Goal: Task Accomplishment & Management: Use online tool/utility

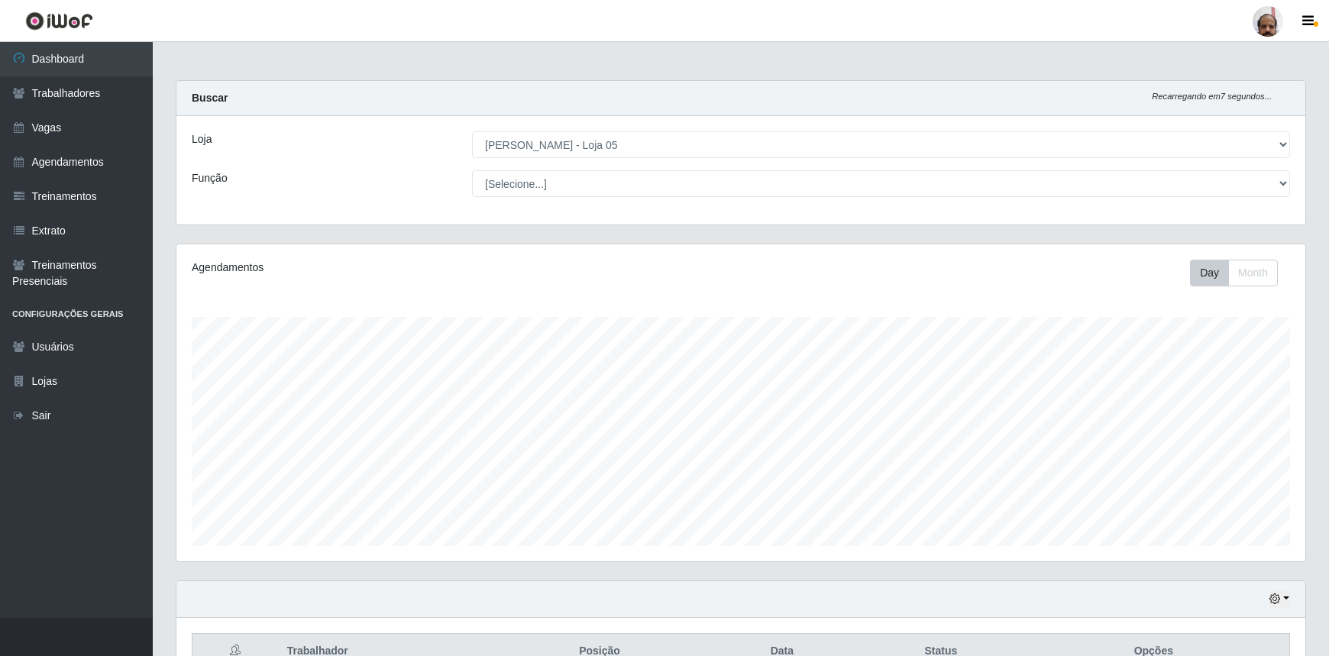
select select "252"
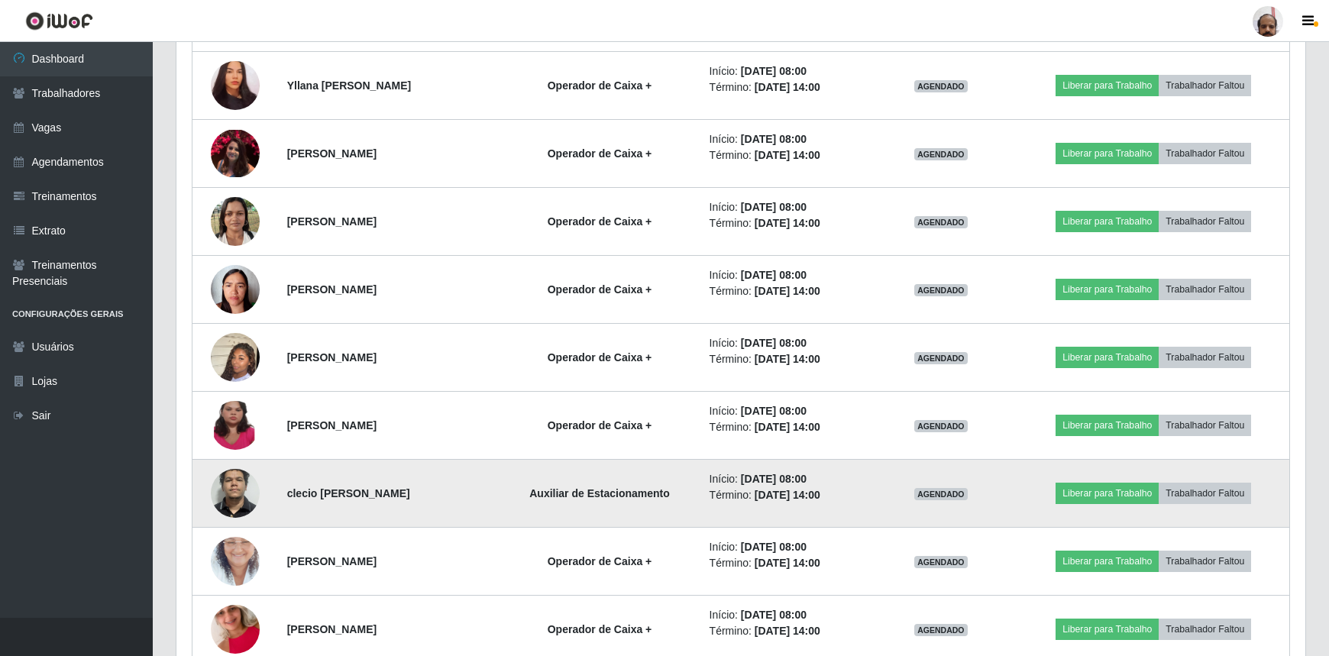
scroll to position [1180, 0]
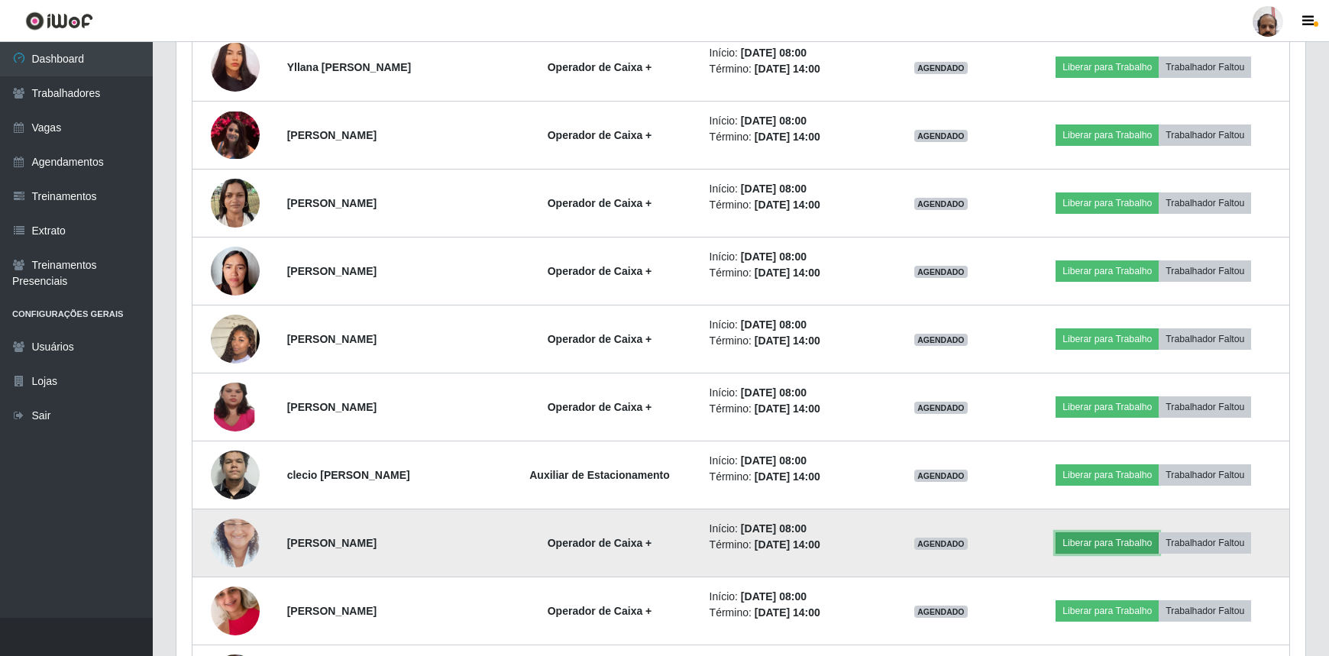
click at [1079, 547] on button "Liberar para Trabalho" at bounding box center [1106, 542] width 103 height 21
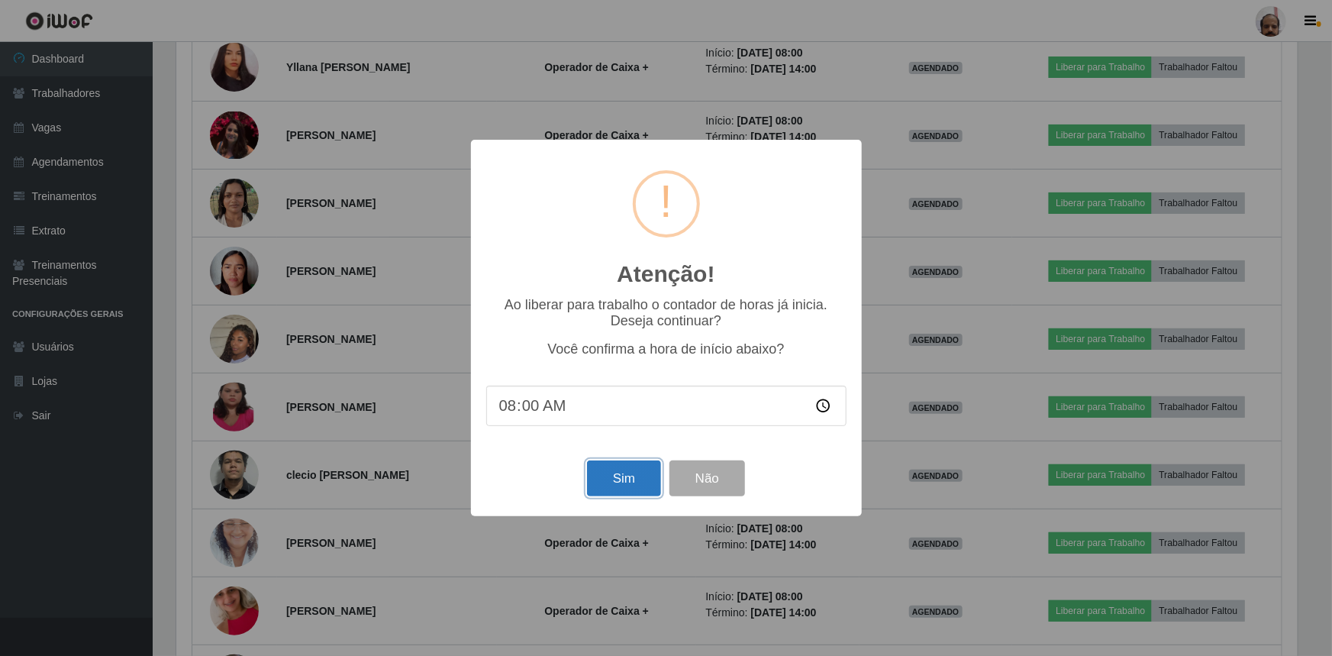
click at [636, 479] on button "Sim" at bounding box center [624, 478] width 74 height 36
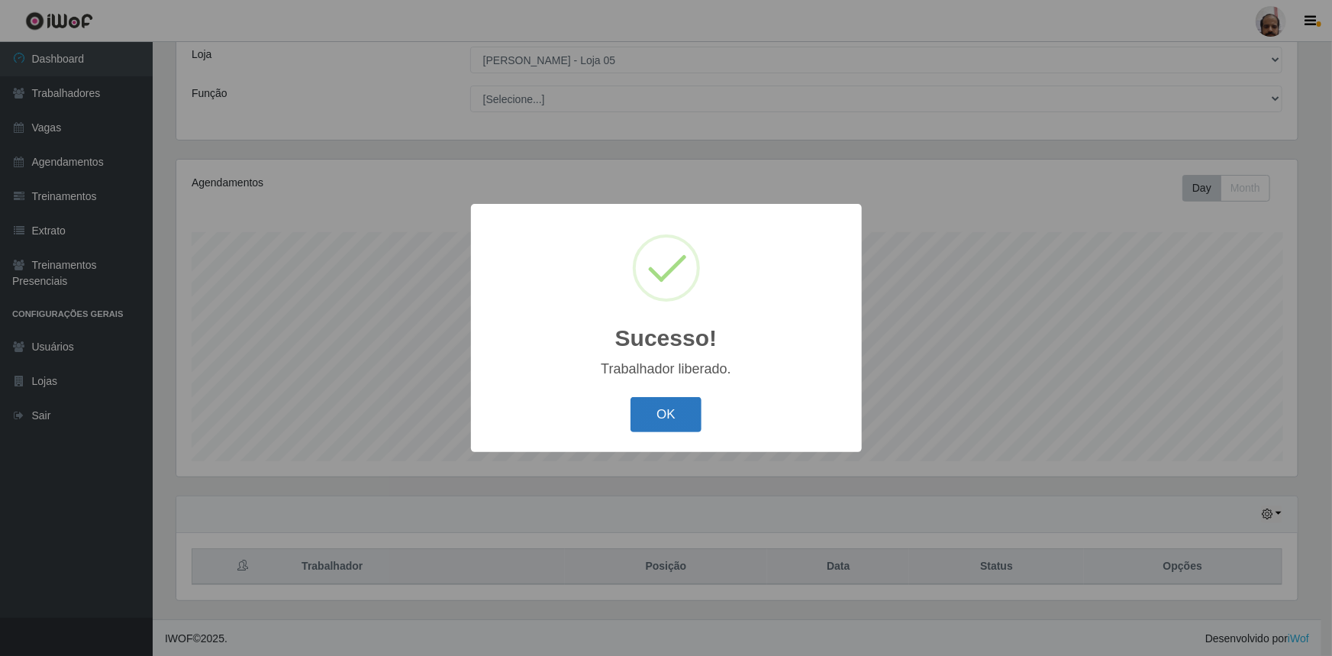
click at [671, 416] on button "OK" at bounding box center [666, 415] width 71 height 36
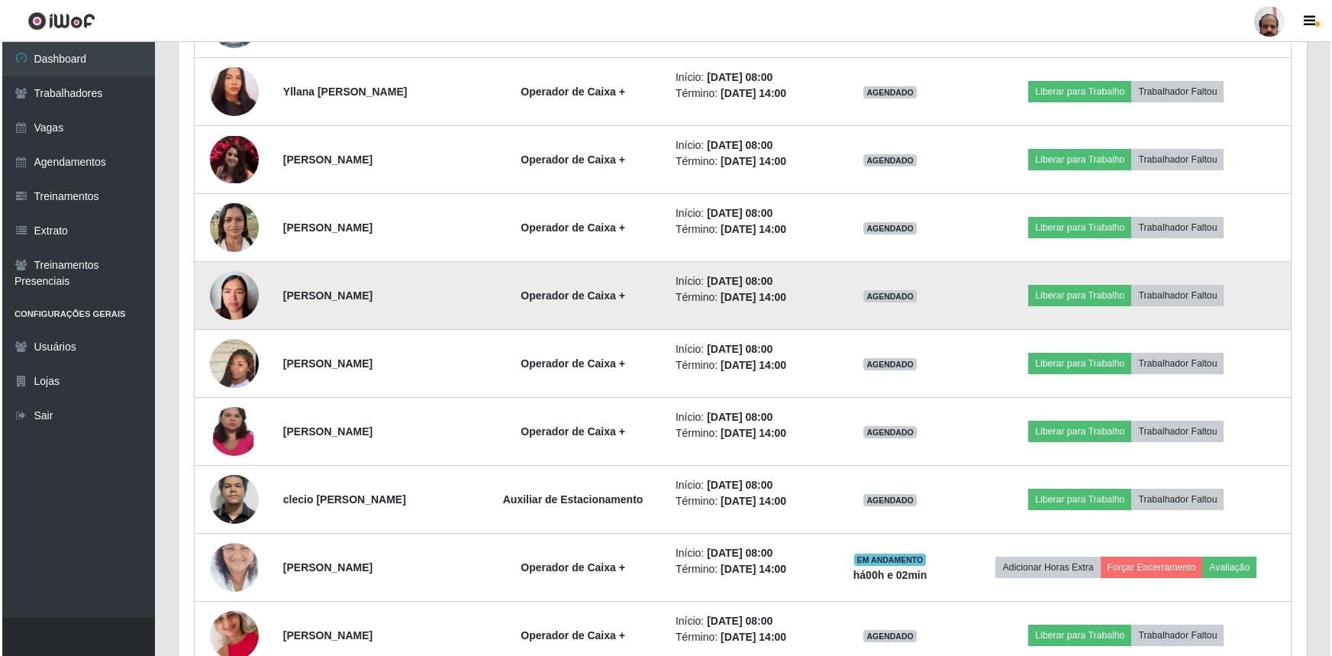
scroll to position [1196, 0]
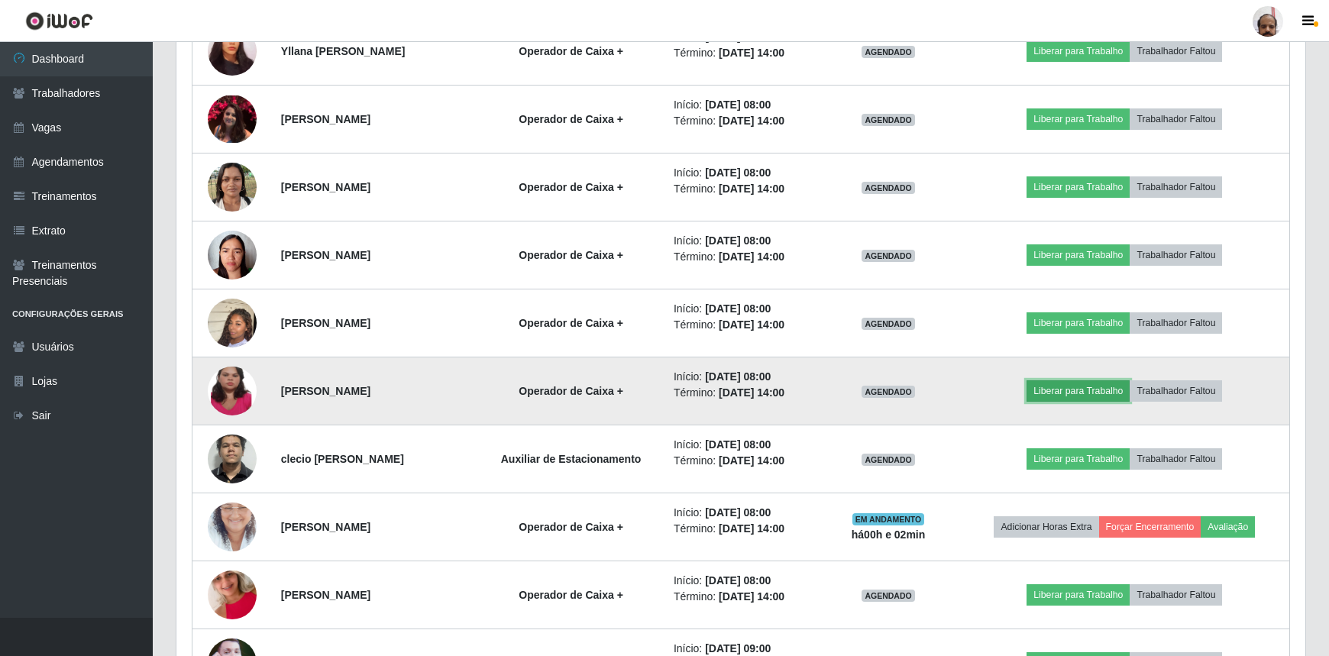
click at [1077, 387] on button "Liberar para Trabalho" at bounding box center [1077, 390] width 103 height 21
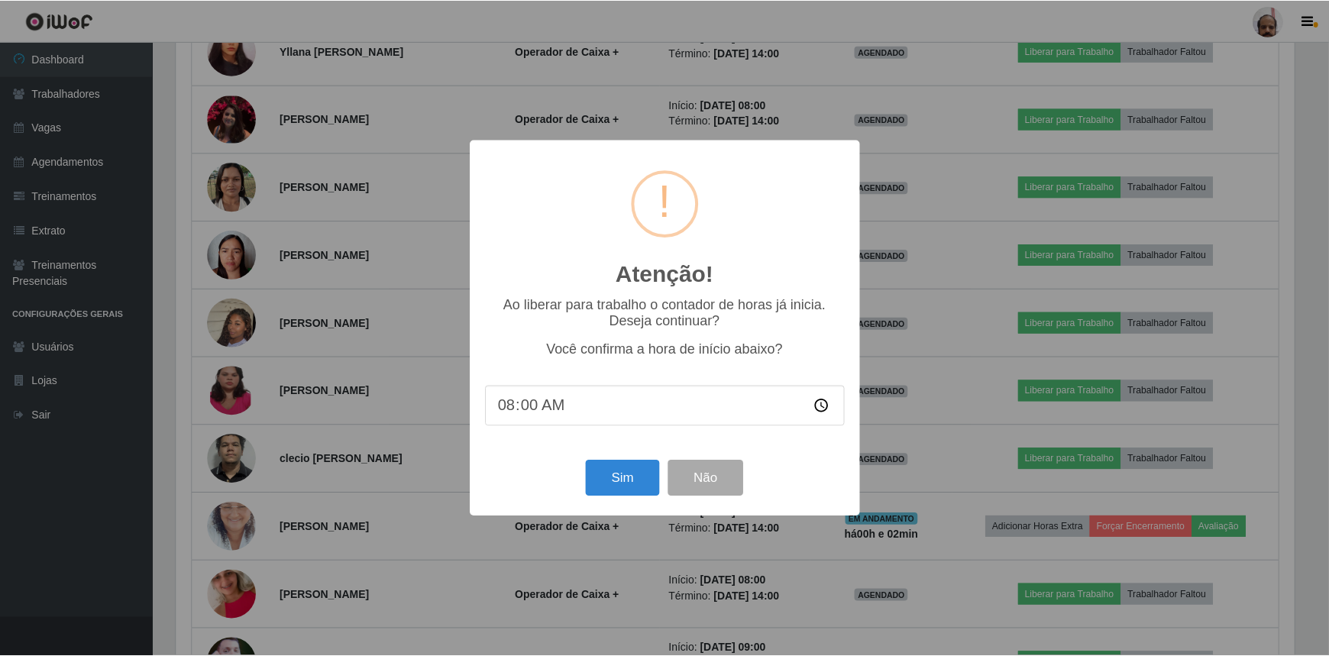
scroll to position [317, 1122]
click at [619, 480] on button "Sim" at bounding box center [624, 478] width 74 height 36
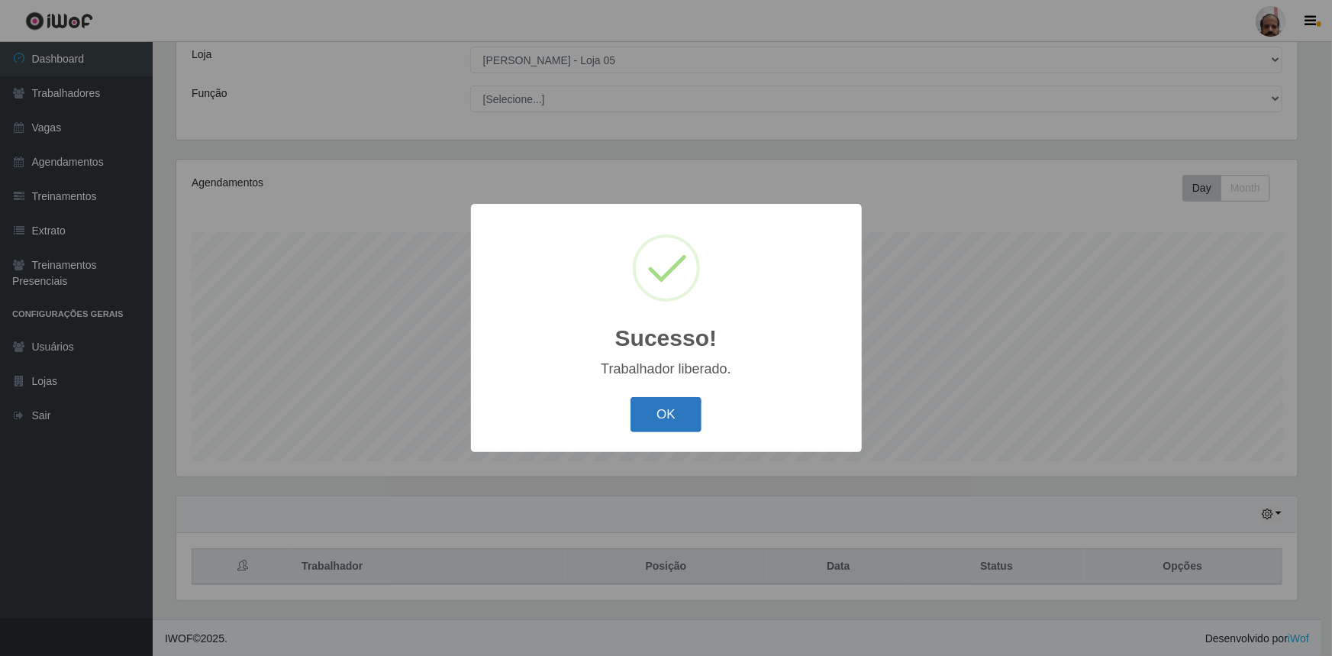
click at [655, 420] on button "OK" at bounding box center [666, 415] width 71 height 36
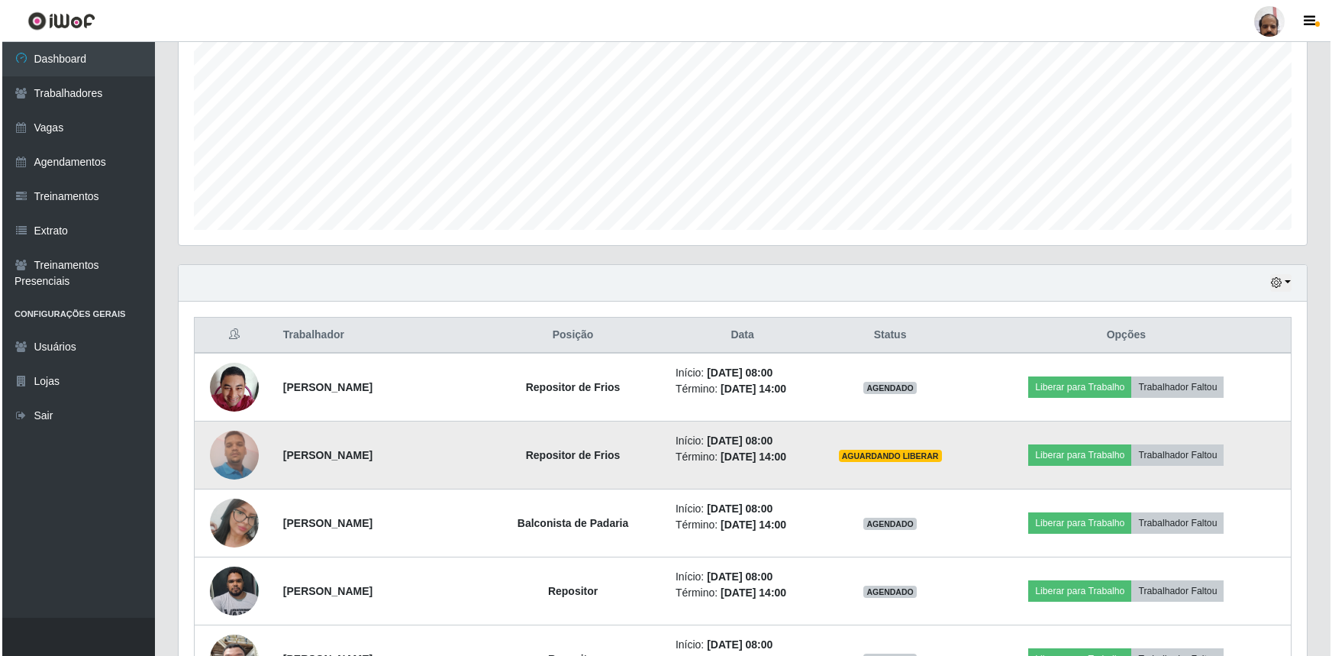
scroll to position [363, 0]
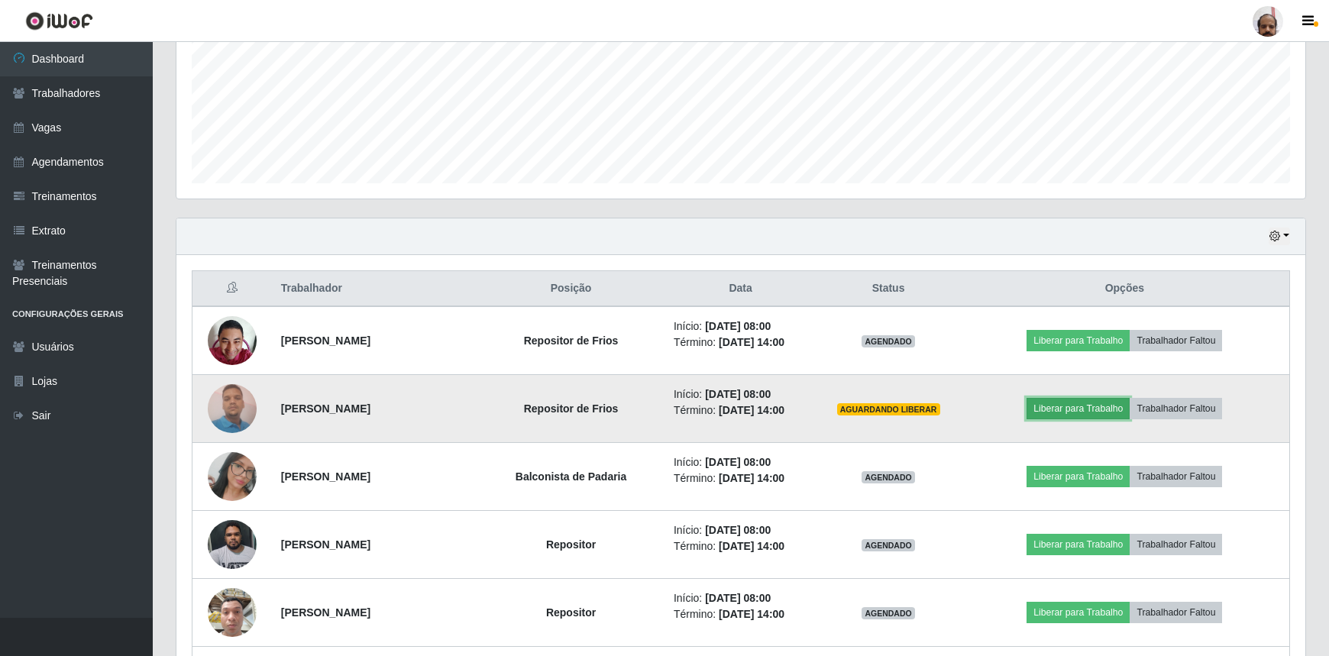
click at [1081, 405] on button "Liberar para Trabalho" at bounding box center [1077, 408] width 103 height 21
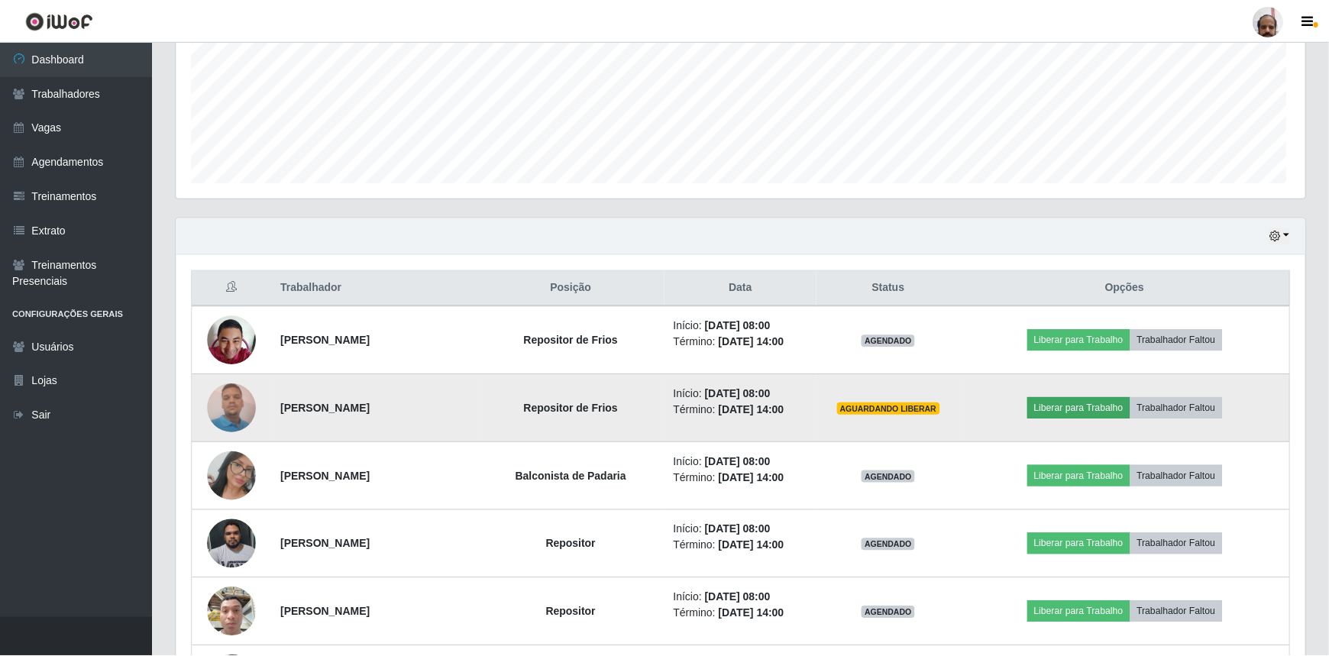
scroll to position [0, 0]
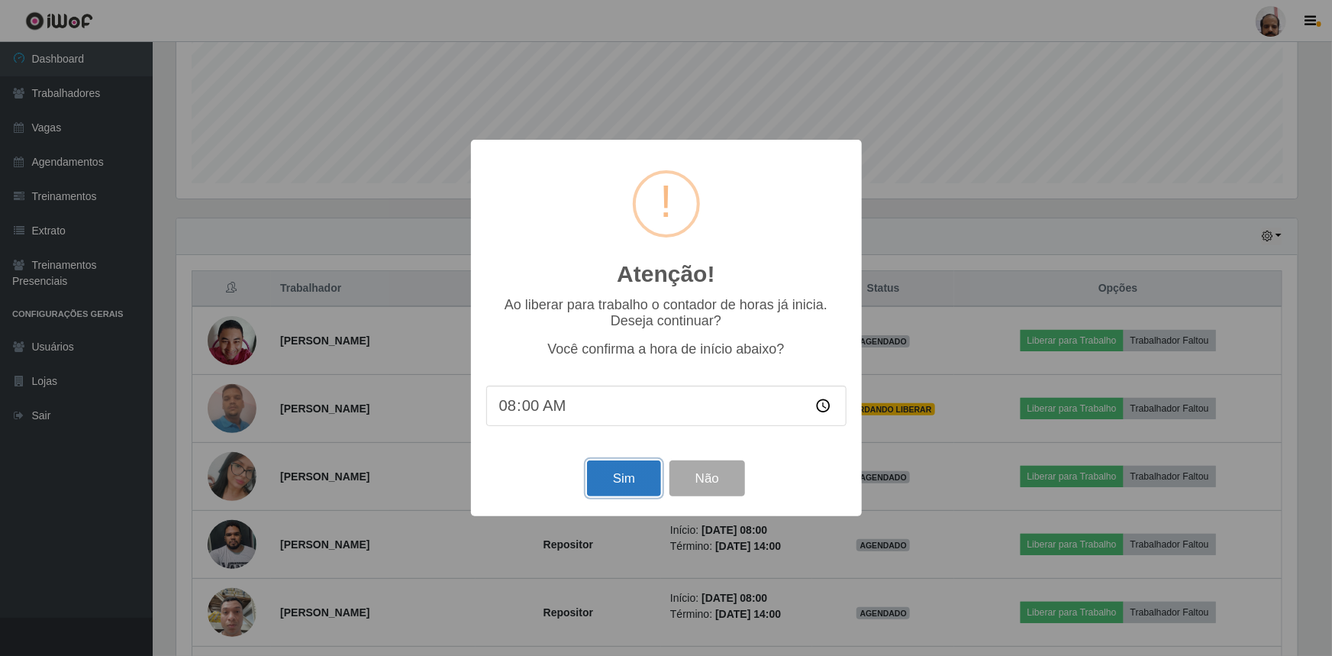
click at [605, 478] on button "Sim" at bounding box center [624, 478] width 74 height 36
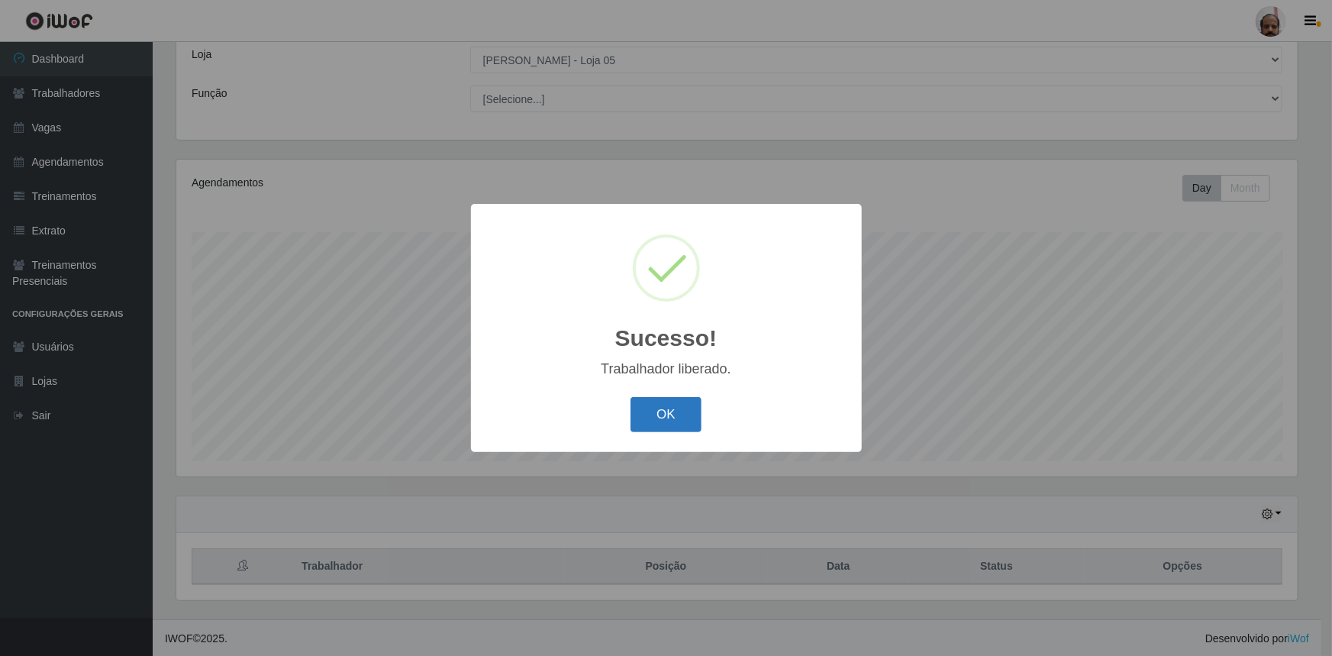
click at [652, 426] on button "OK" at bounding box center [666, 415] width 71 height 36
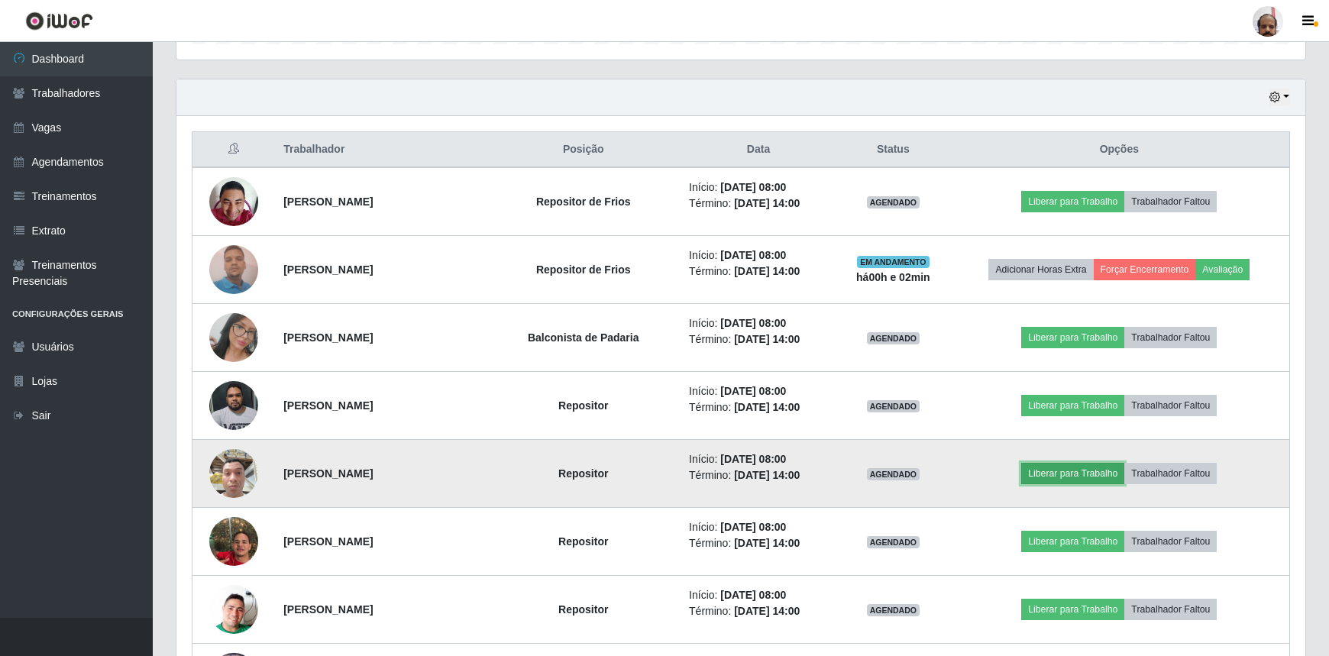
click at [1086, 474] on button "Liberar para Trabalho" at bounding box center [1072, 473] width 103 height 21
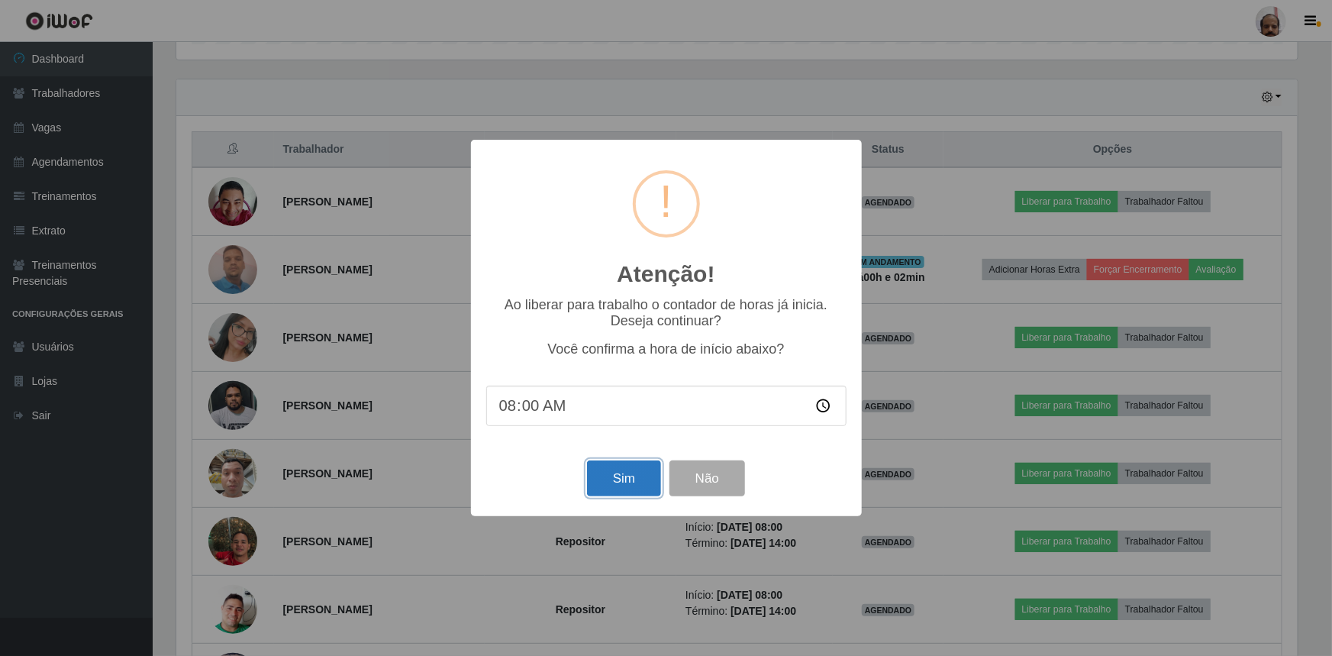
click at [621, 473] on button "Sim" at bounding box center [624, 478] width 74 height 36
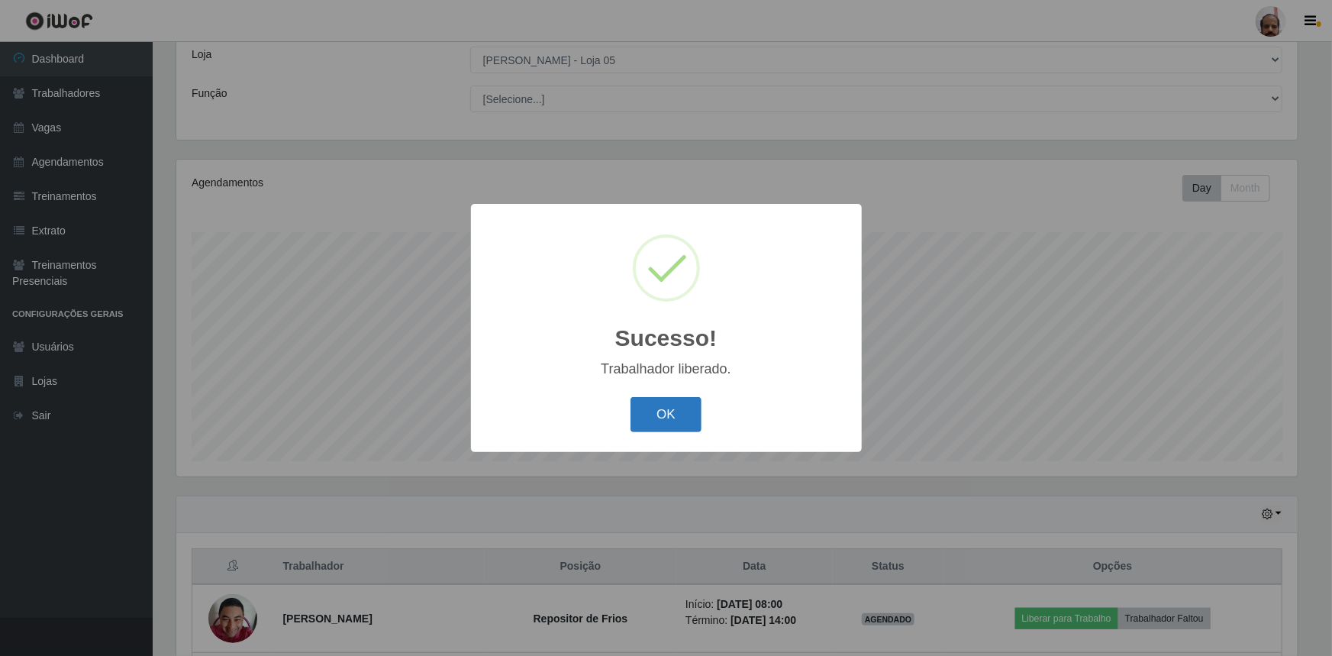
click at [672, 422] on button "OK" at bounding box center [666, 415] width 71 height 36
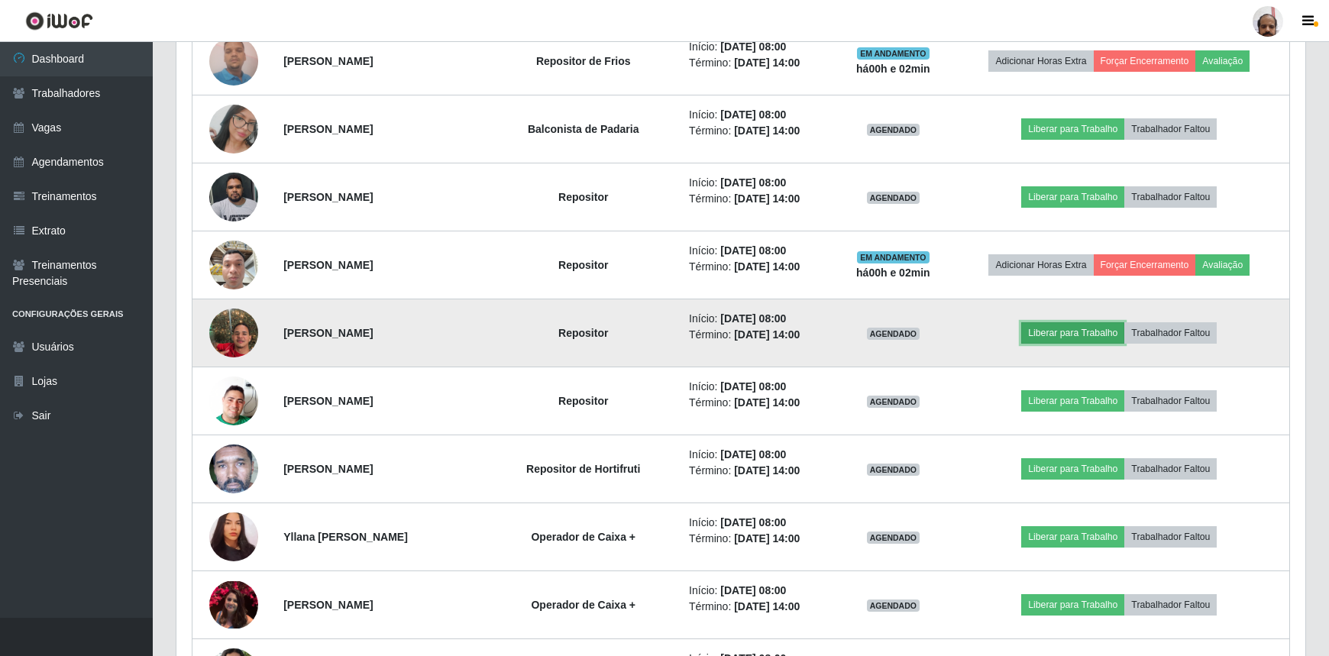
click at [1063, 335] on button "Liberar para Trabalho" at bounding box center [1072, 332] width 103 height 21
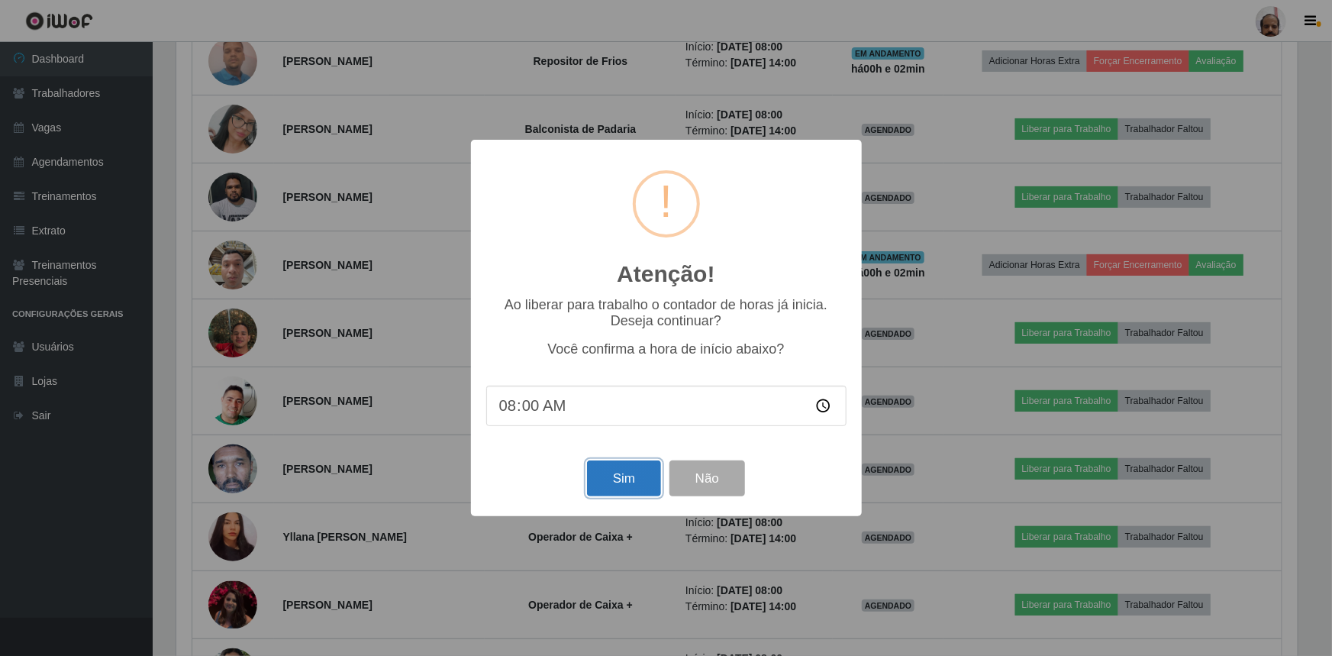
click at [615, 480] on button "Sim" at bounding box center [624, 478] width 74 height 36
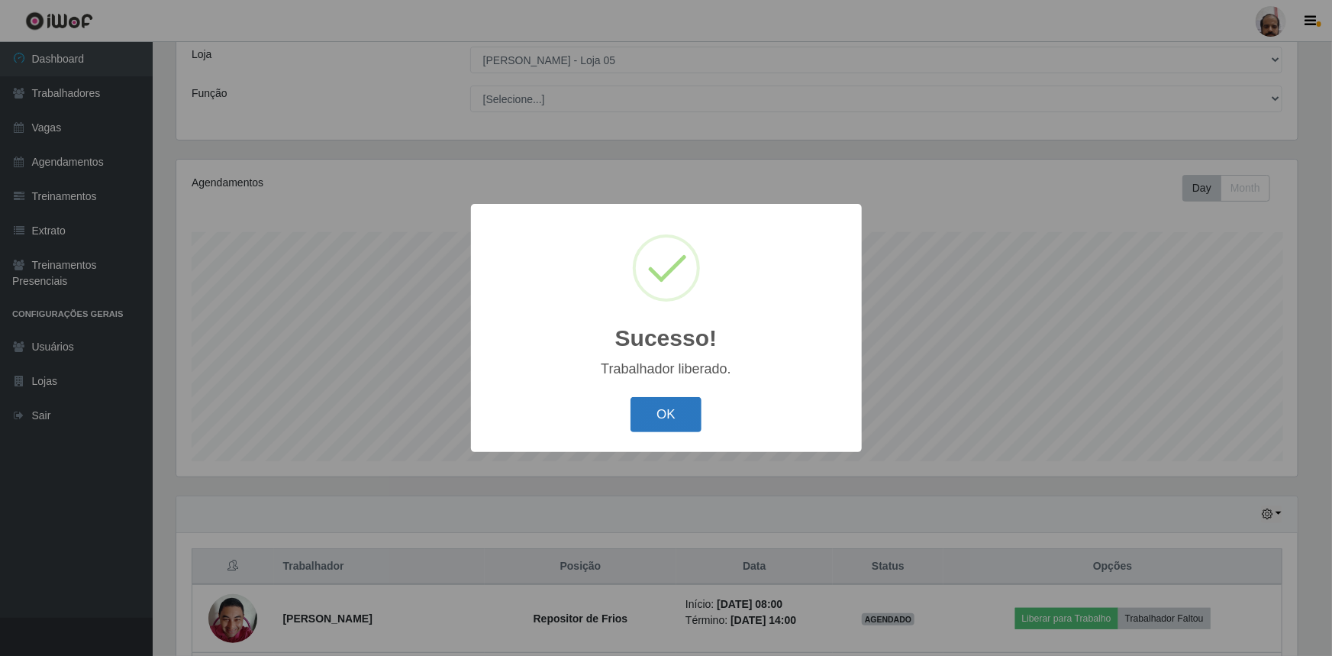
click at [689, 421] on button "OK" at bounding box center [666, 415] width 71 height 36
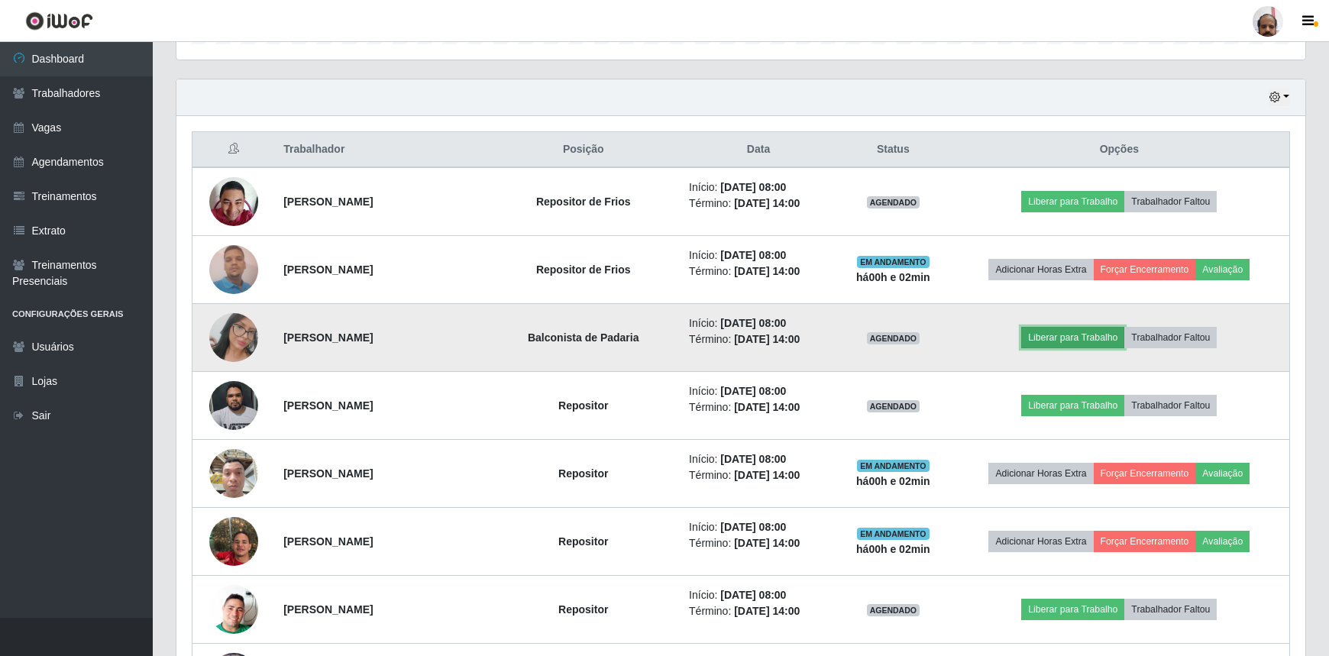
click at [1087, 341] on button "Liberar para Trabalho" at bounding box center [1072, 337] width 103 height 21
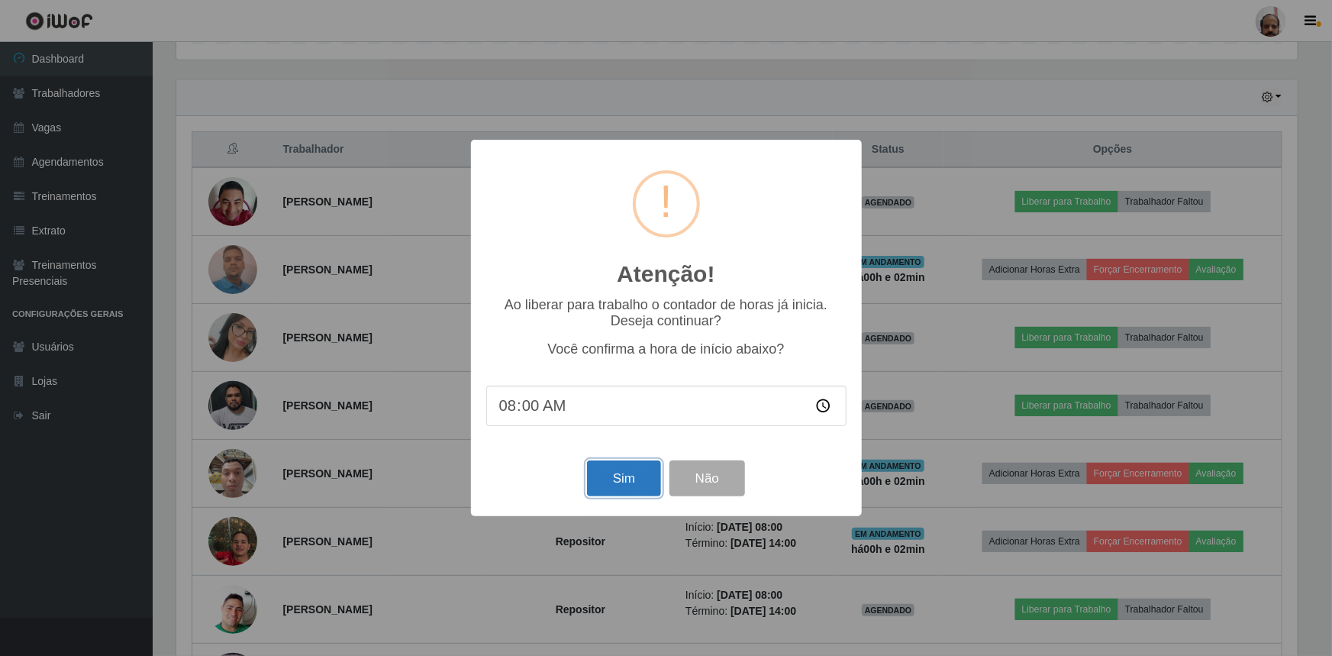
click at [644, 476] on button "Sim" at bounding box center [624, 478] width 74 height 36
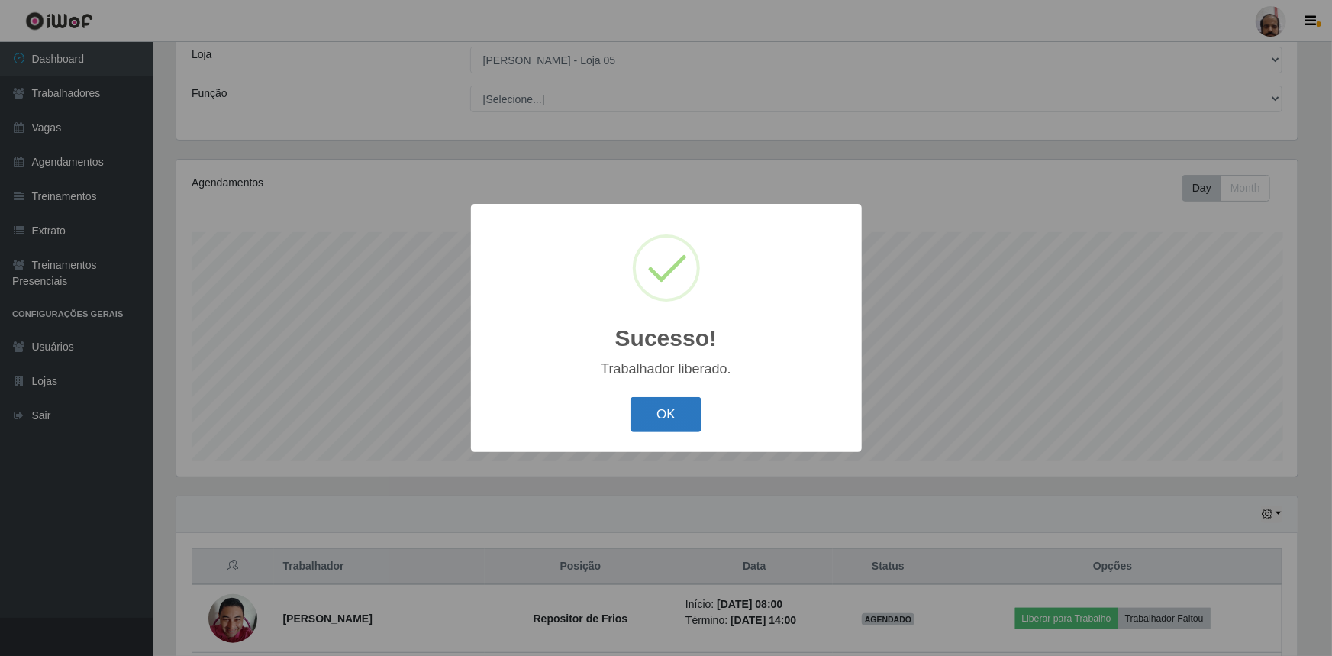
click at [690, 421] on button "OK" at bounding box center [666, 415] width 71 height 36
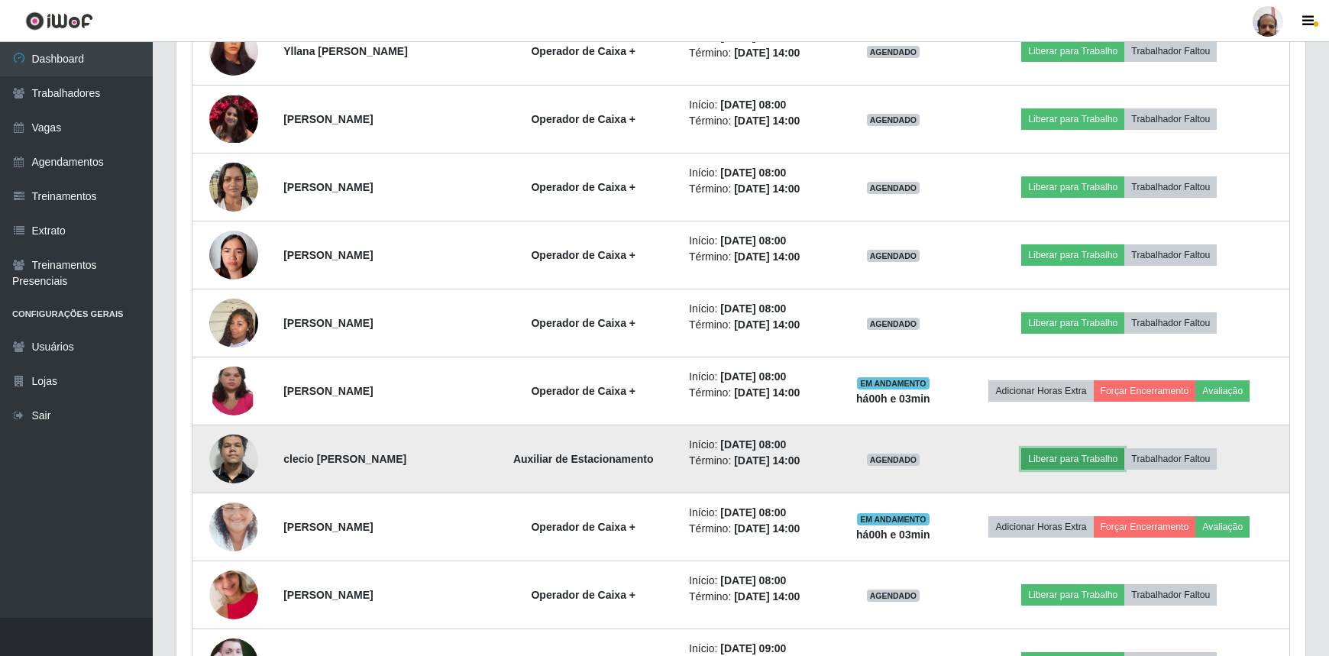
click at [1057, 462] on button "Liberar para Trabalho" at bounding box center [1072, 458] width 103 height 21
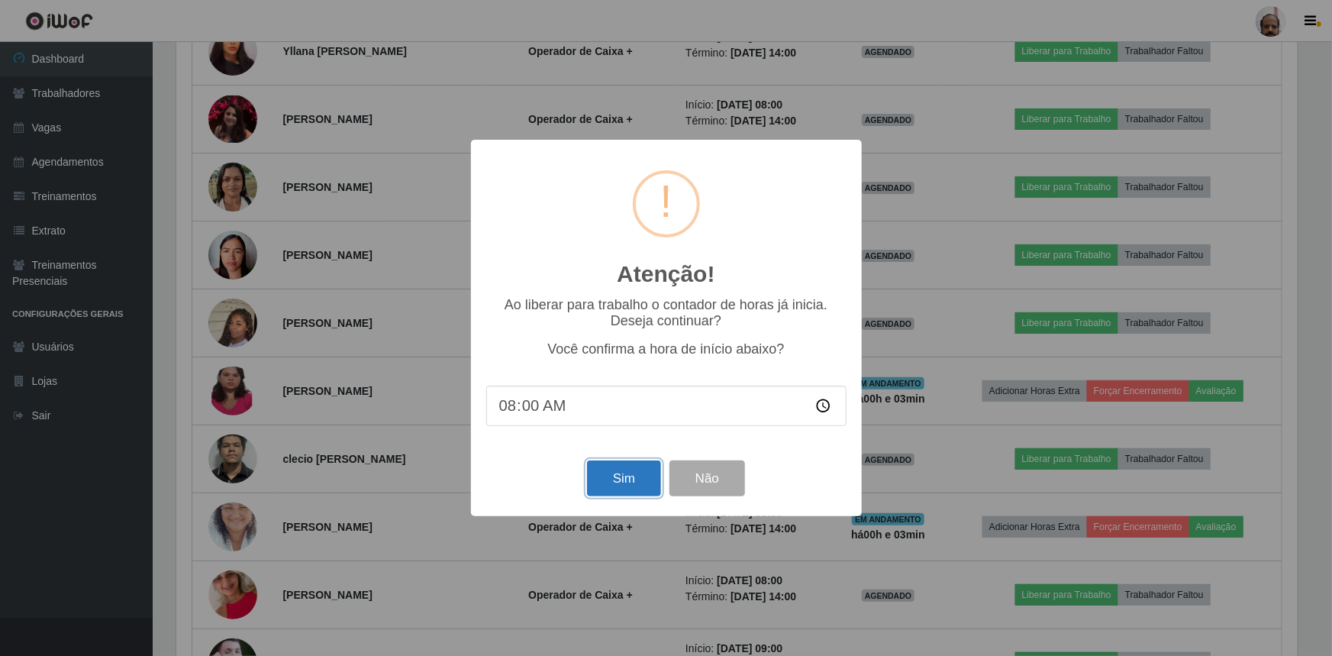
click at [632, 483] on button "Sim" at bounding box center [624, 478] width 74 height 36
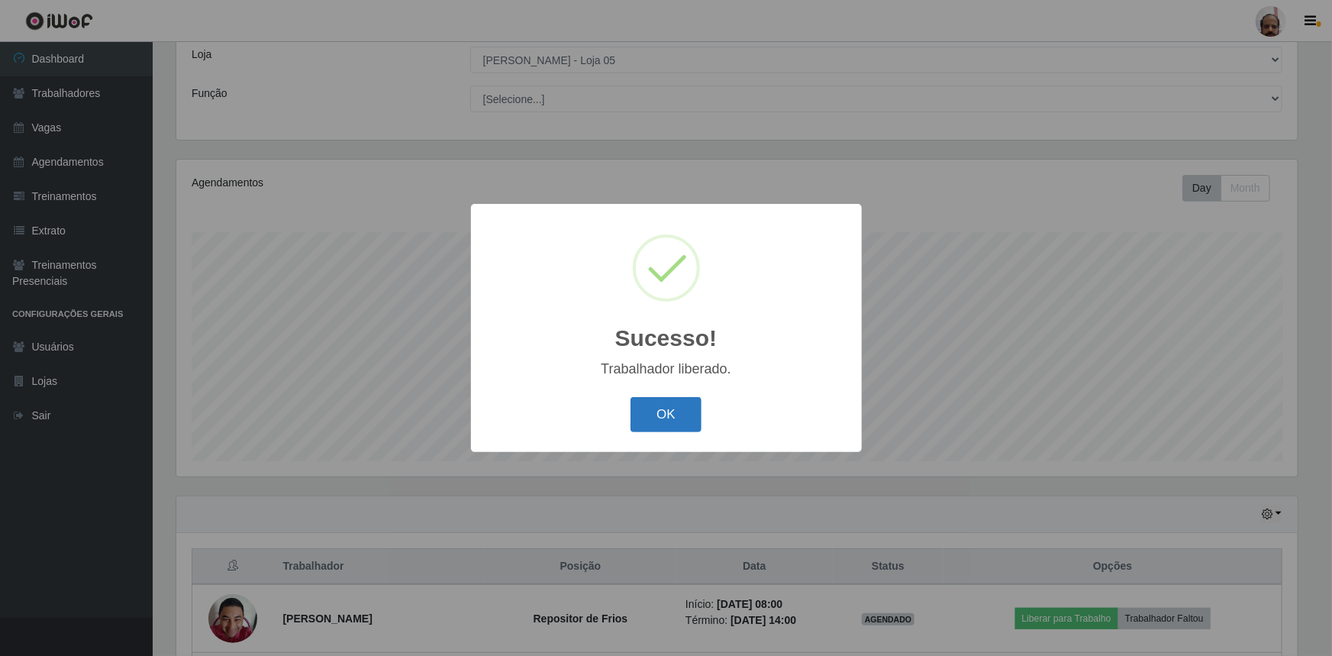
click at [655, 415] on button "OK" at bounding box center [666, 415] width 71 height 36
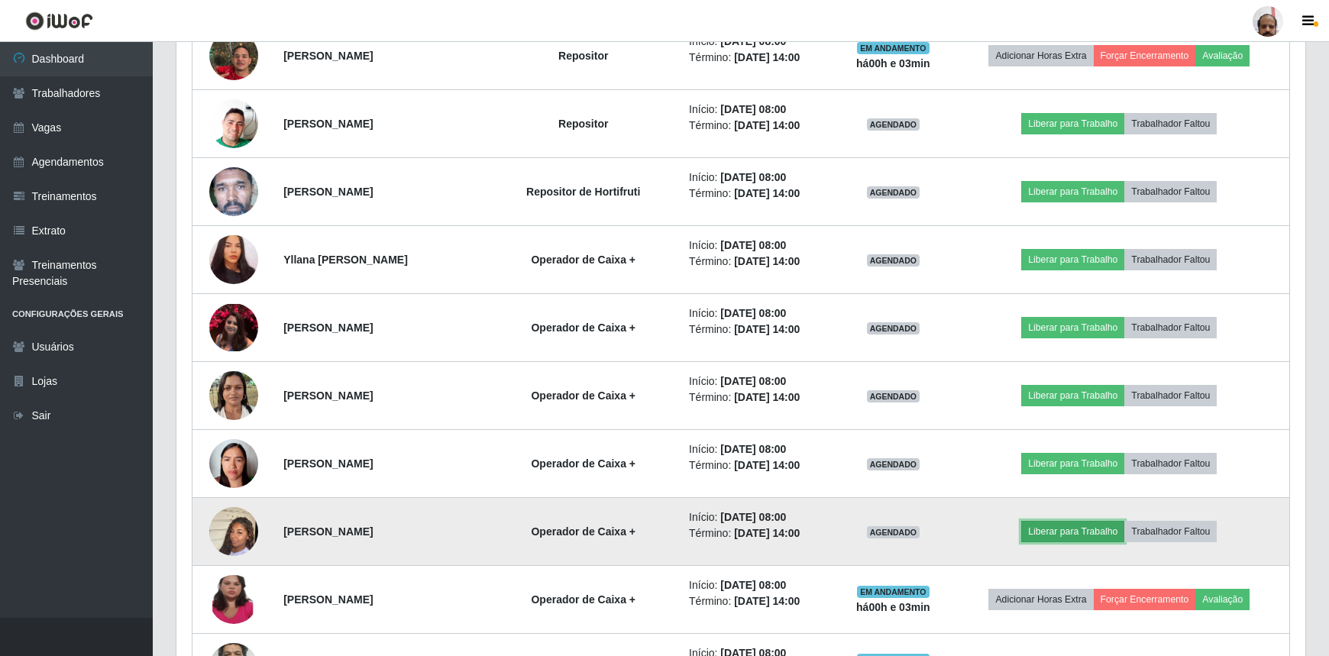
click at [1060, 523] on button "Liberar para Trabalho" at bounding box center [1072, 531] width 103 height 21
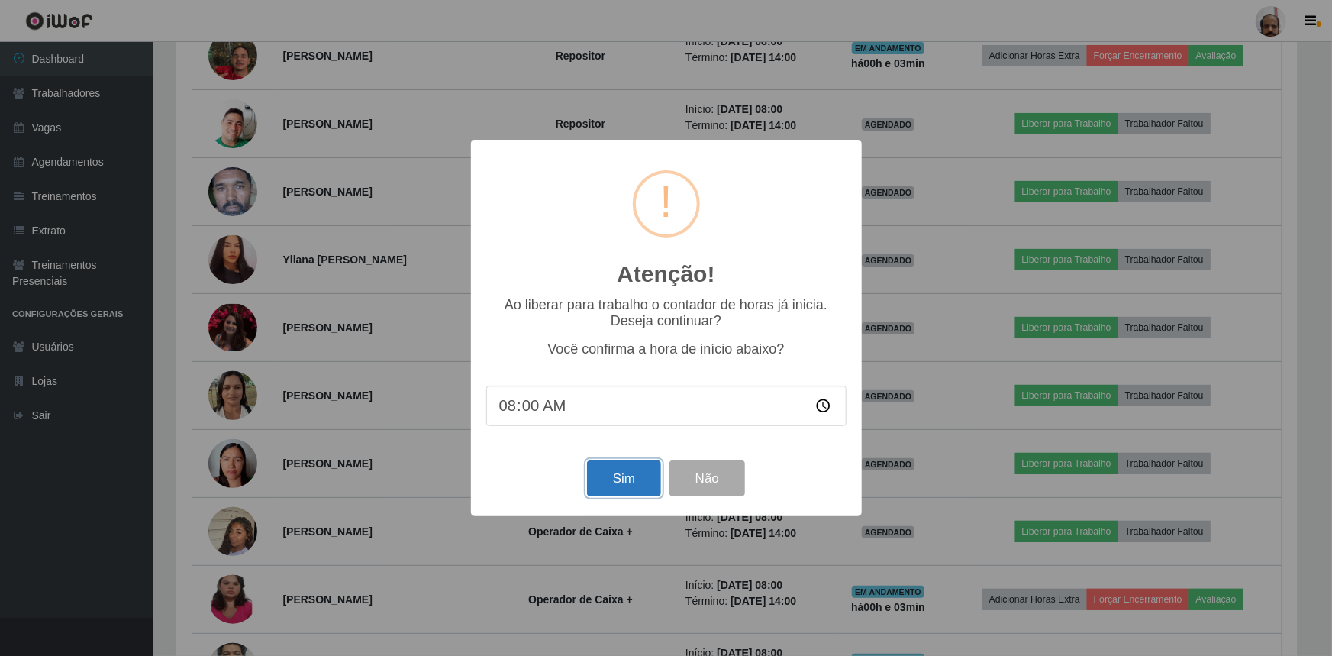
click at [636, 487] on button "Sim" at bounding box center [624, 478] width 74 height 36
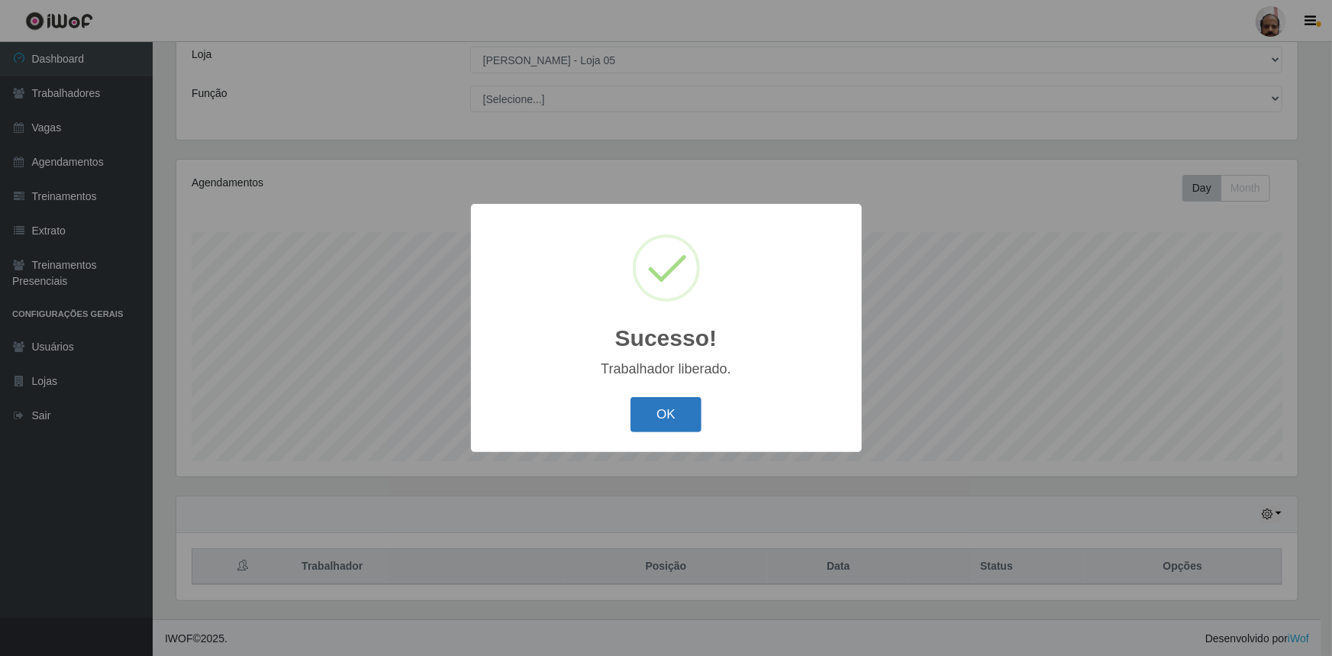
click at [652, 418] on button "OK" at bounding box center [666, 415] width 71 height 36
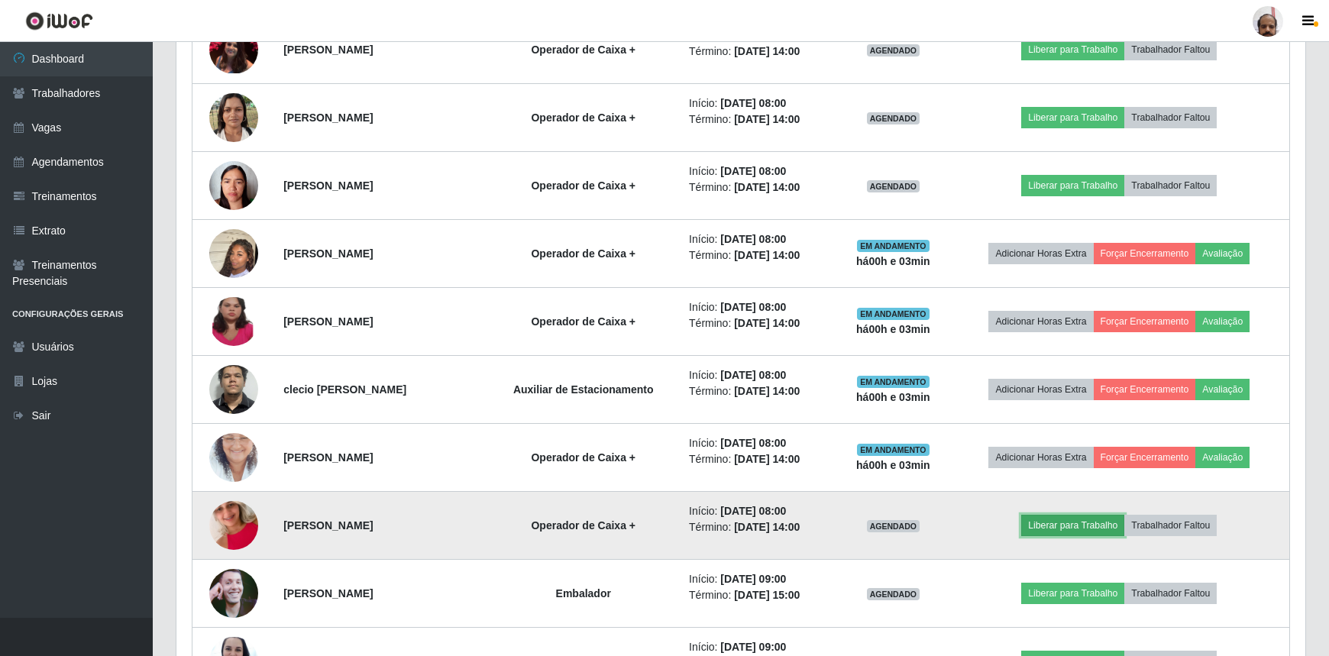
click at [1092, 527] on button "Liberar para Trabalho" at bounding box center [1072, 525] width 103 height 21
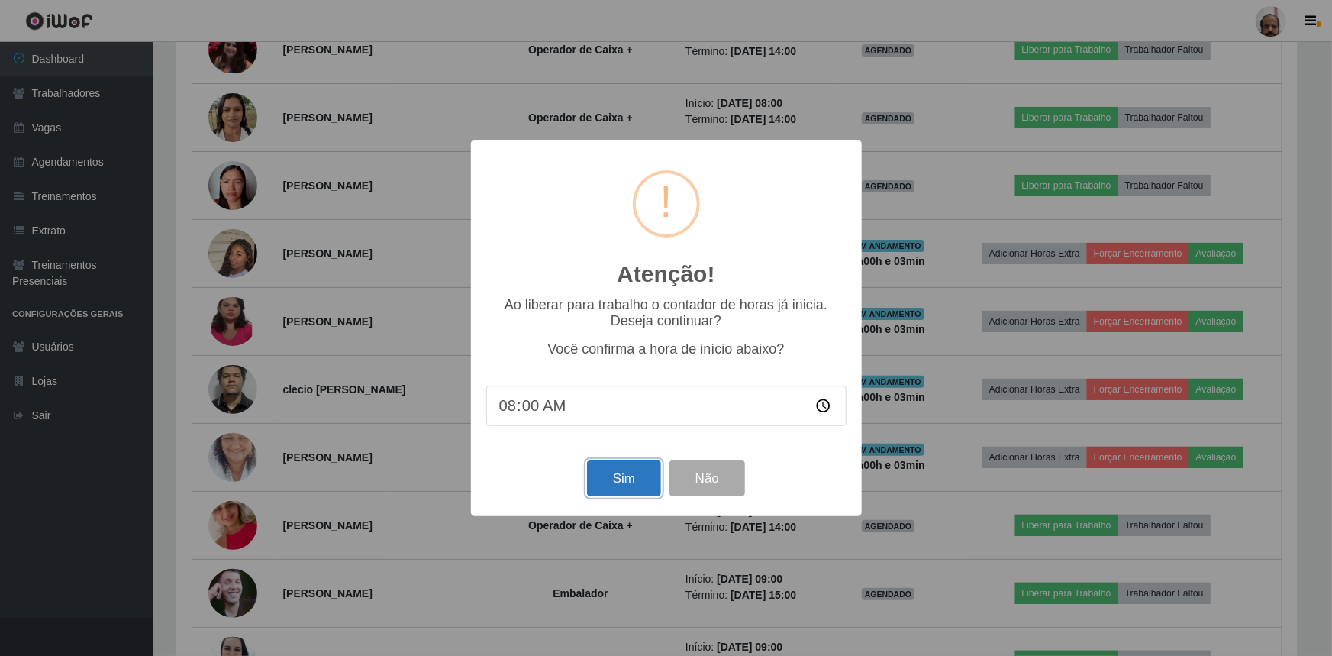
click at [644, 487] on button "Sim" at bounding box center [624, 478] width 74 height 36
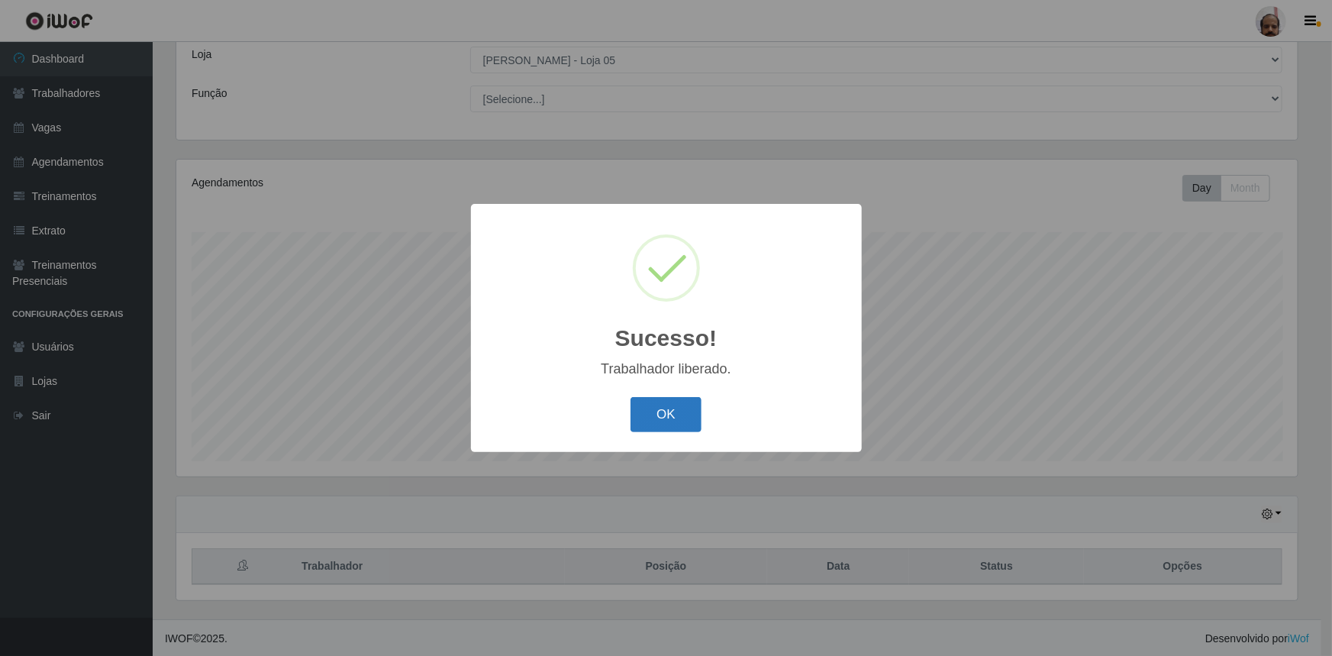
click at [654, 427] on button "OK" at bounding box center [666, 415] width 71 height 36
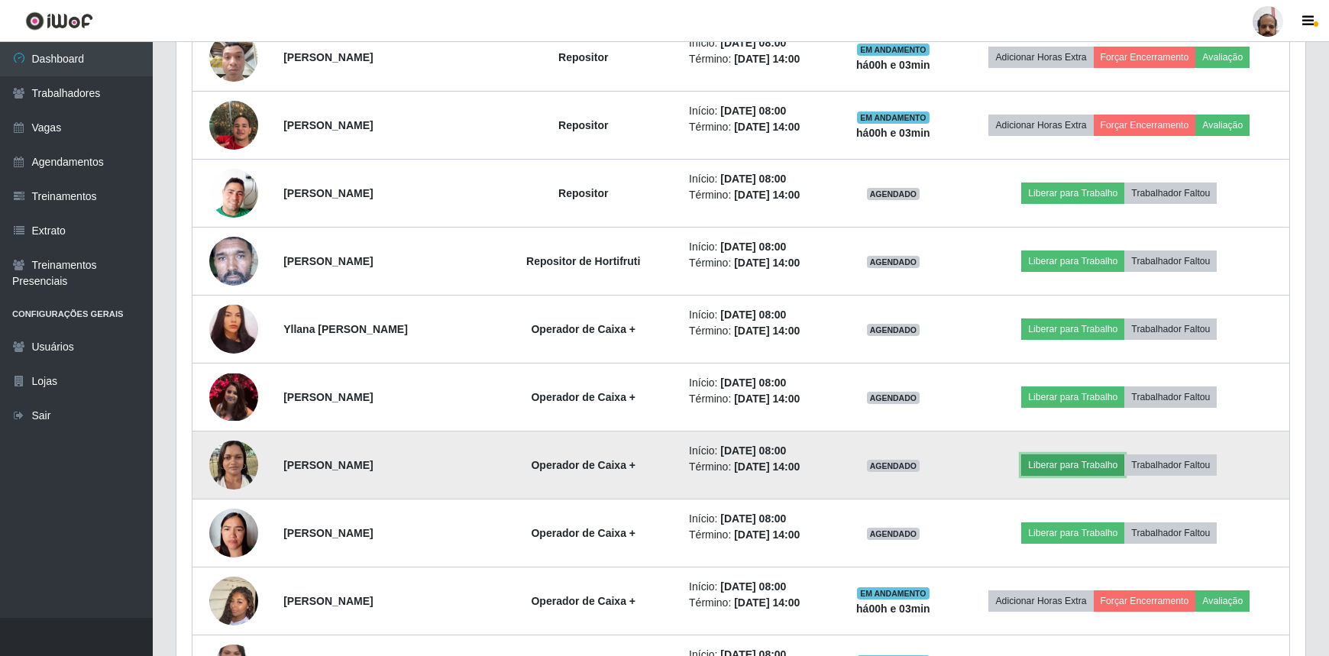
click at [1077, 464] on button "Liberar para Trabalho" at bounding box center [1072, 464] width 103 height 21
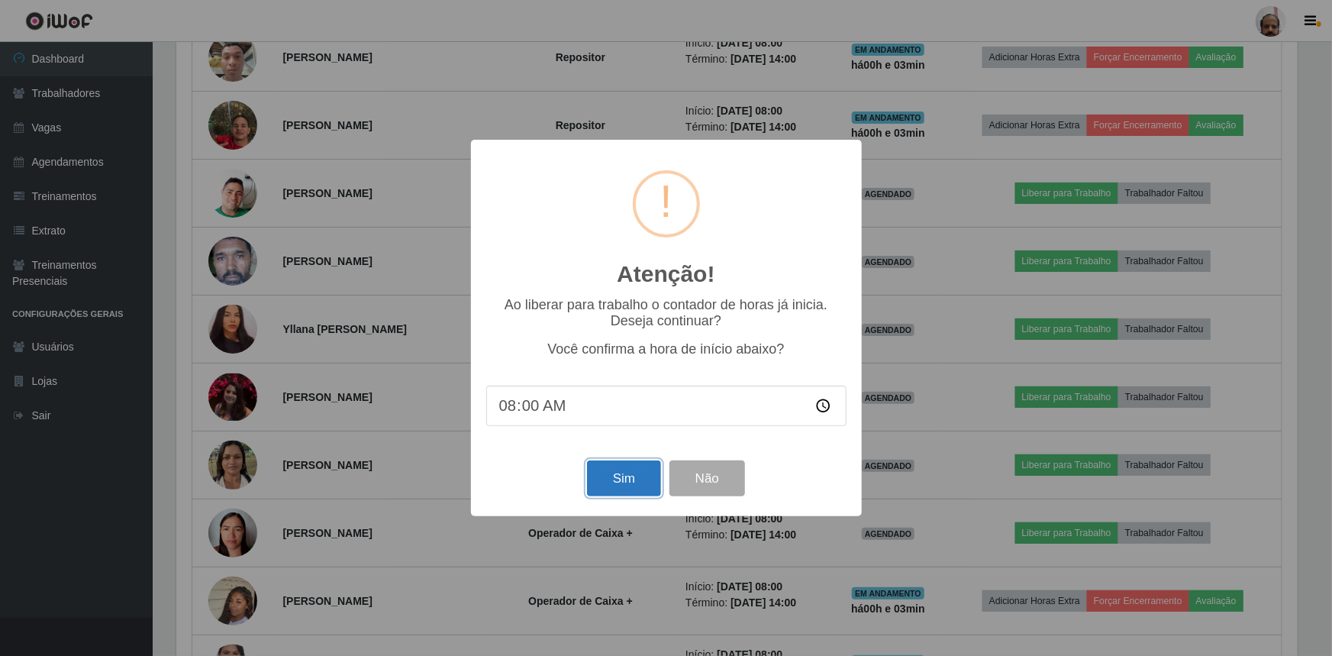
click at [641, 488] on button "Sim" at bounding box center [624, 478] width 74 height 36
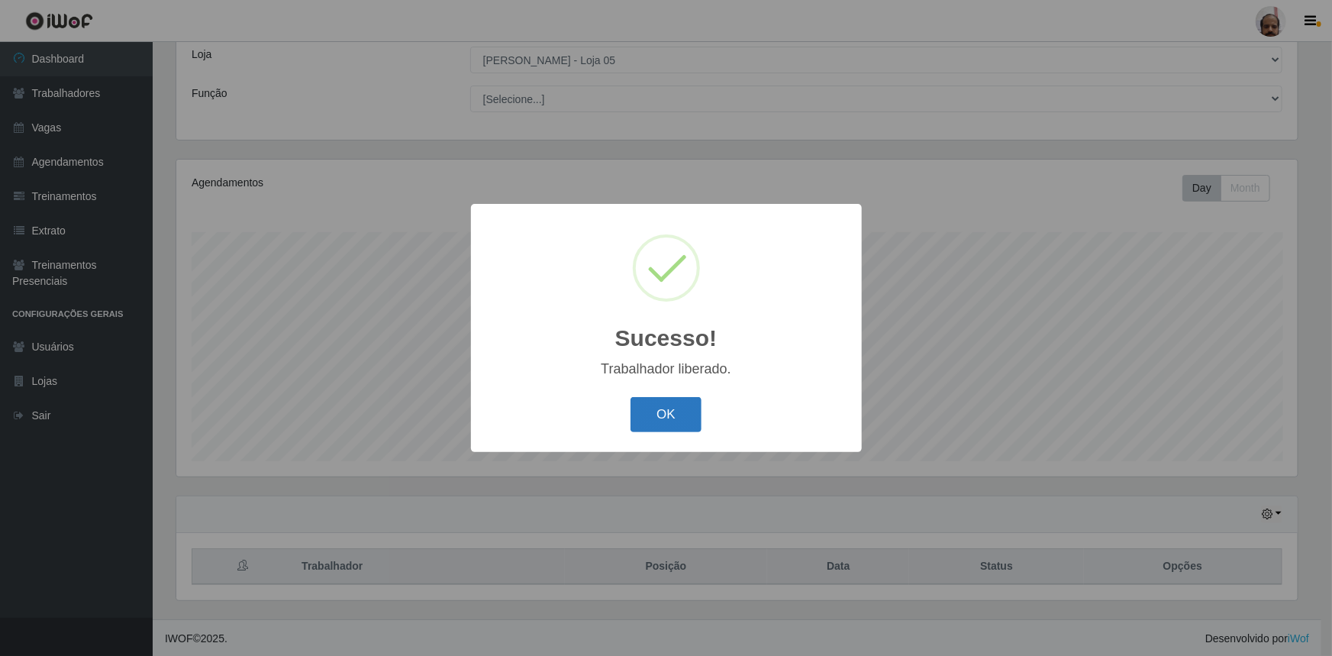
click at [688, 423] on button "OK" at bounding box center [666, 415] width 71 height 36
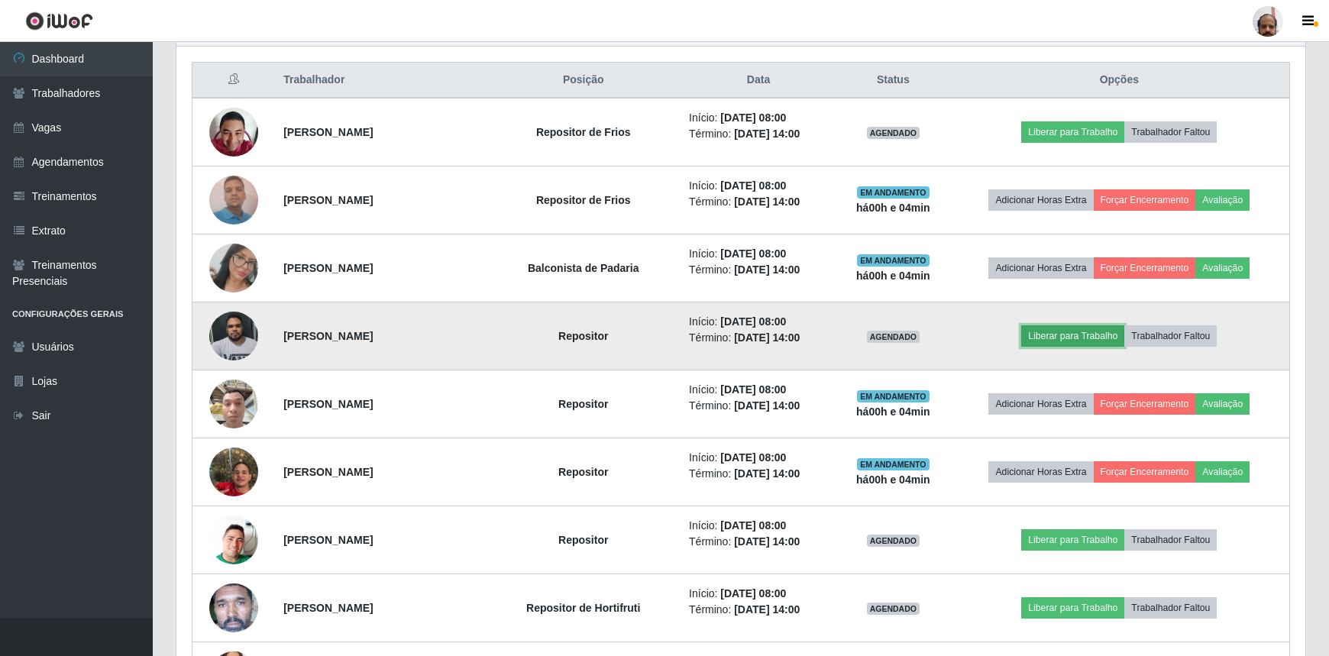
click at [1061, 331] on button "Liberar para Trabalho" at bounding box center [1072, 335] width 103 height 21
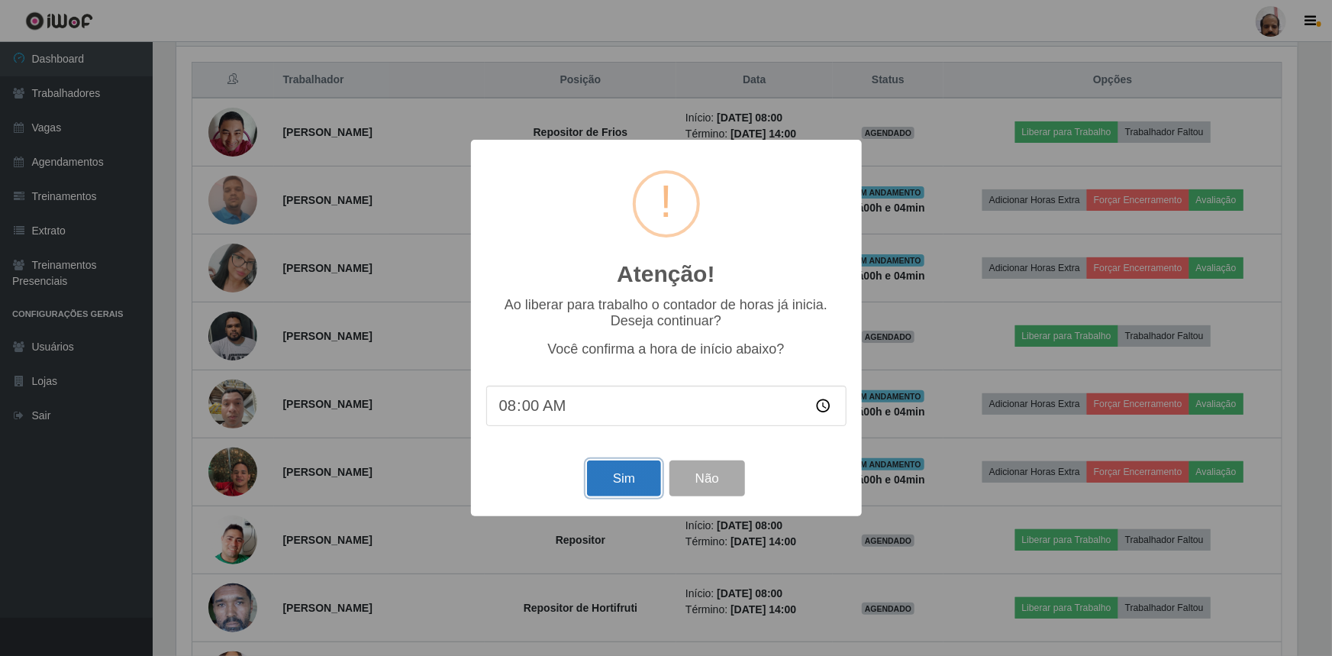
click at [608, 479] on button "Sim" at bounding box center [624, 478] width 74 height 36
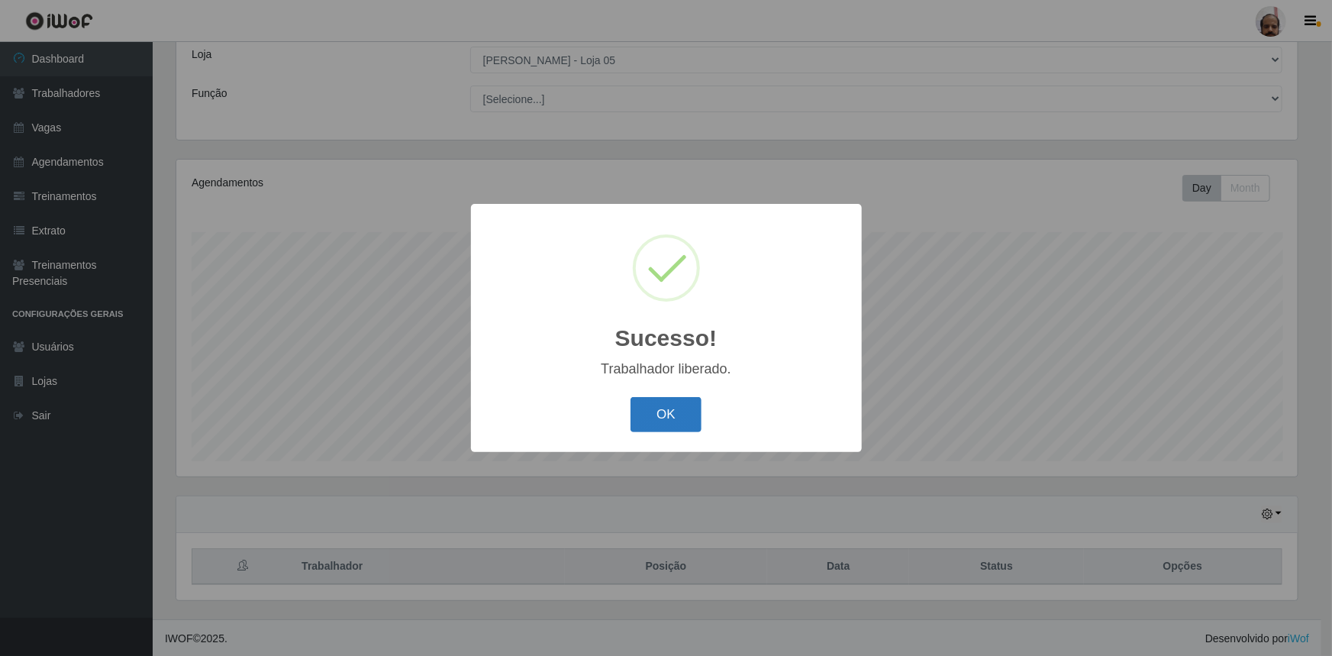
click at [667, 417] on button "OK" at bounding box center [666, 415] width 71 height 36
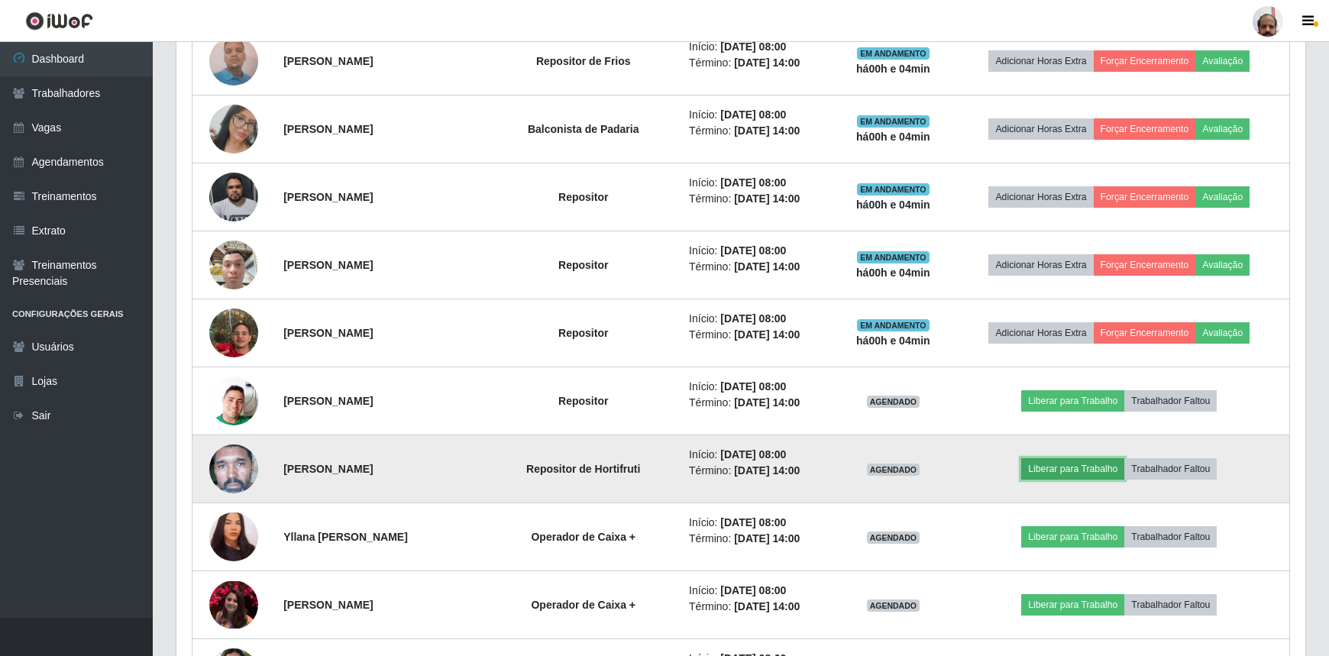
click at [1067, 471] on button "Liberar para Trabalho" at bounding box center [1072, 468] width 103 height 21
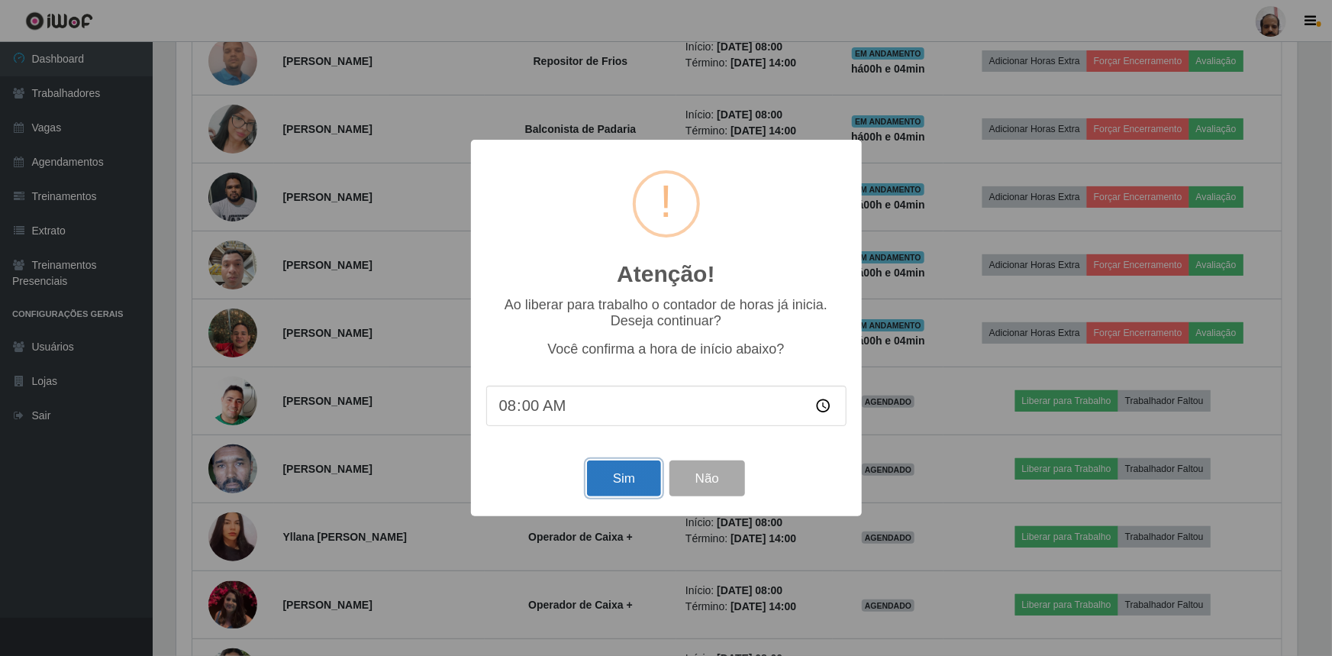
click at [627, 485] on button "Sim" at bounding box center [624, 478] width 74 height 36
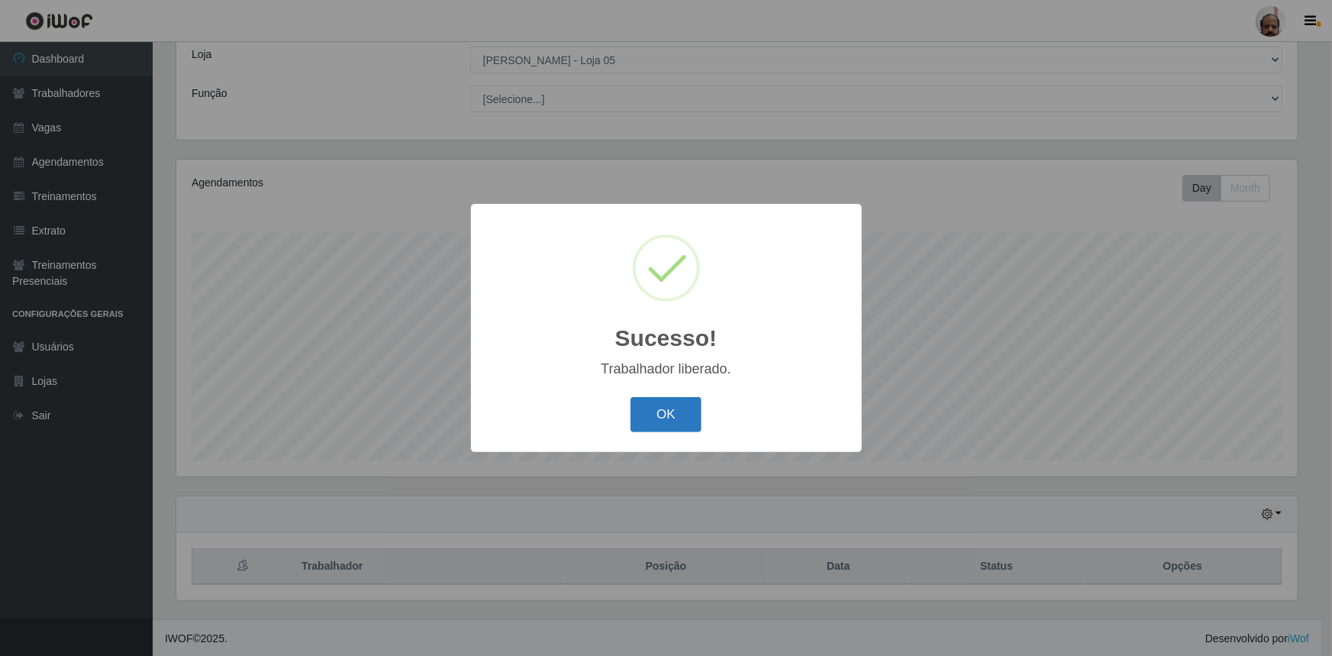
click at [667, 411] on button "OK" at bounding box center [666, 415] width 71 height 36
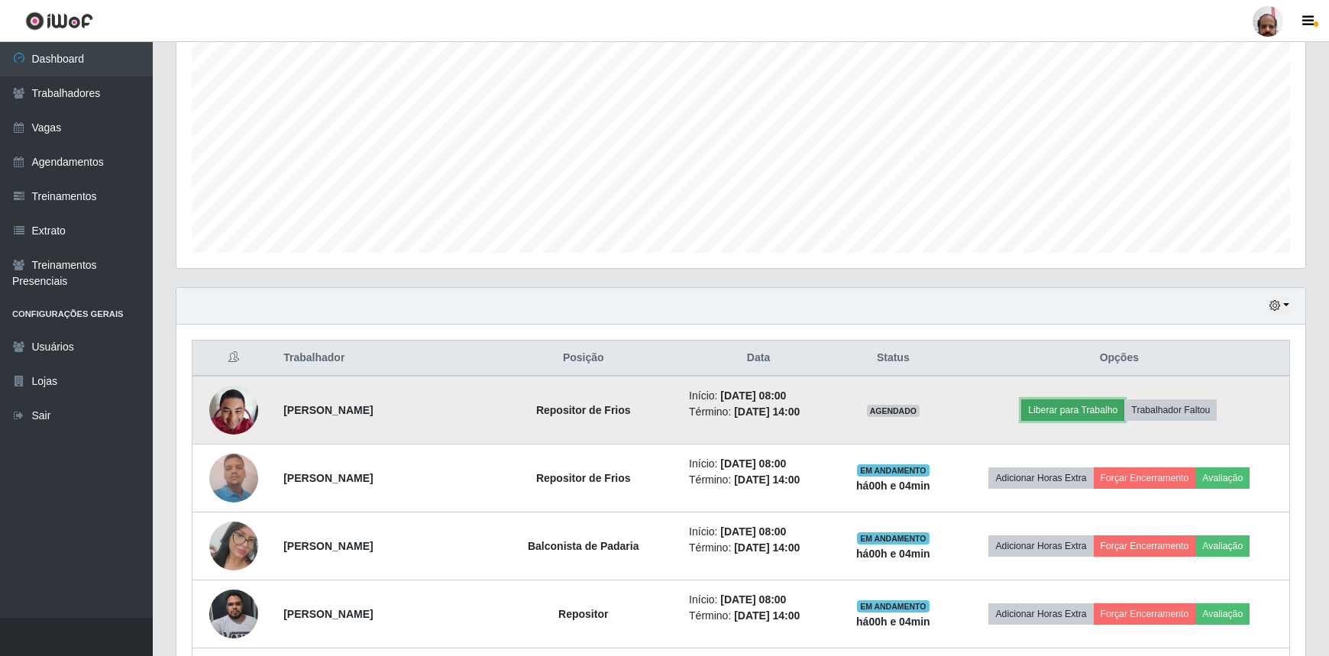
click at [1062, 418] on button "Liberar para Trabalho" at bounding box center [1072, 409] width 103 height 21
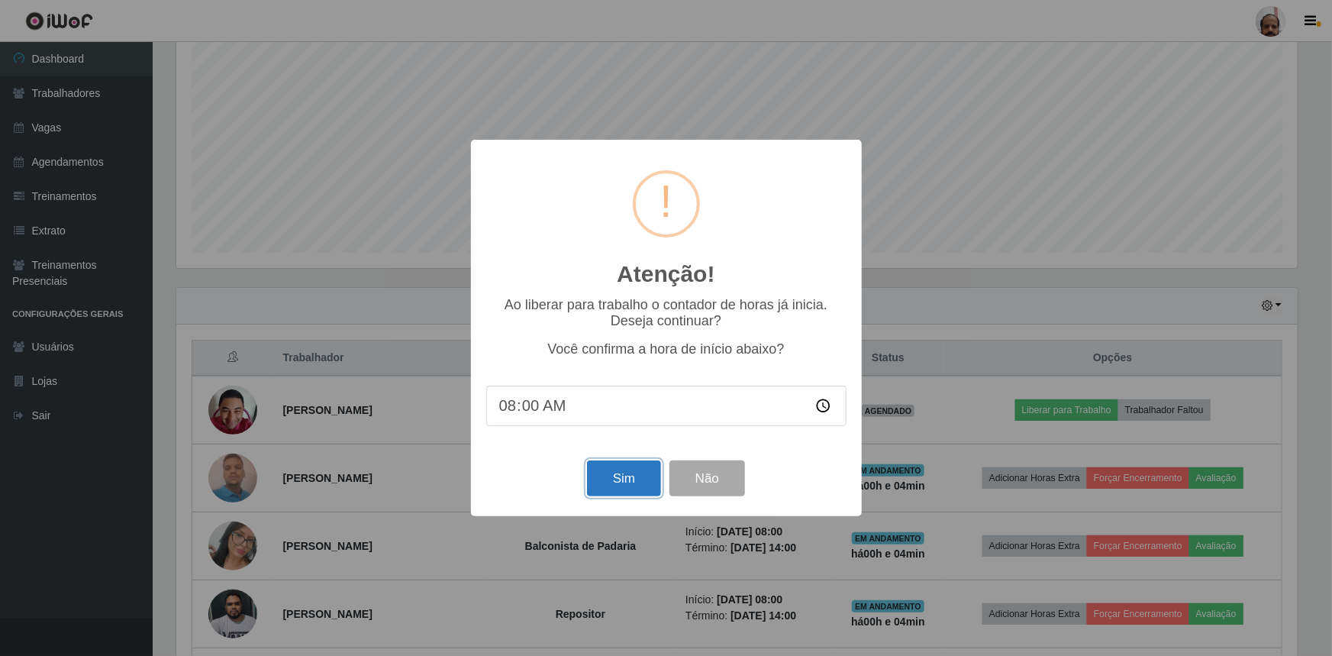
click at [591, 487] on button "Sim" at bounding box center [624, 478] width 74 height 36
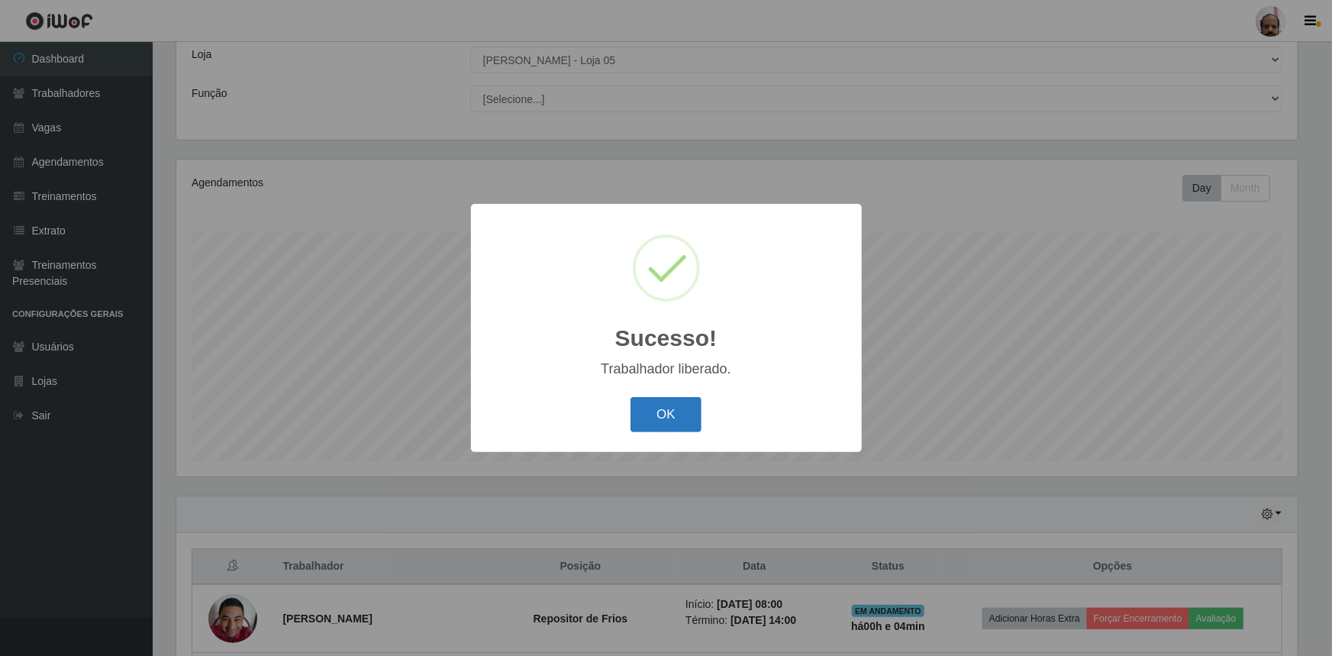
click at [673, 420] on button "OK" at bounding box center [666, 415] width 71 height 36
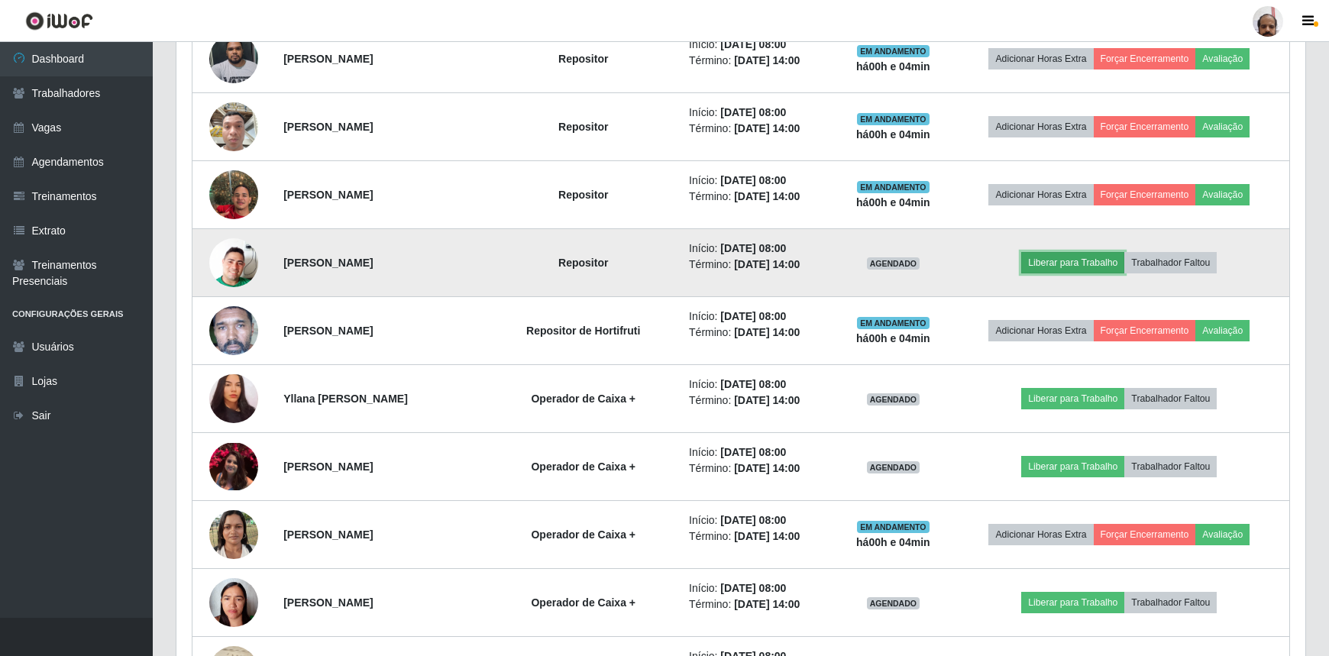
click at [1053, 263] on button "Liberar para Trabalho" at bounding box center [1072, 262] width 103 height 21
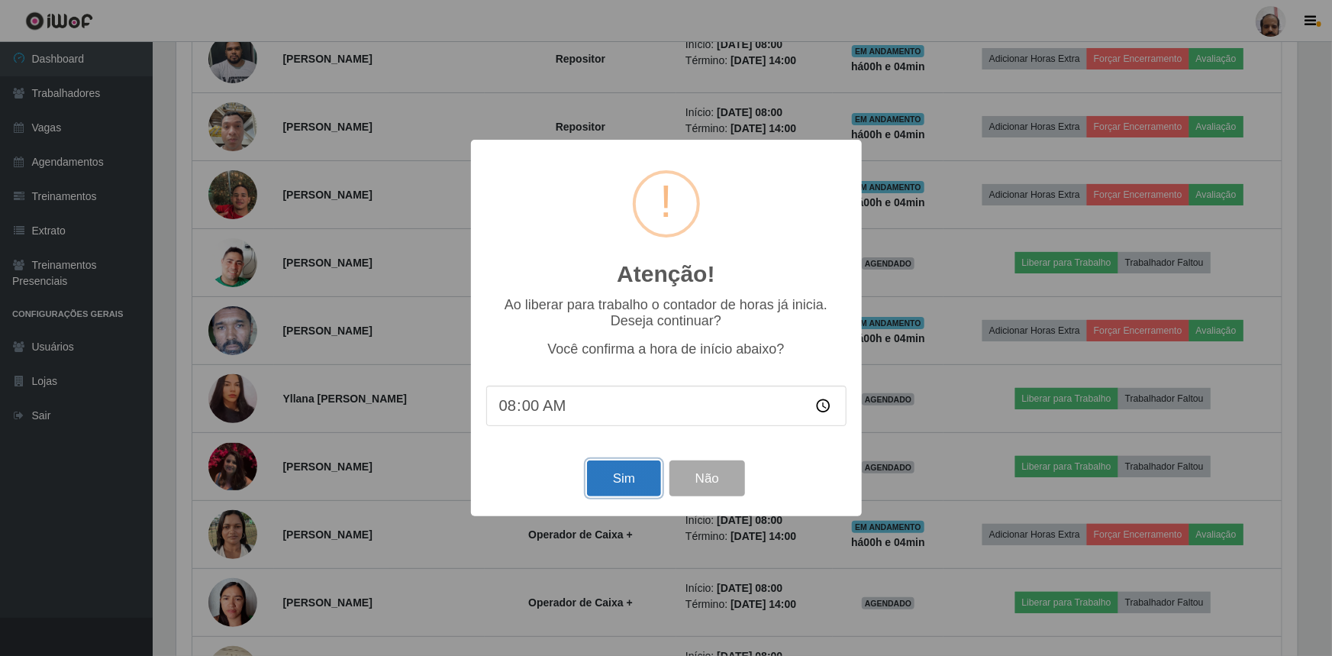
click at [614, 476] on button "Sim" at bounding box center [624, 478] width 74 height 36
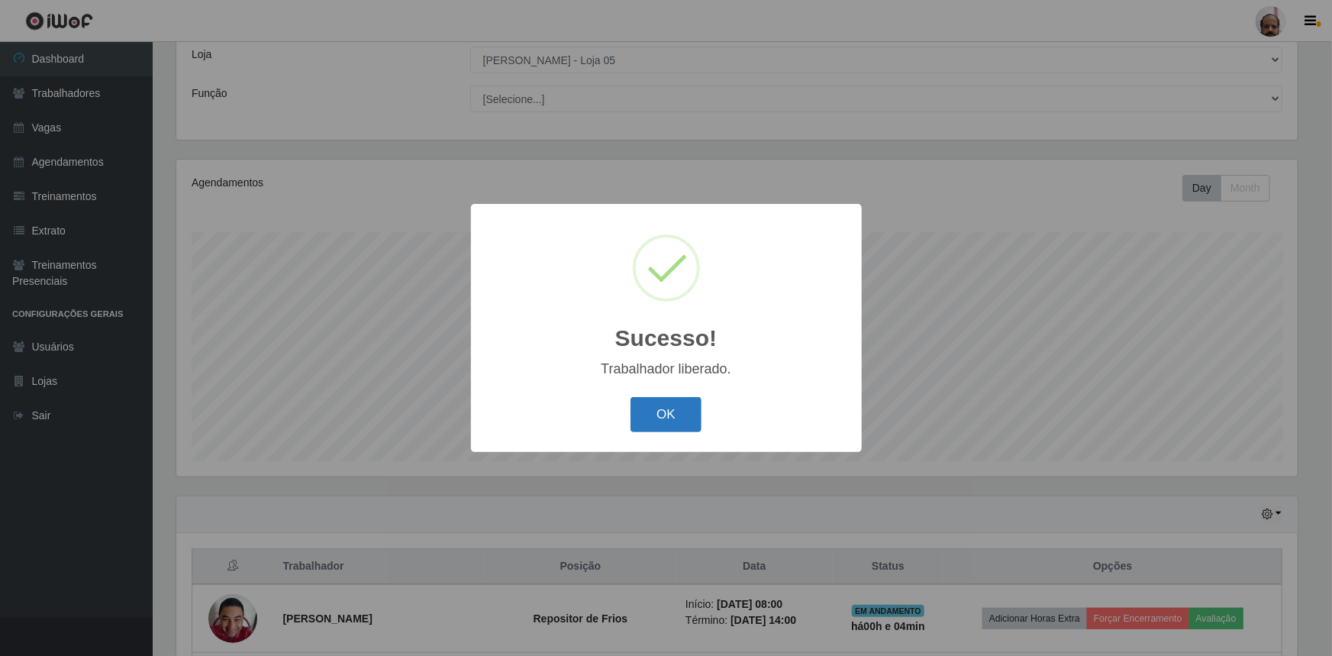
click at [658, 408] on button "OK" at bounding box center [666, 415] width 71 height 36
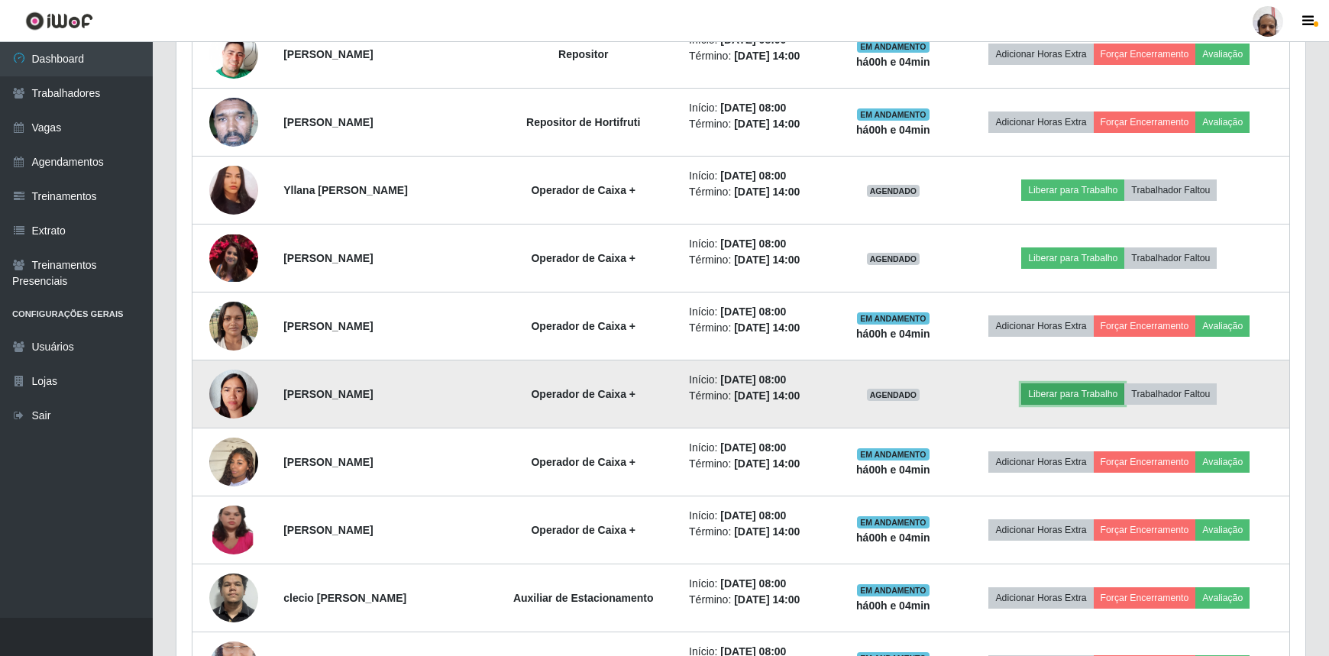
click at [1055, 392] on button "Liberar para Trabalho" at bounding box center [1072, 393] width 103 height 21
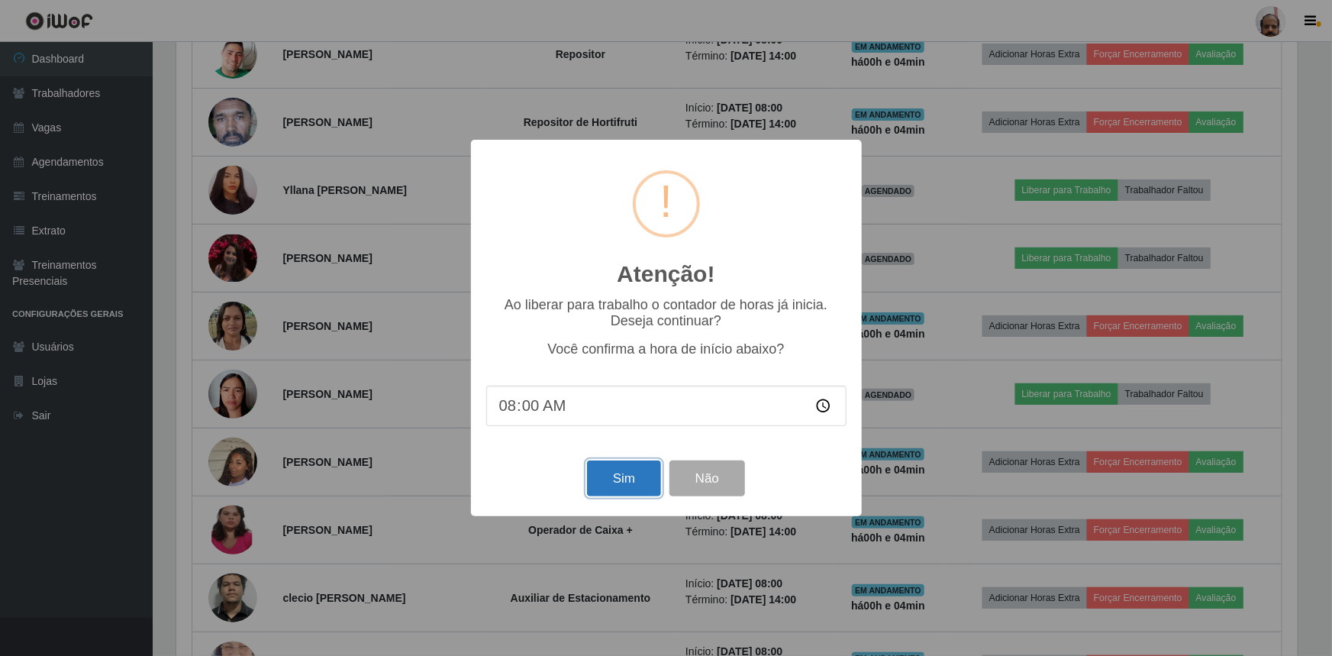
click at [634, 473] on button "Sim" at bounding box center [624, 478] width 74 height 36
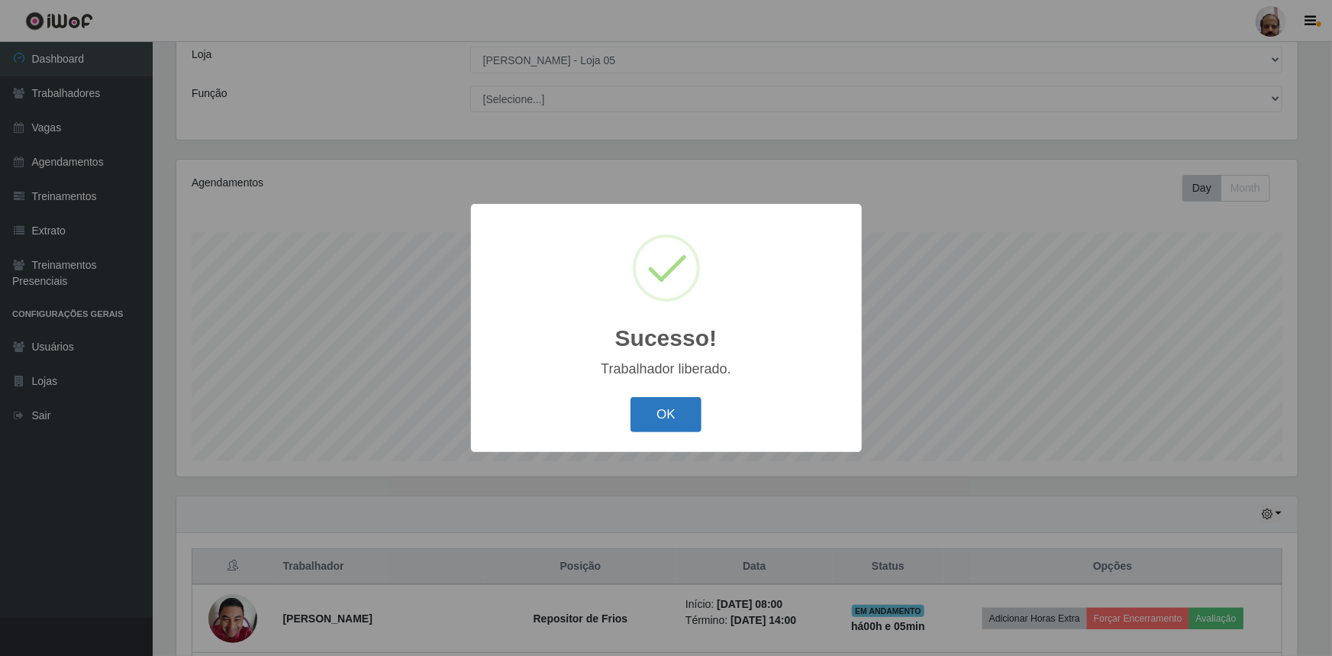
click at [658, 420] on button "OK" at bounding box center [666, 415] width 71 height 36
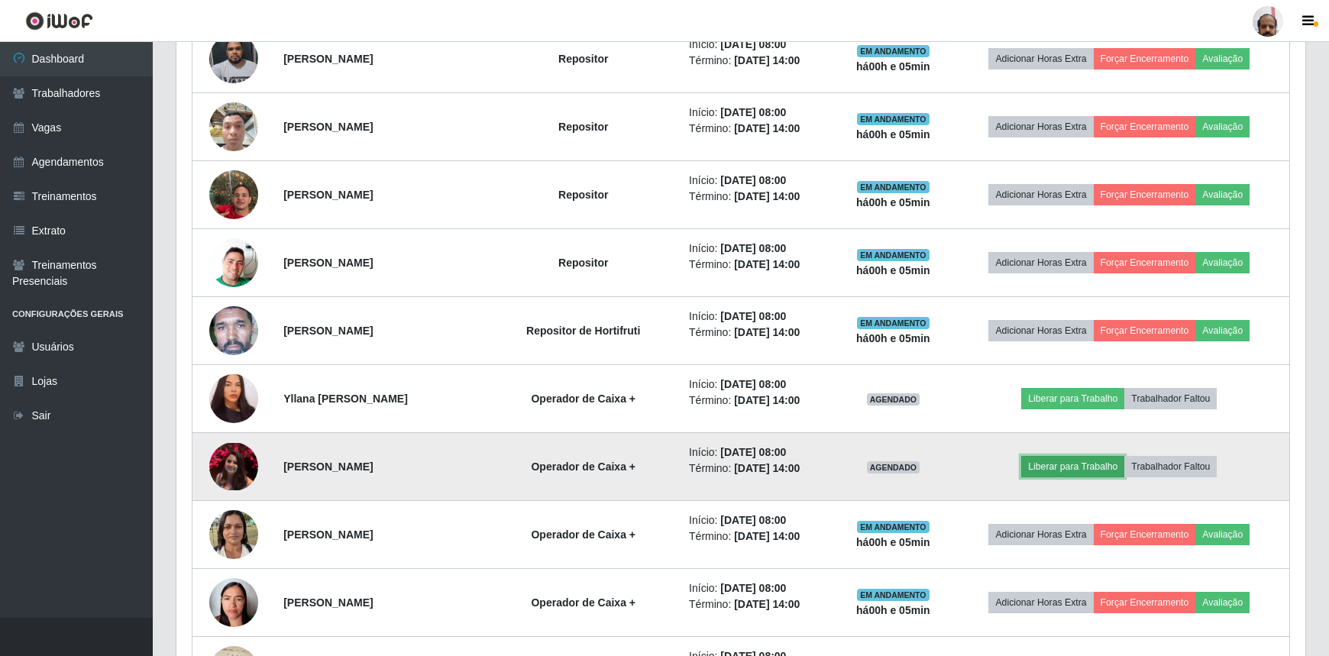
click at [1053, 467] on button "Liberar para Trabalho" at bounding box center [1072, 466] width 103 height 21
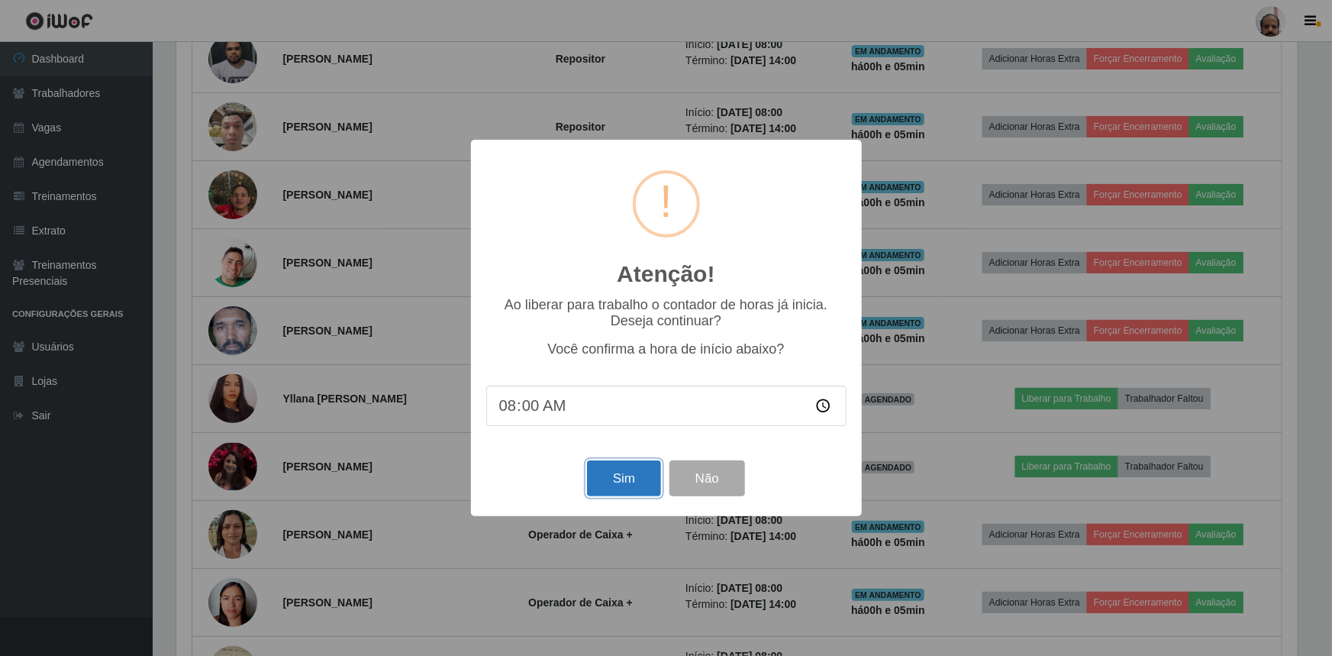
click at [639, 486] on button "Sim" at bounding box center [624, 478] width 74 height 36
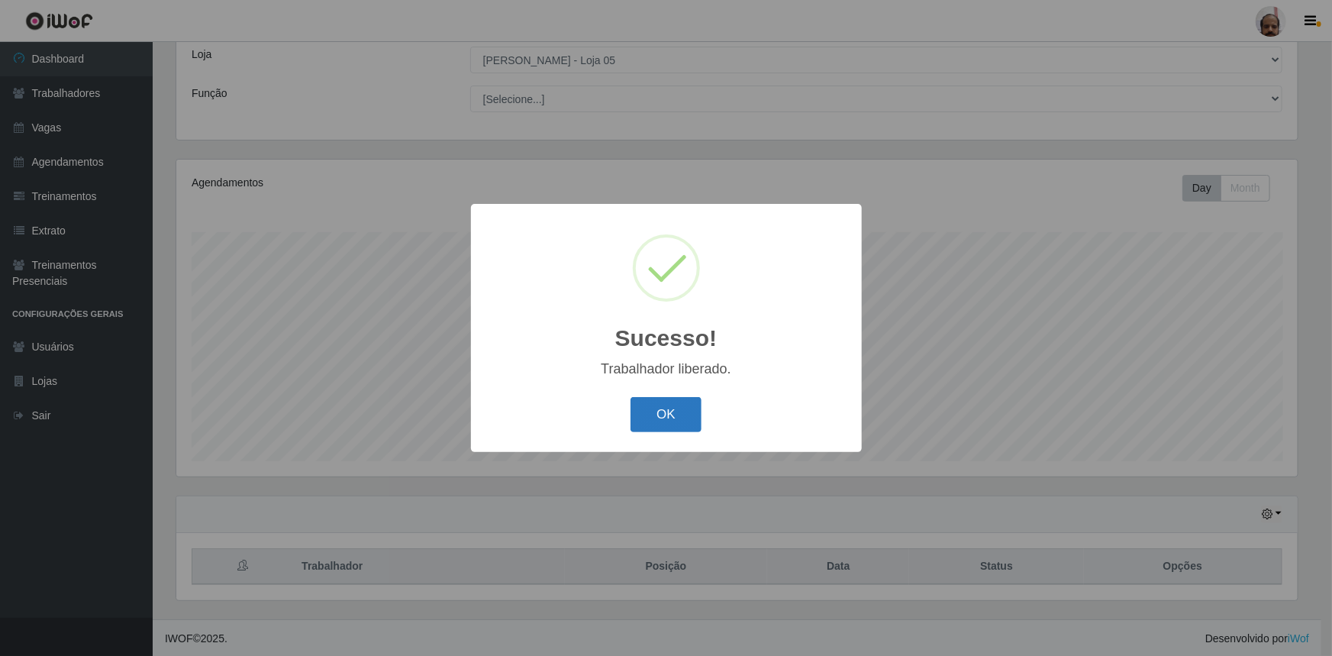
click at [660, 422] on button "OK" at bounding box center [666, 415] width 71 height 36
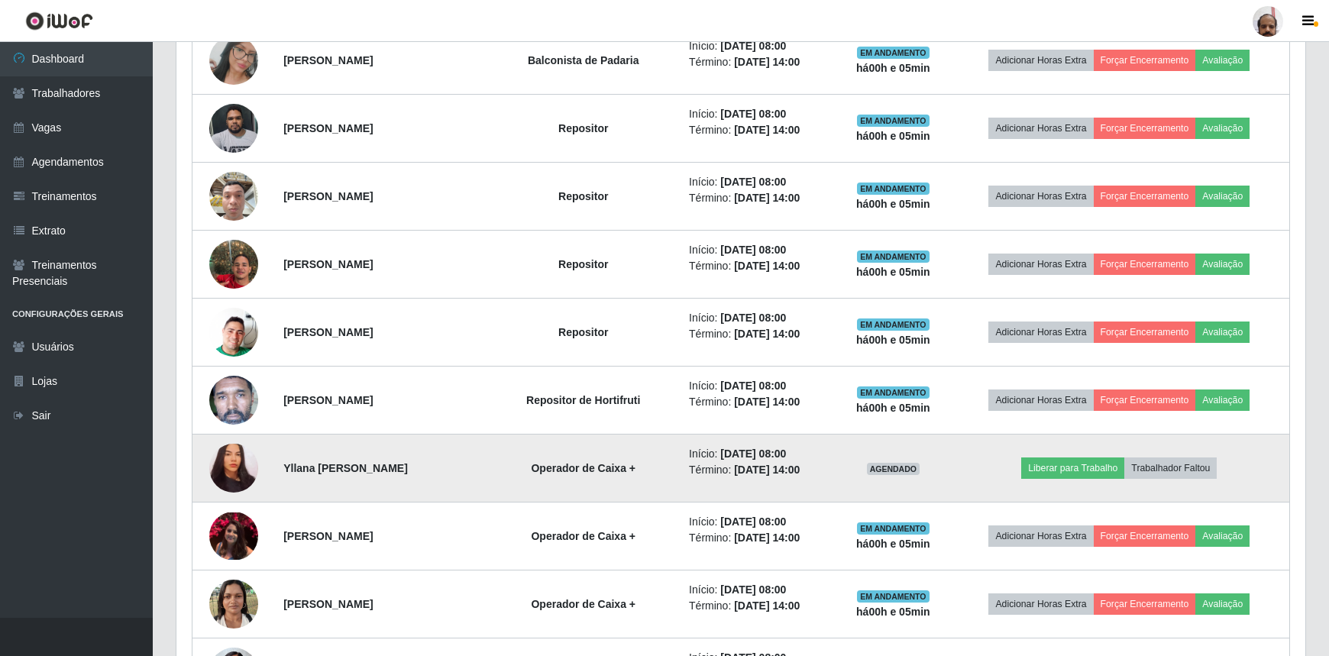
click at [244, 456] on img at bounding box center [233, 468] width 49 height 53
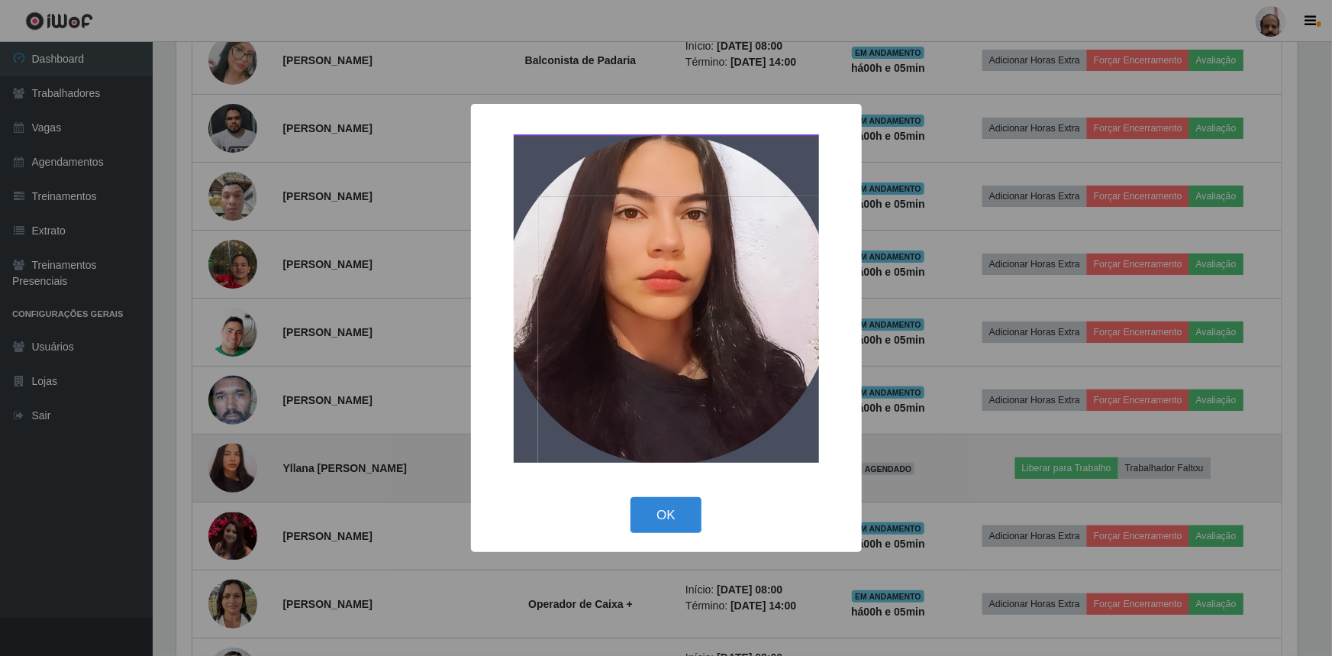
click at [243, 458] on div "× OK Cancel" at bounding box center [666, 328] width 1332 height 656
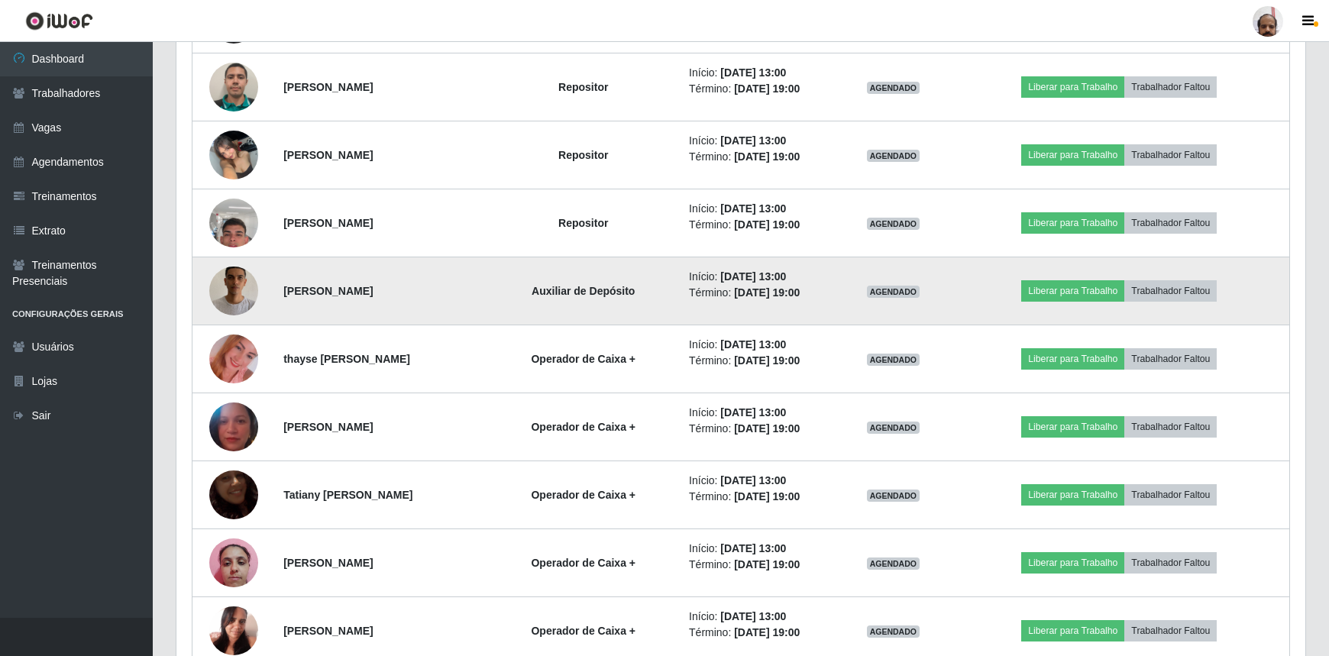
click at [250, 292] on img at bounding box center [233, 290] width 49 height 87
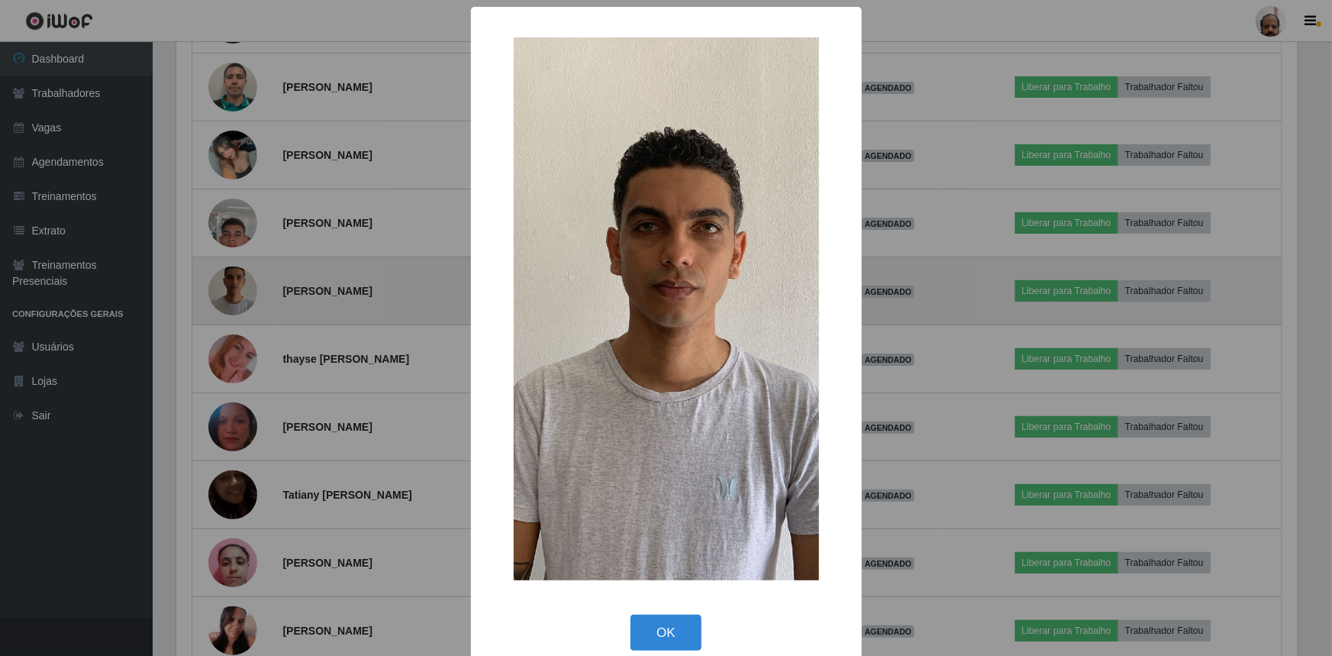
click at [250, 292] on div "× OK Cancel" at bounding box center [666, 328] width 1332 height 656
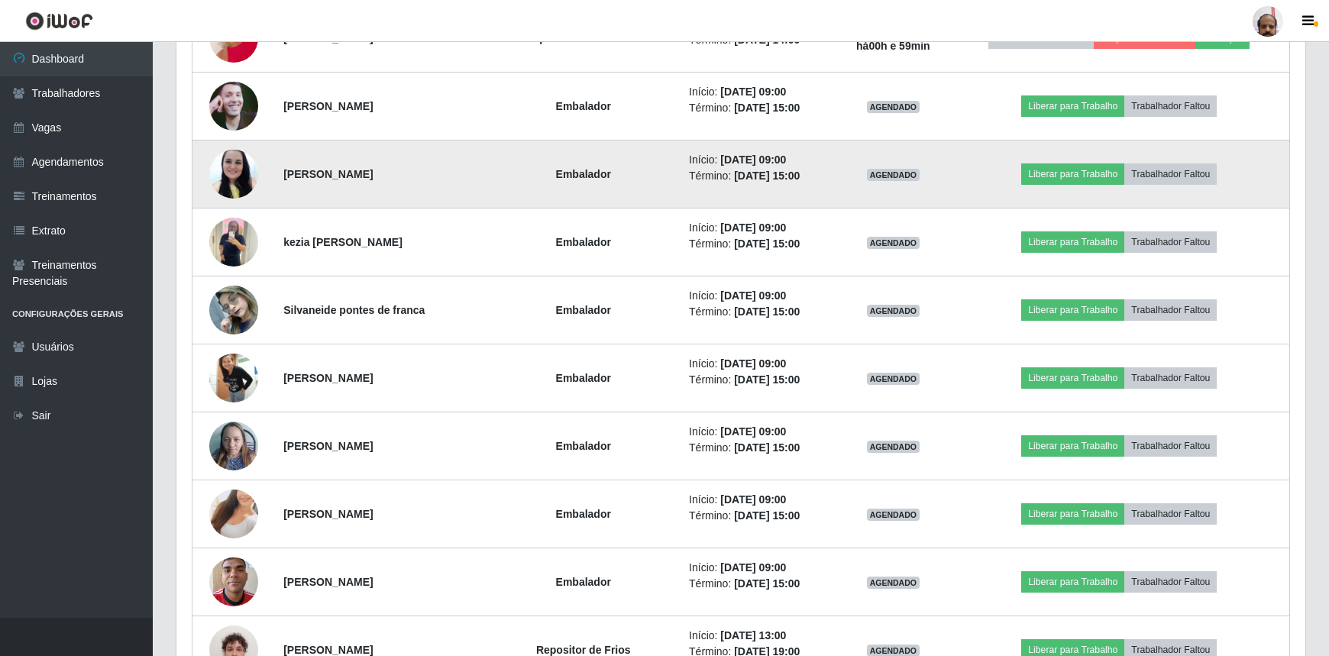
scroll to position [1806, 0]
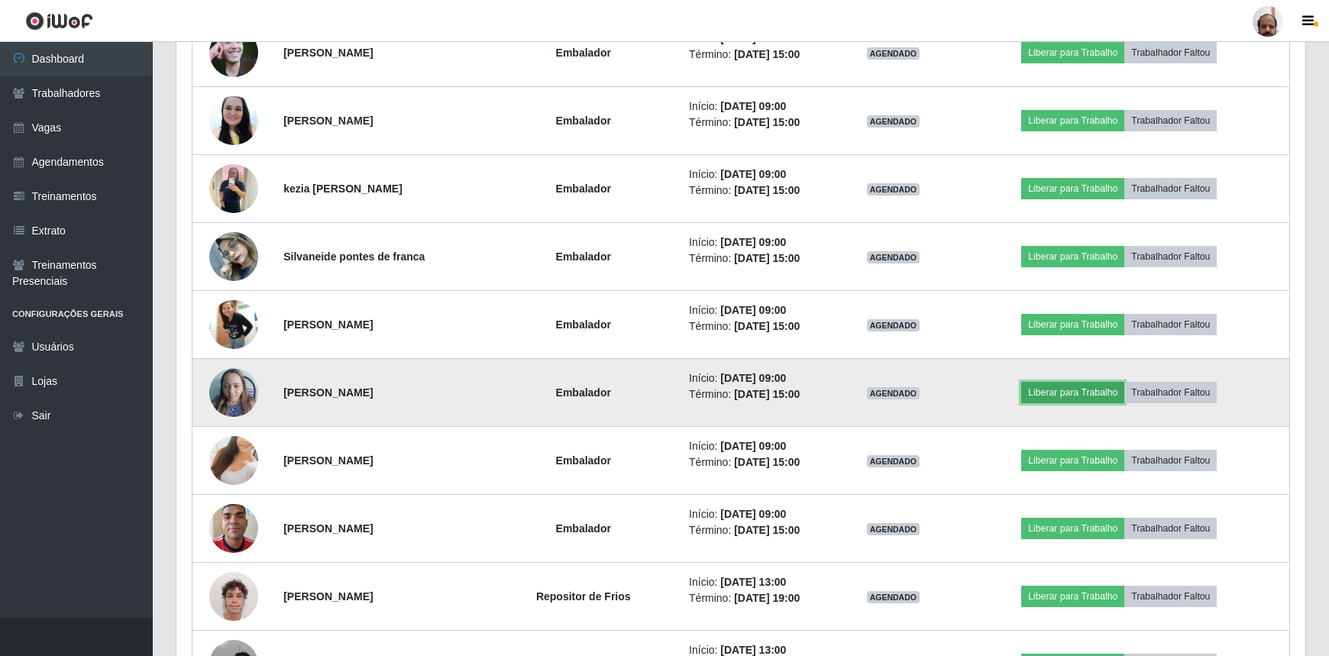
click at [1083, 386] on button "Liberar para Trabalho" at bounding box center [1072, 392] width 103 height 21
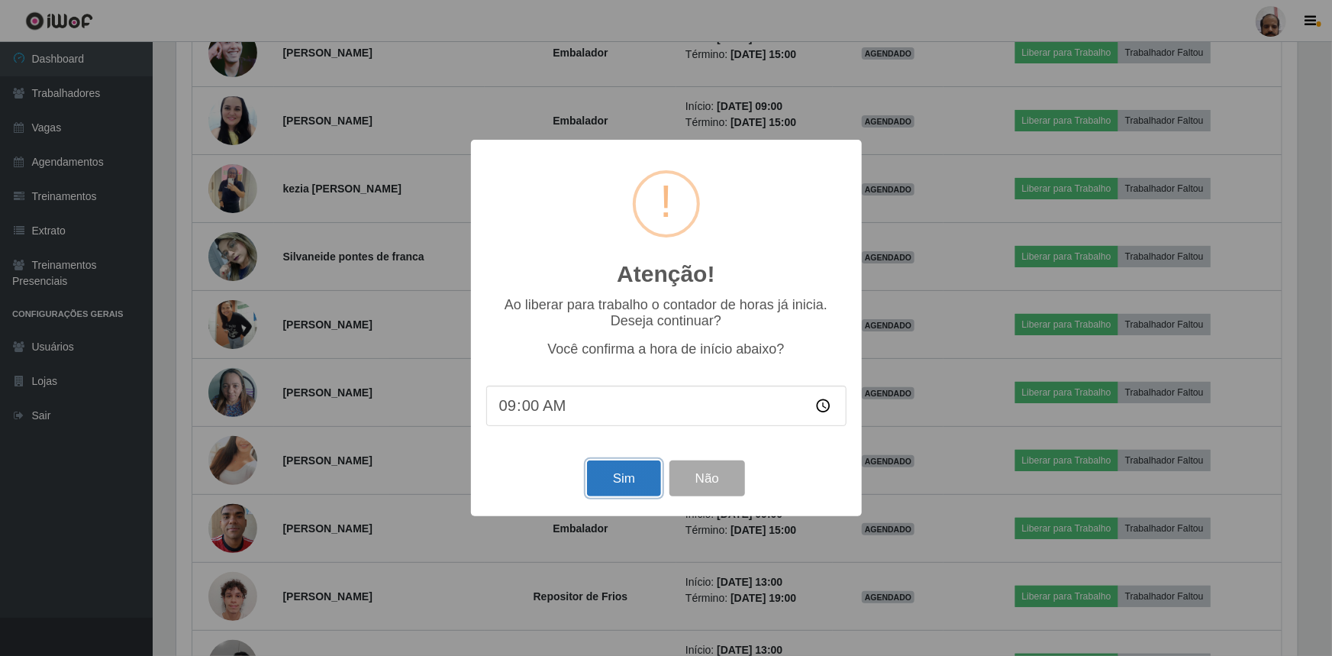
click at [618, 473] on button "Sim" at bounding box center [624, 478] width 74 height 36
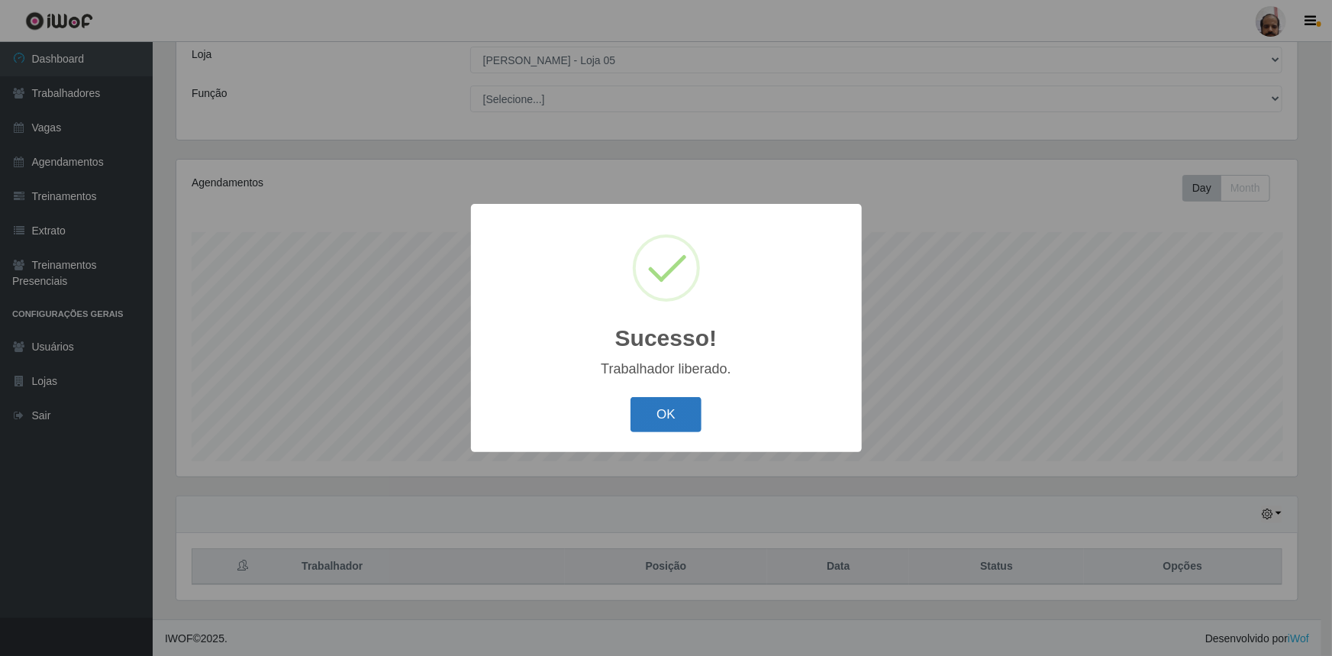
click at [664, 424] on button "OK" at bounding box center [666, 415] width 71 height 36
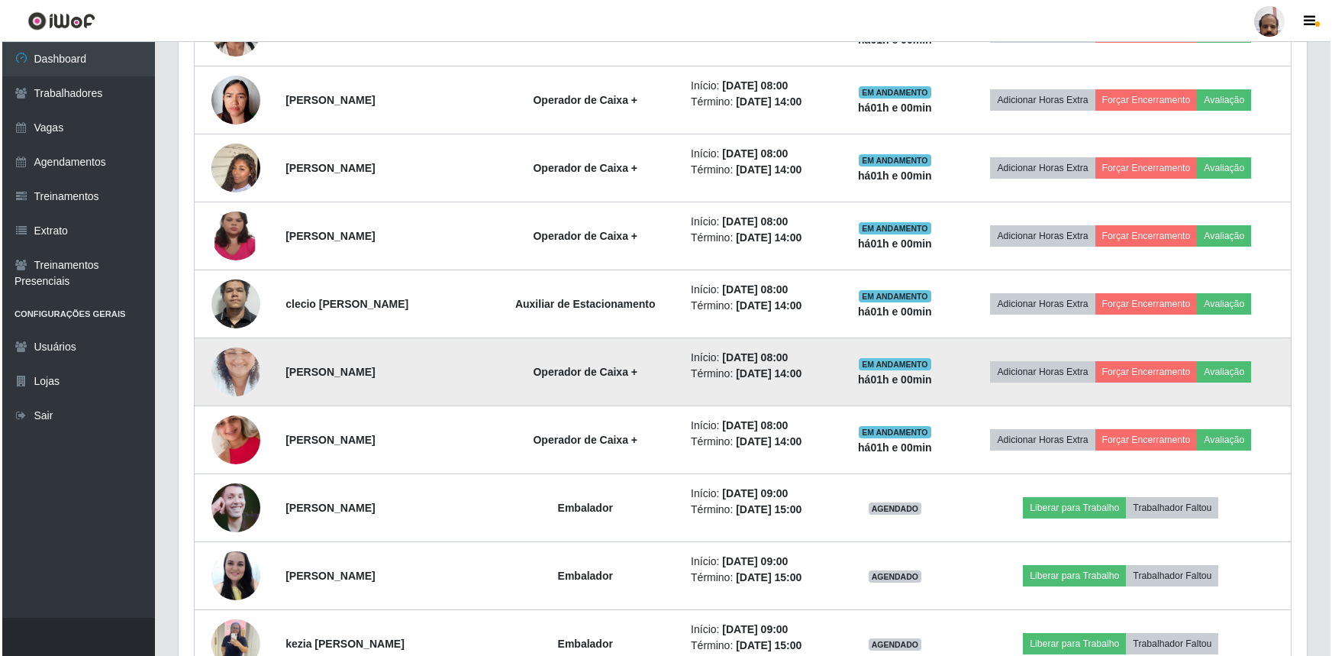
scroll to position [1404, 0]
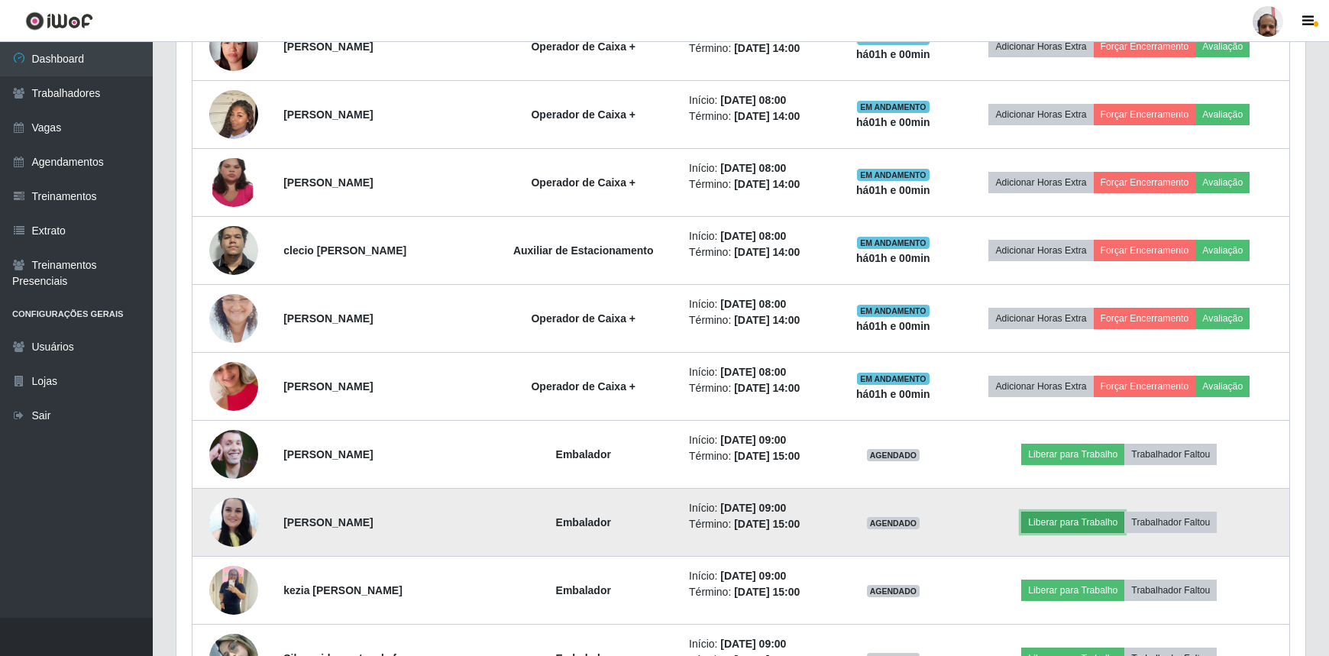
click at [1086, 520] on button "Liberar para Trabalho" at bounding box center [1072, 522] width 103 height 21
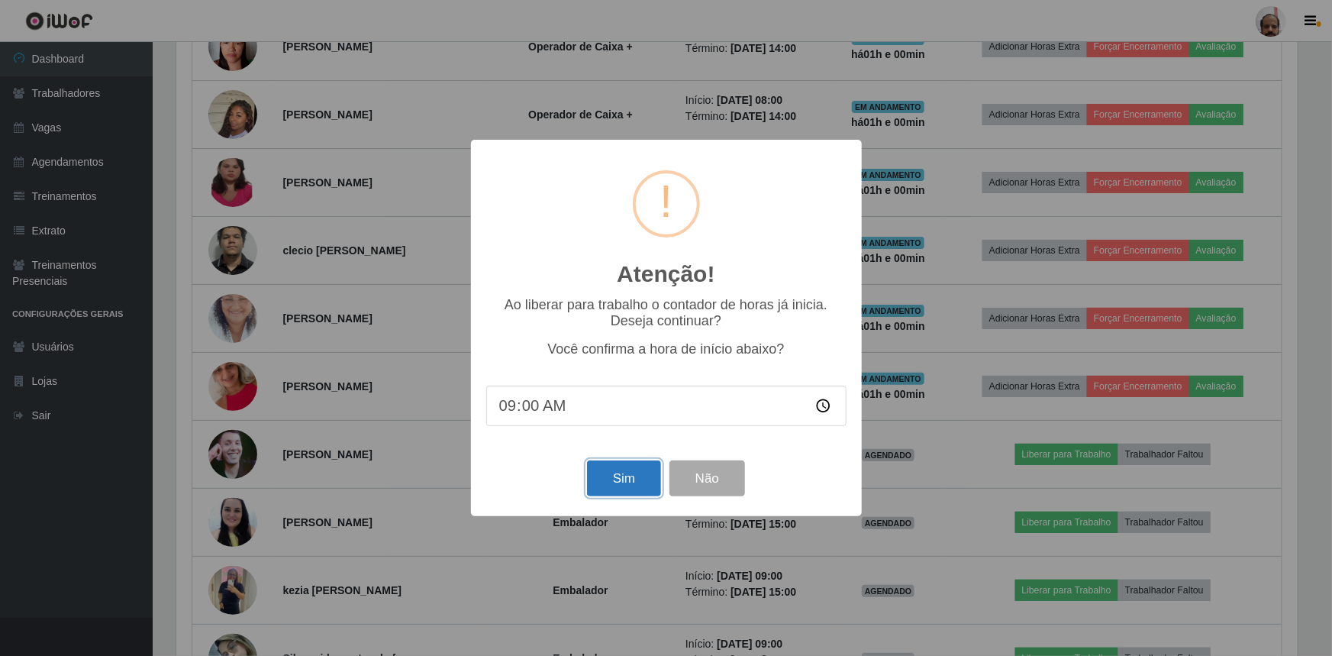
click at [636, 481] on button "Sim" at bounding box center [624, 478] width 74 height 36
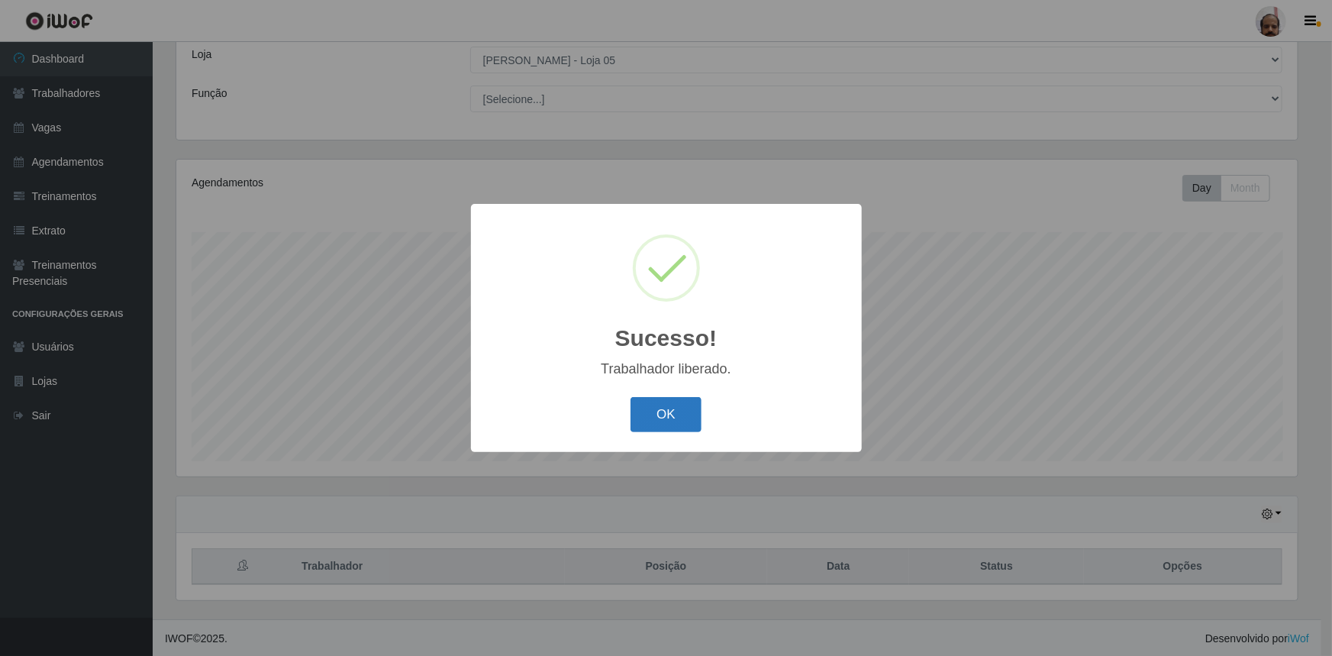
click at [671, 428] on button "OK" at bounding box center [666, 415] width 71 height 36
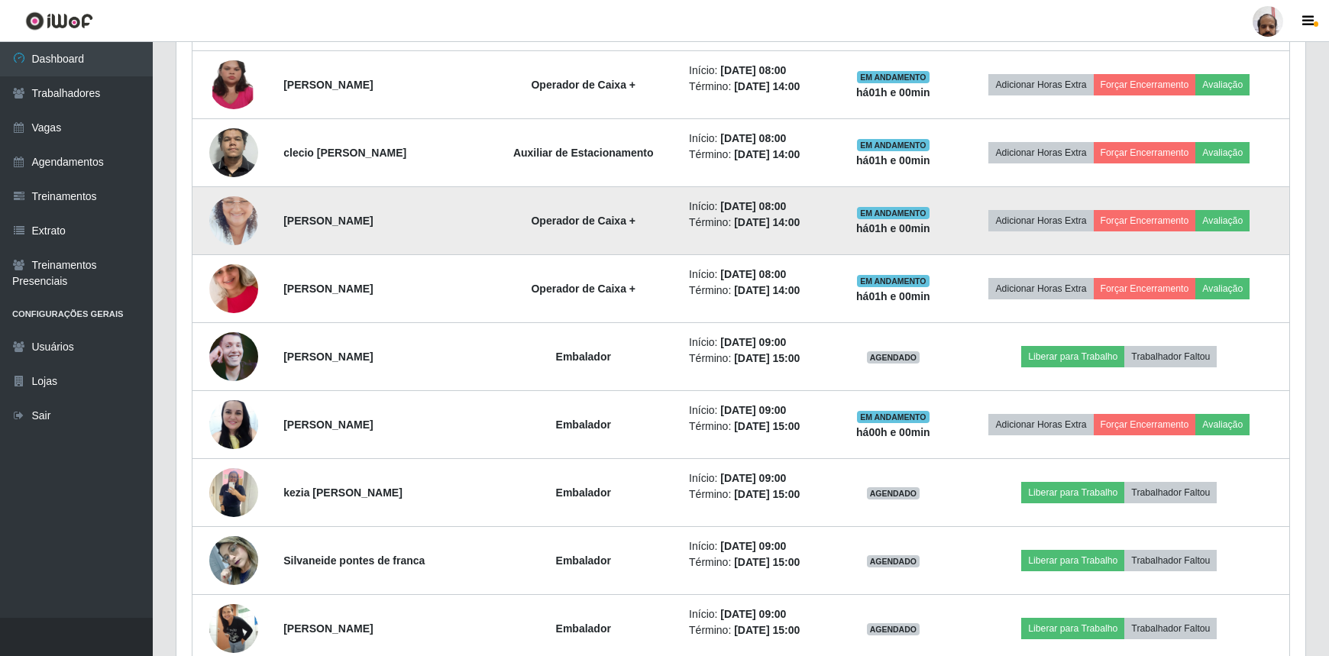
scroll to position [1527, 0]
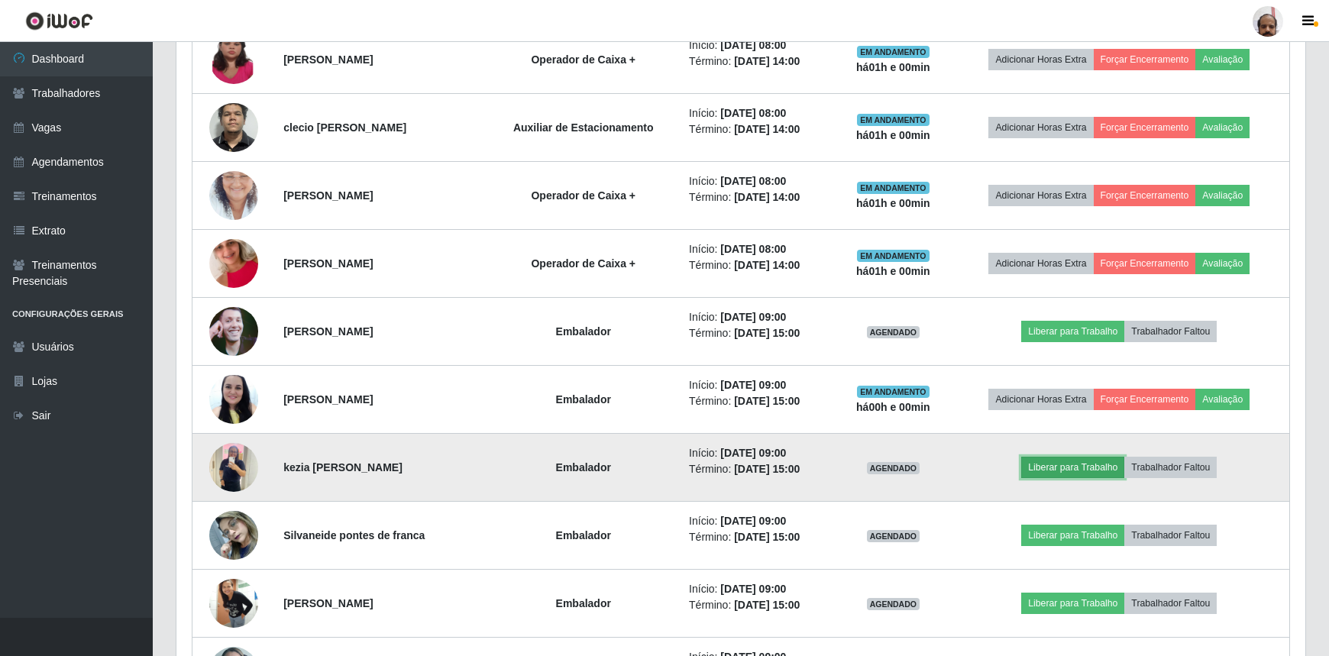
click at [1098, 472] on button "Liberar para Trabalho" at bounding box center [1072, 467] width 103 height 21
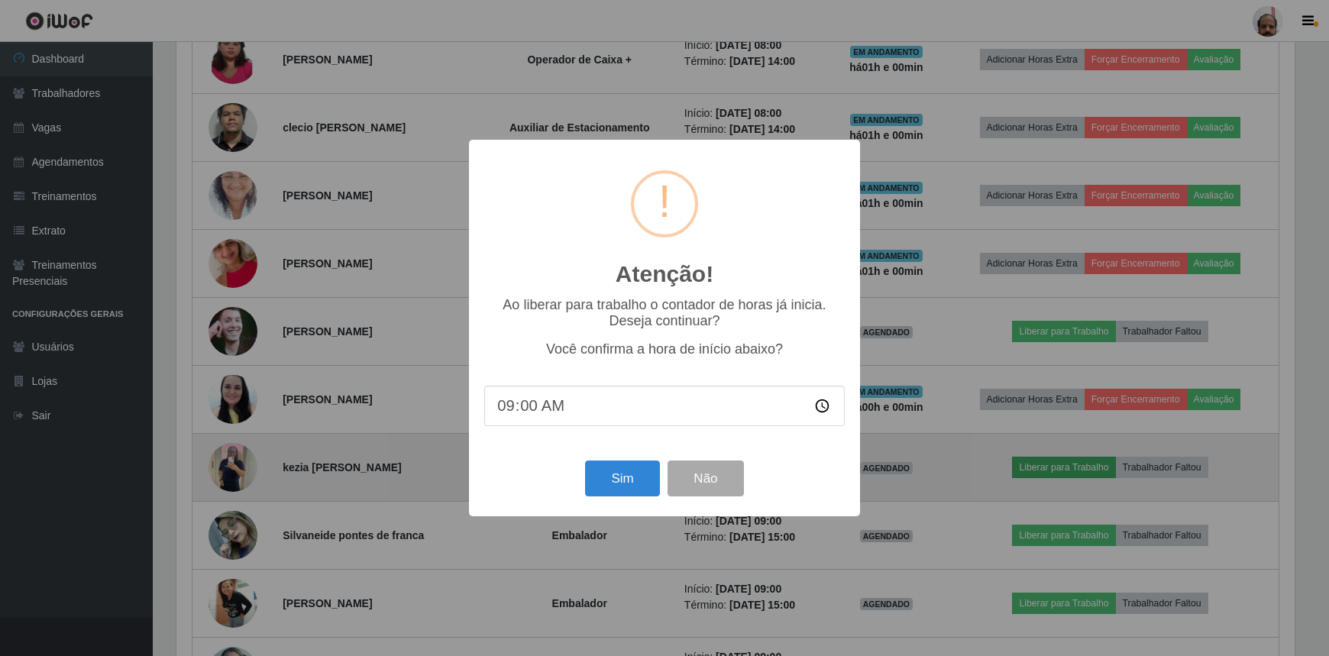
scroll to position [317, 1122]
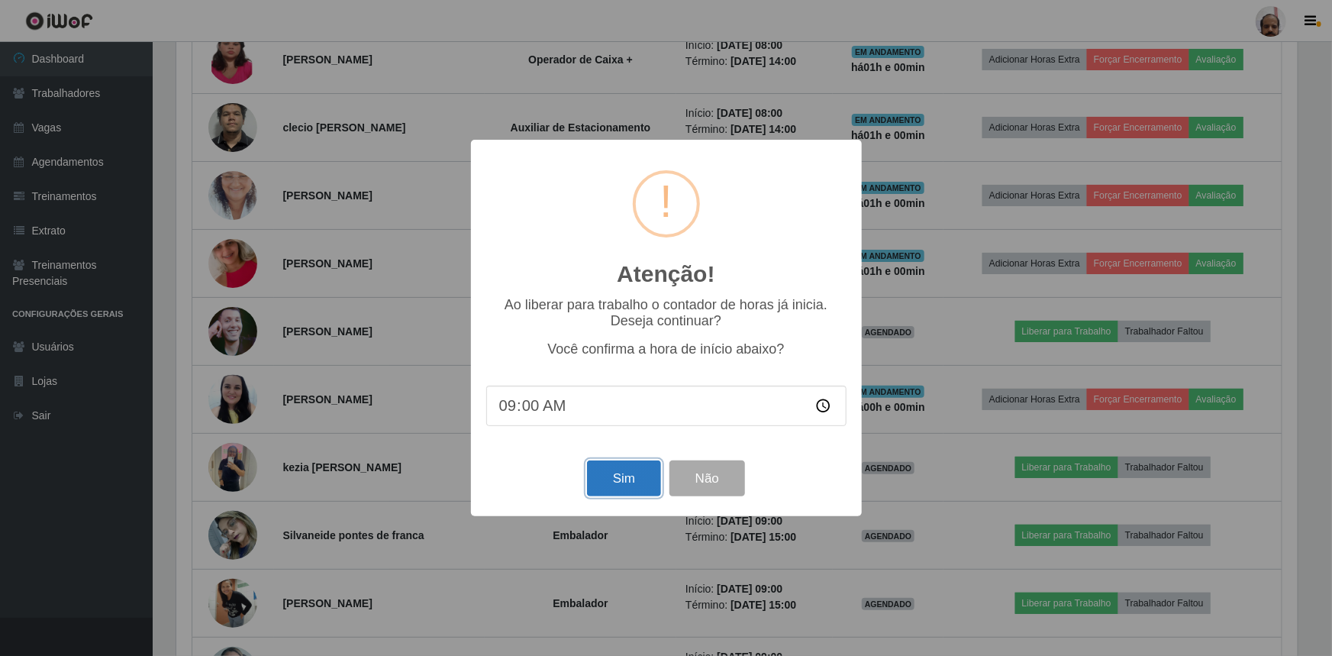
click at [639, 483] on button "Sim" at bounding box center [624, 478] width 74 height 36
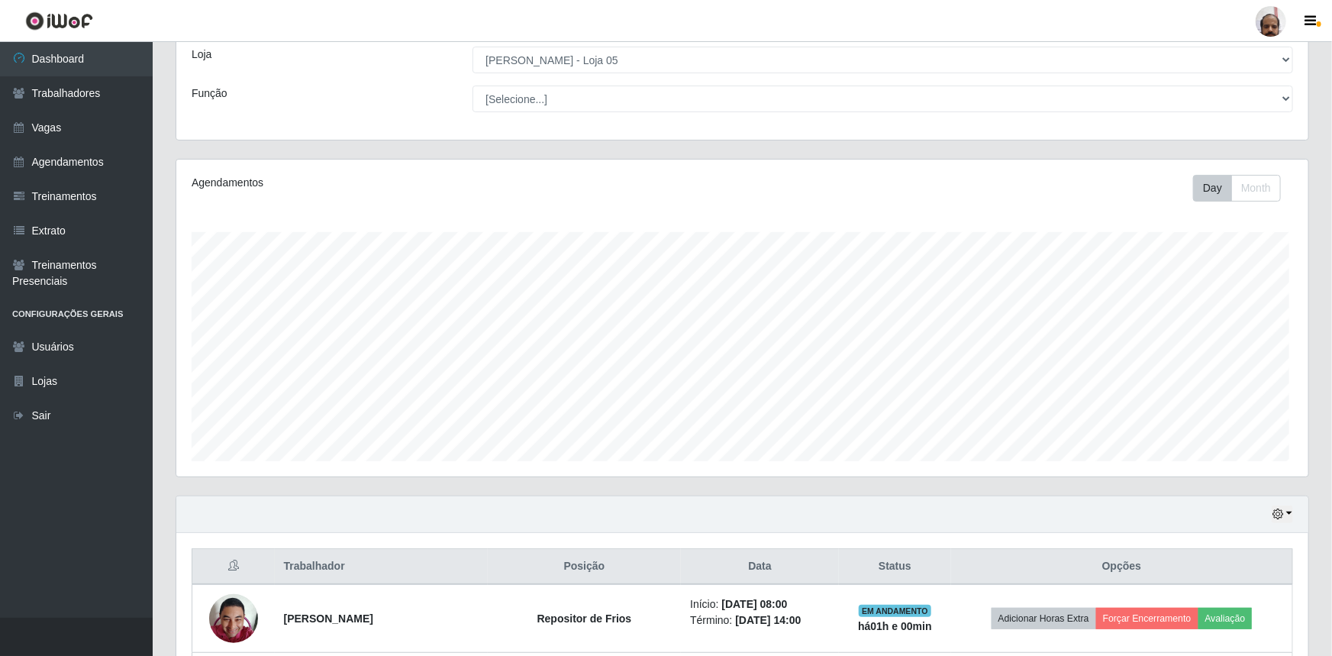
scroll to position [763233, 762427]
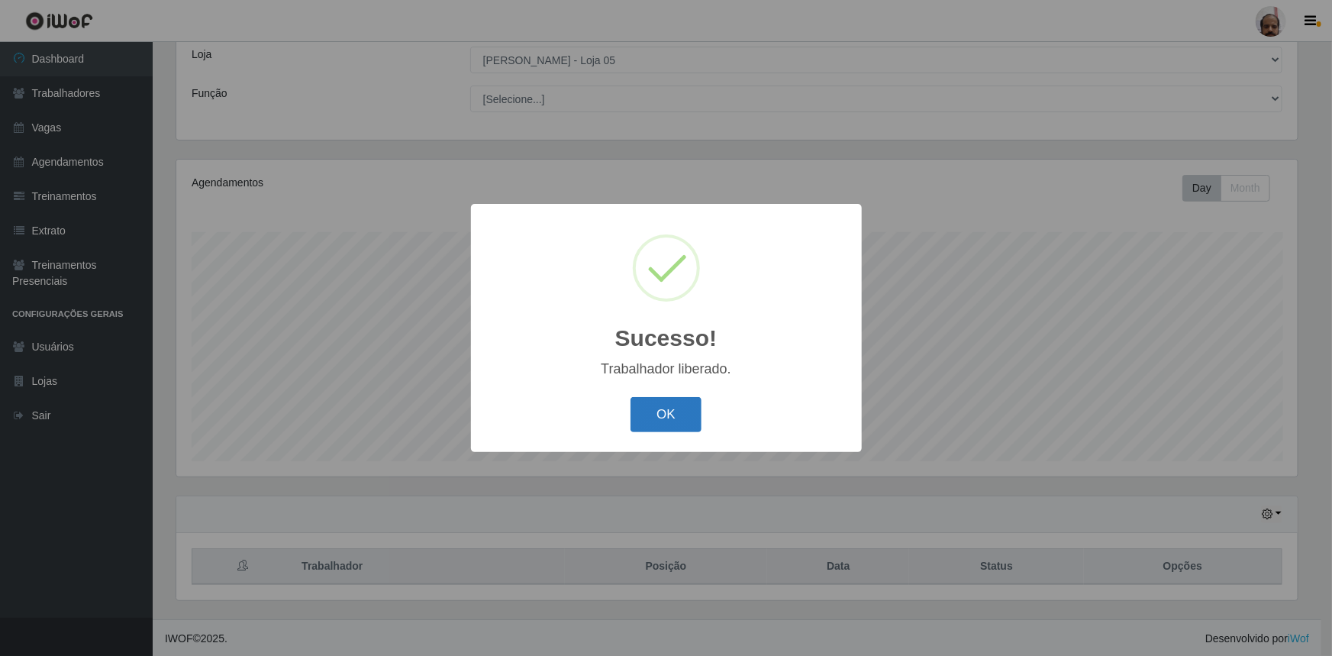
click at [682, 431] on button "OK" at bounding box center [666, 415] width 71 height 36
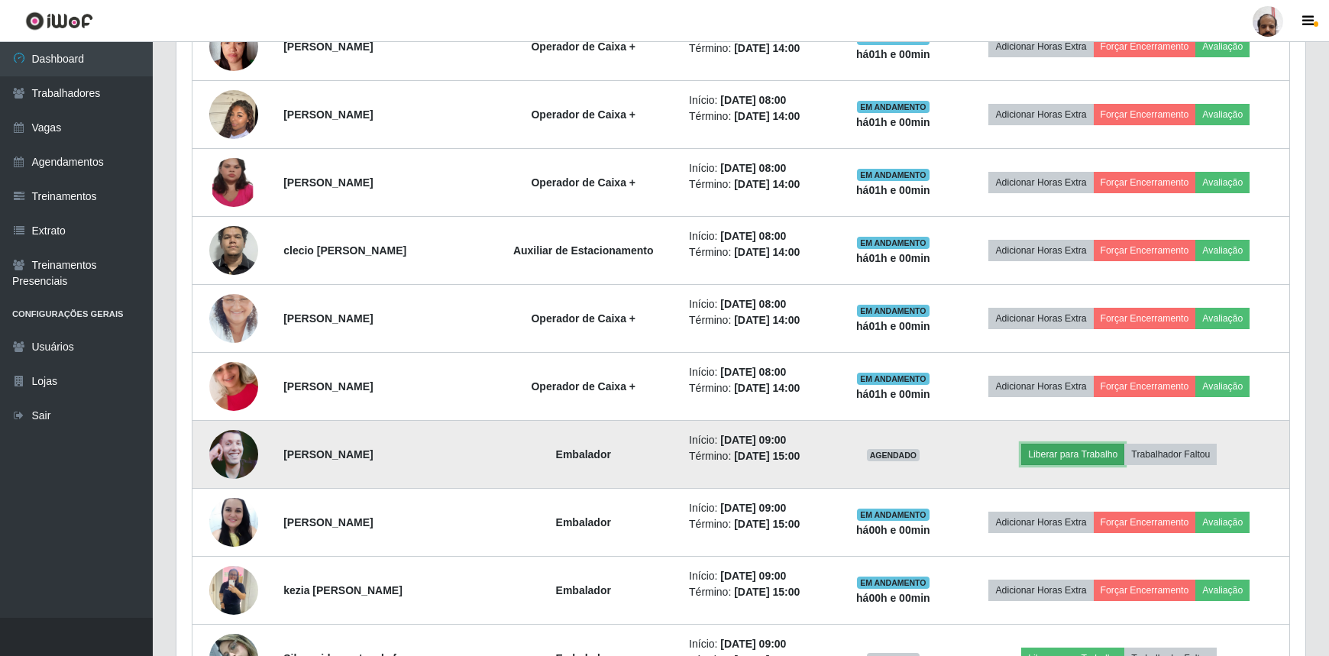
click at [1073, 451] on button "Liberar para Trabalho" at bounding box center [1072, 454] width 103 height 21
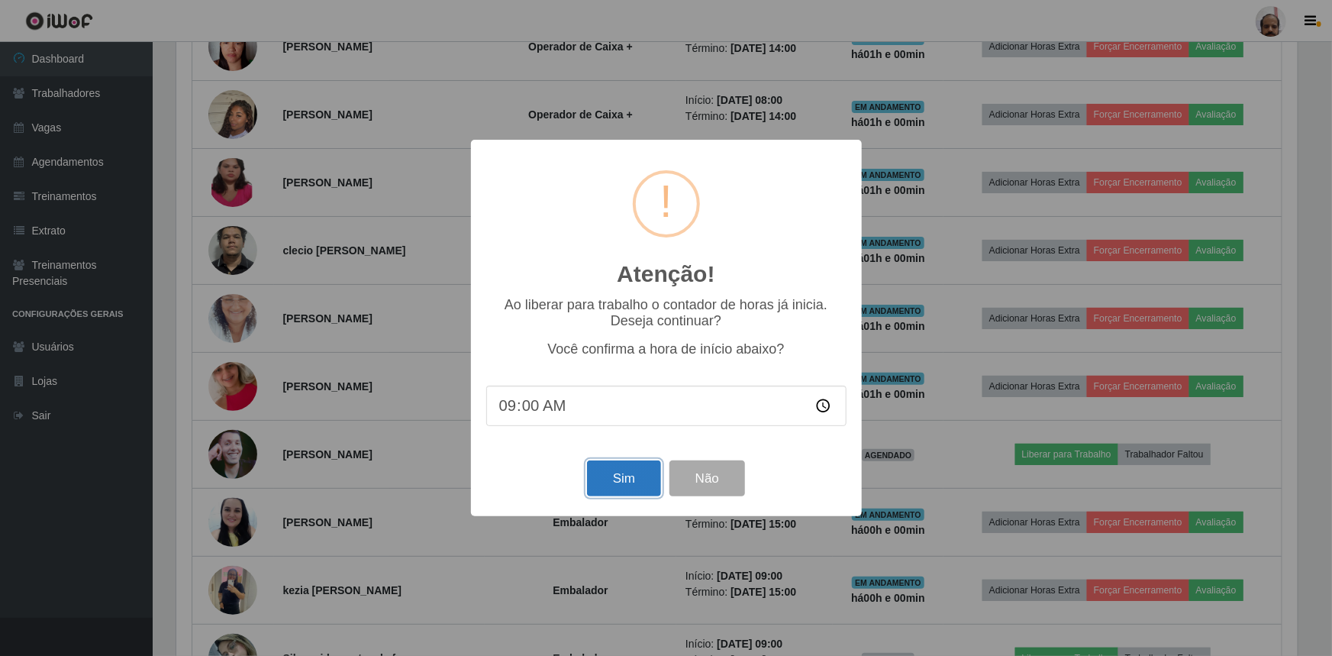
click at [644, 489] on button "Sim" at bounding box center [624, 478] width 74 height 36
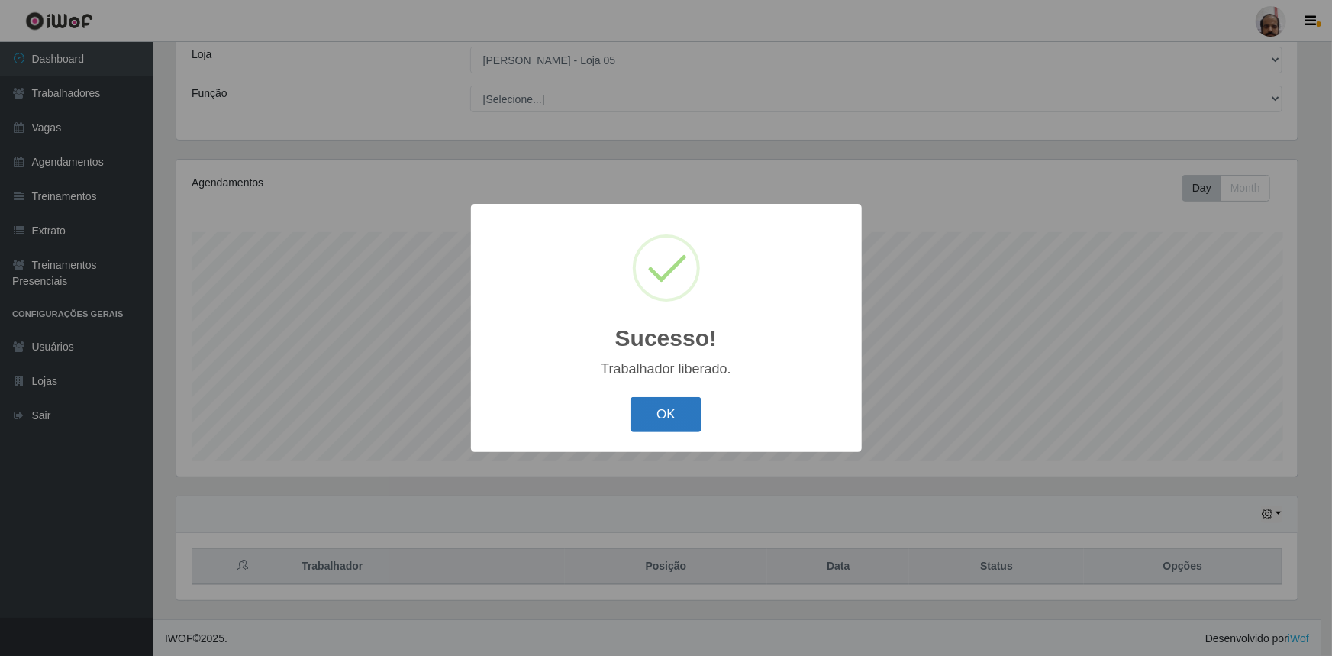
click at [657, 401] on button "OK" at bounding box center [666, 415] width 71 height 36
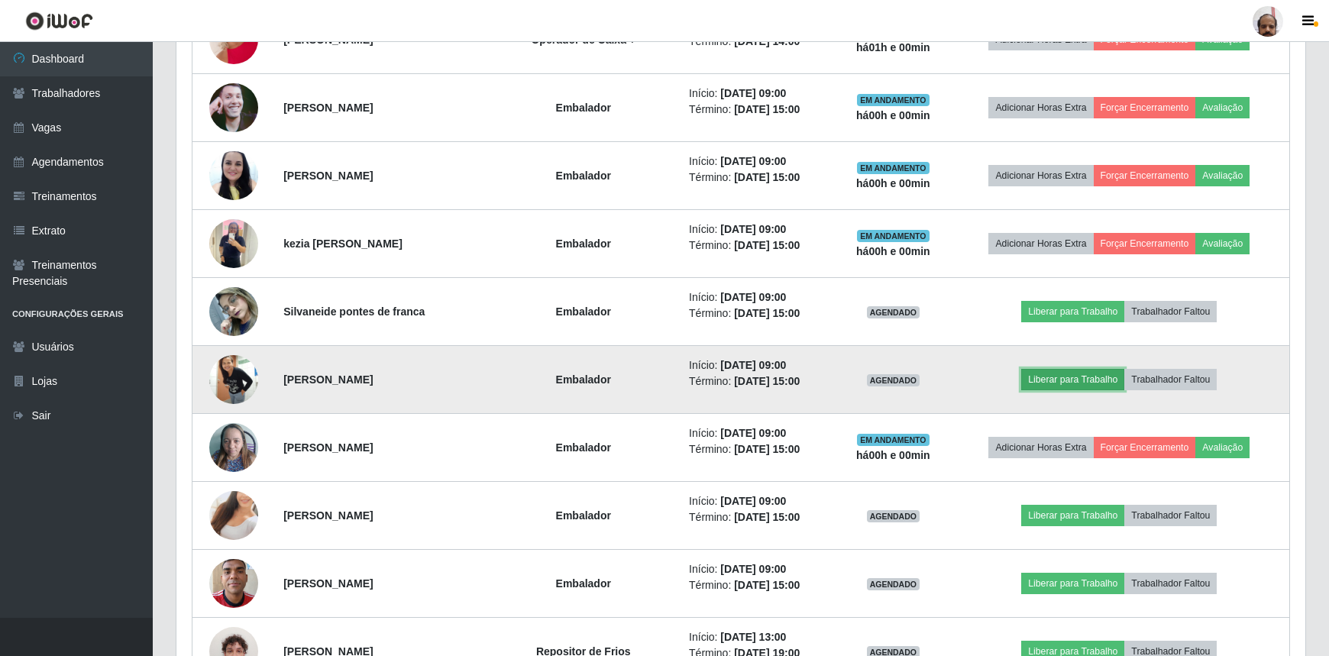
click at [1076, 377] on button "Liberar para Trabalho" at bounding box center [1072, 379] width 103 height 21
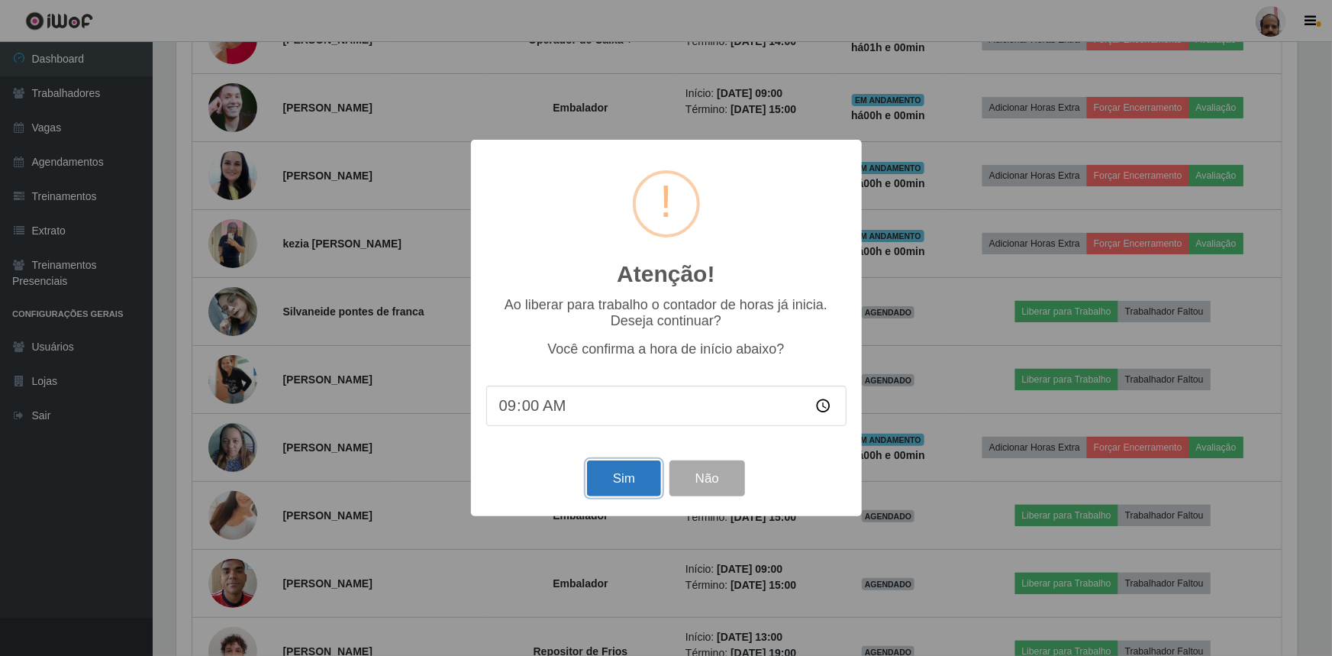
click at [644, 474] on button "Sim" at bounding box center [624, 478] width 74 height 36
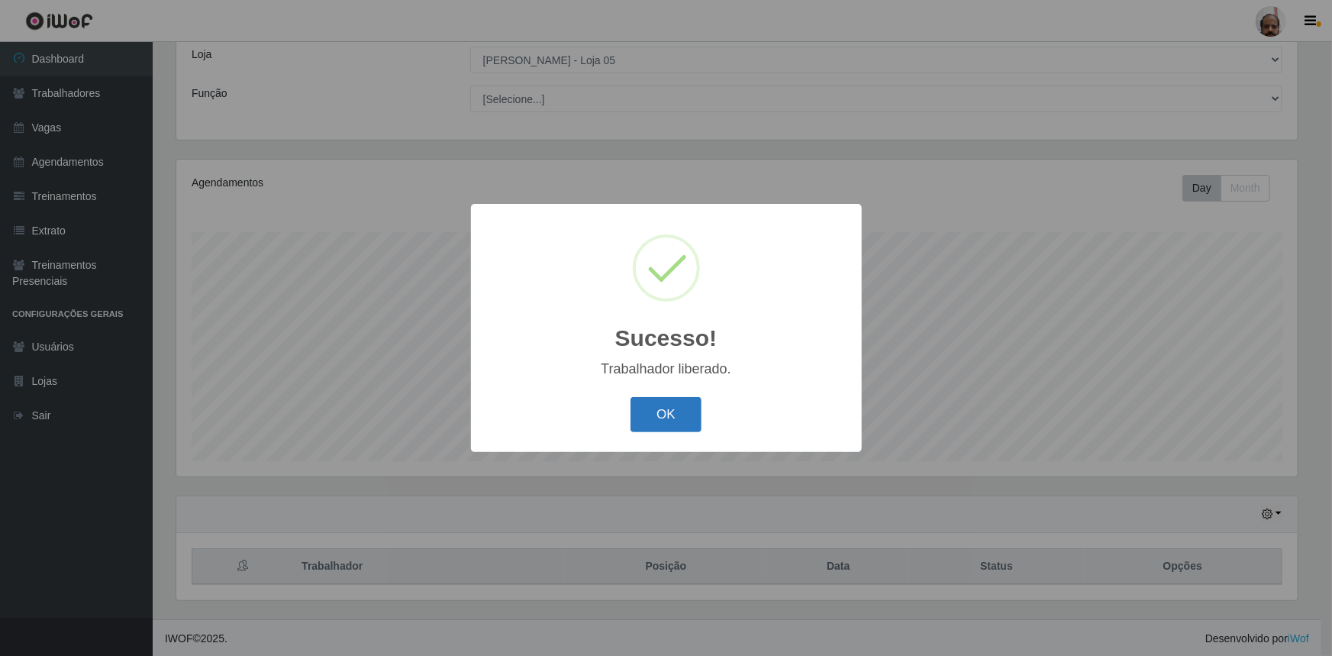
click at [638, 405] on button "OK" at bounding box center [666, 415] width 71 height 36
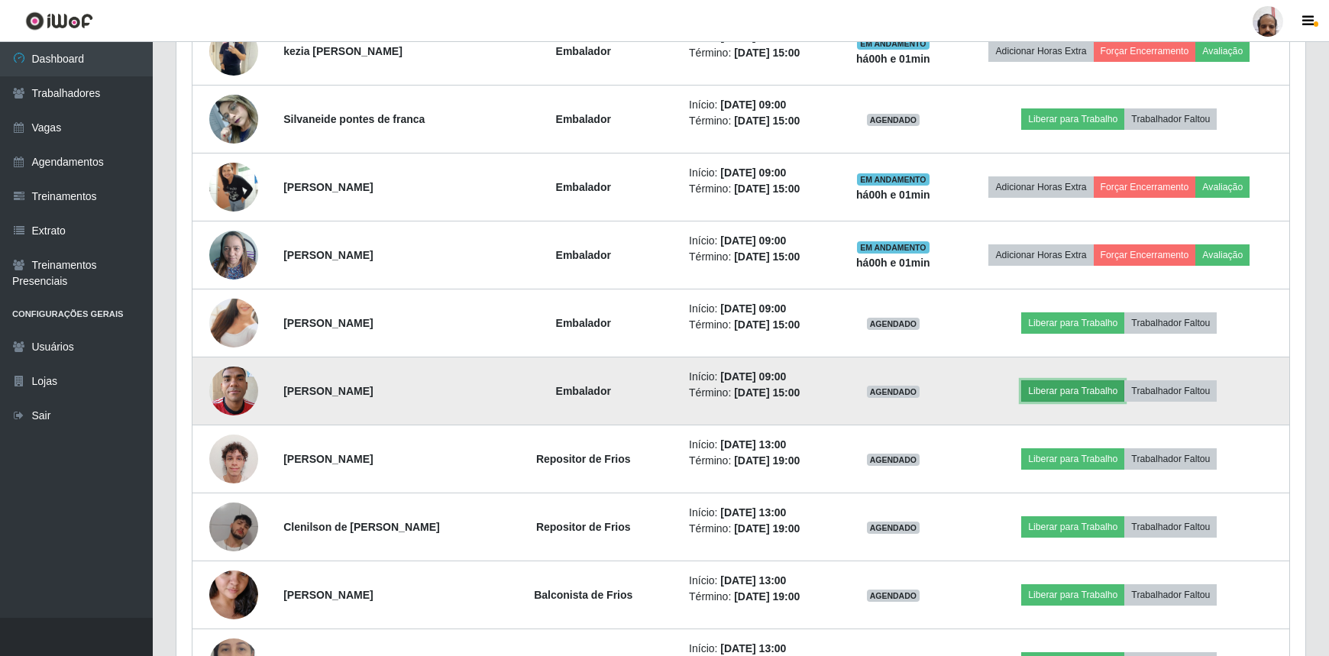
click at [1061, 387] on button "Liberar para Trabalho" at bounding box center [1072, 390] width 103 height 21
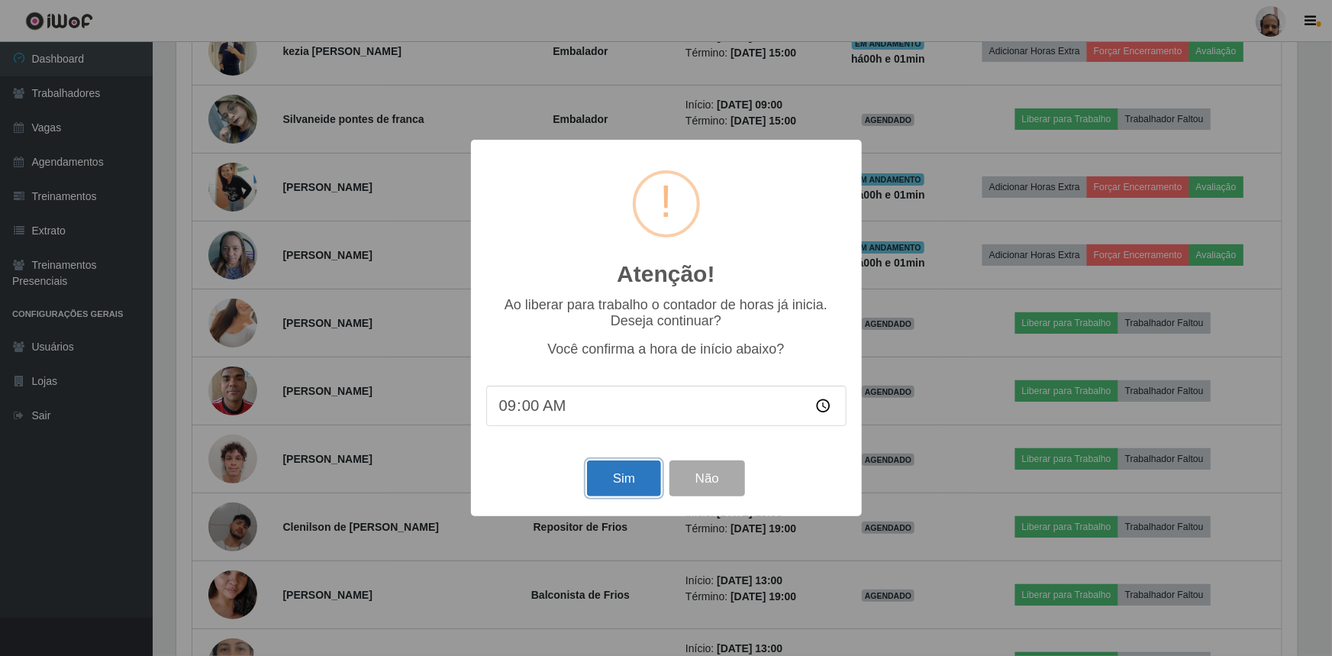
click at [623, 465] on button "Sim" at bounding box center [624, 478] width 74 height 36
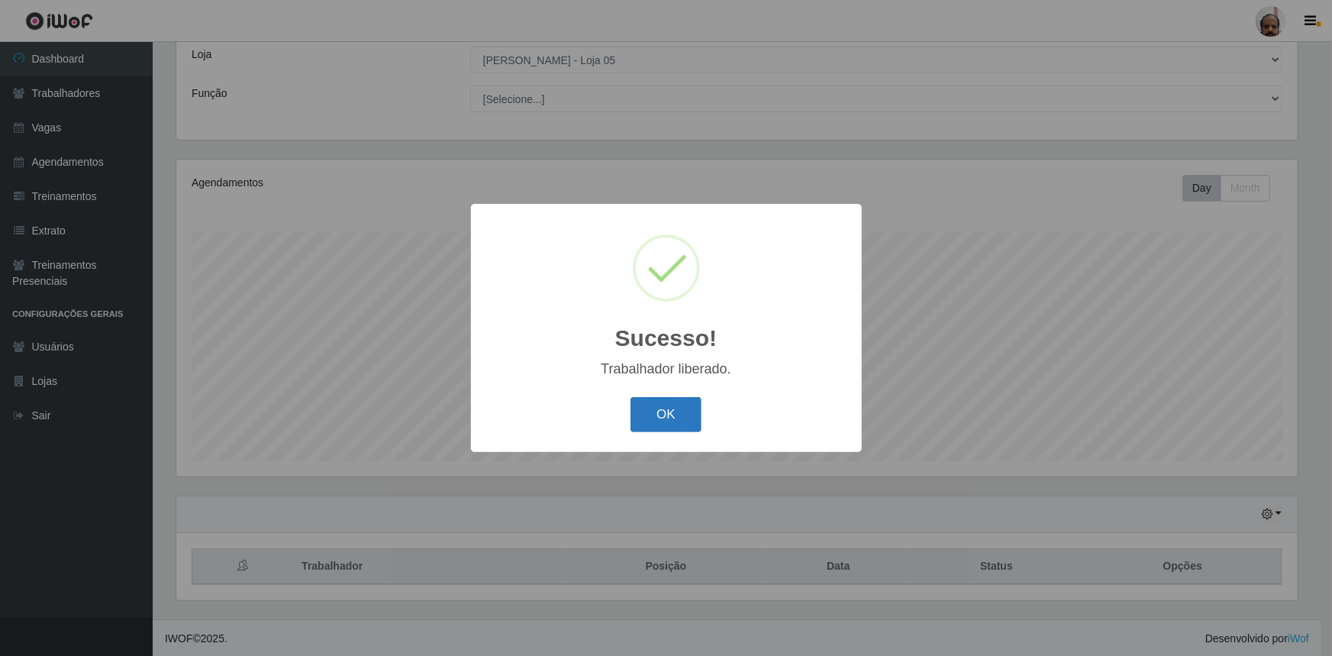
click at [694, 421] on button "OK" at bounding box center [666, 415] width 71 height 36
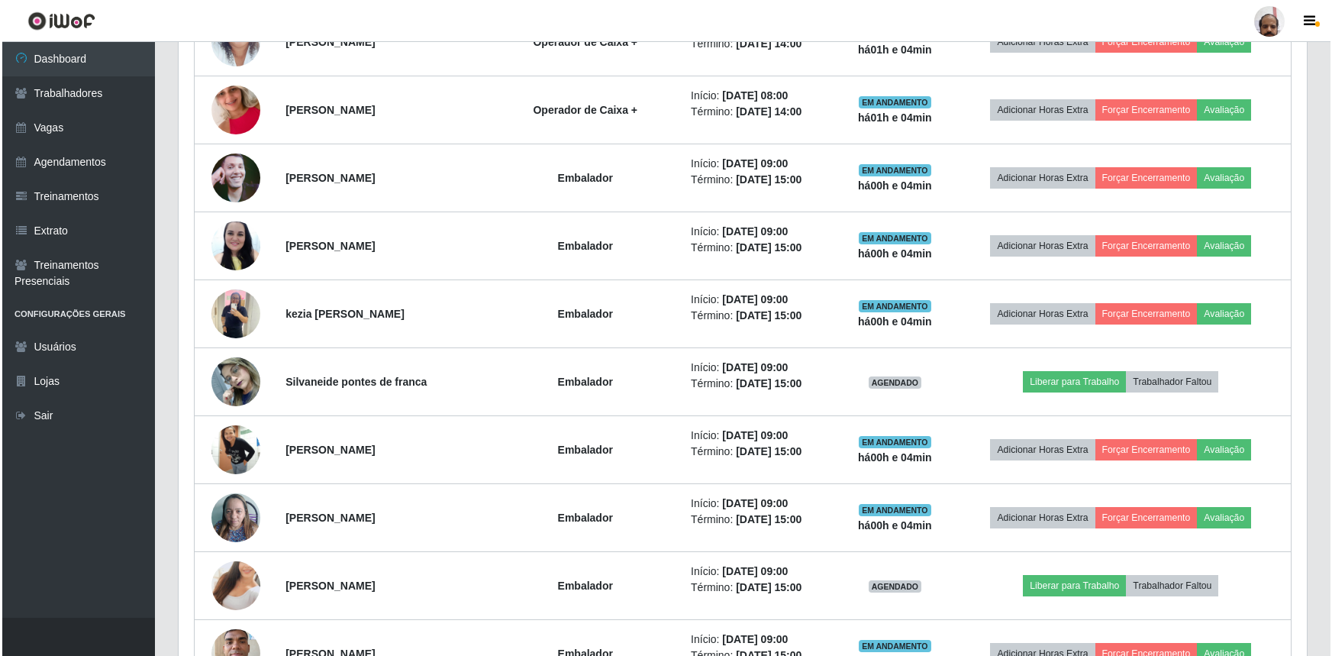
scroll to position [1681, 0]
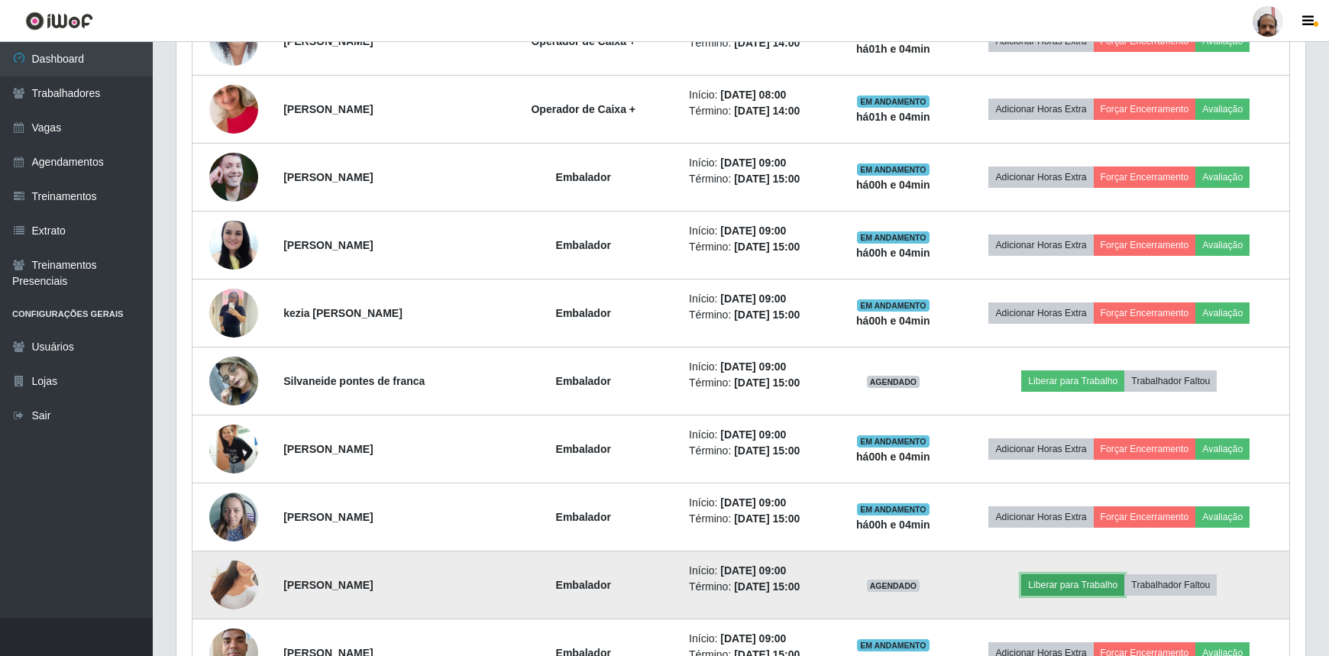
click at [1100, 579] on button "Liberar para Trabalho" at bounding box center [1072, 584] width 103 height 21
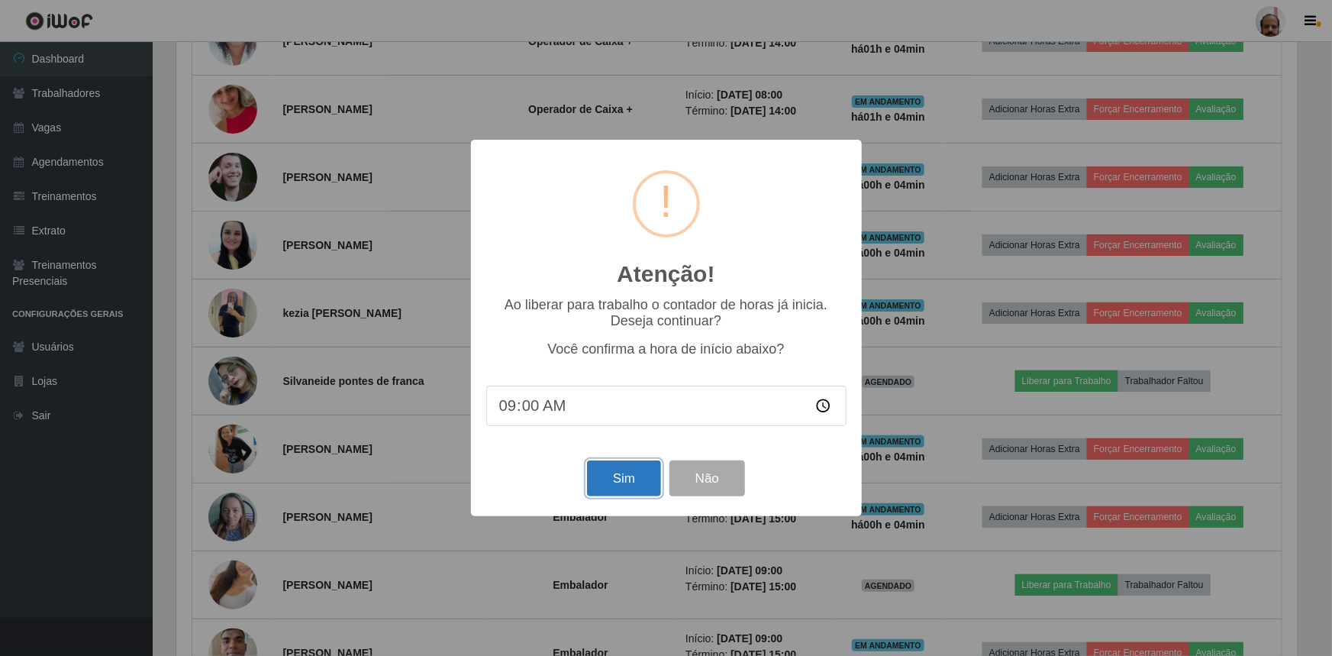
click at [640, 471] on button "Sim" at bounding box center [624, 478] width 74 height 36
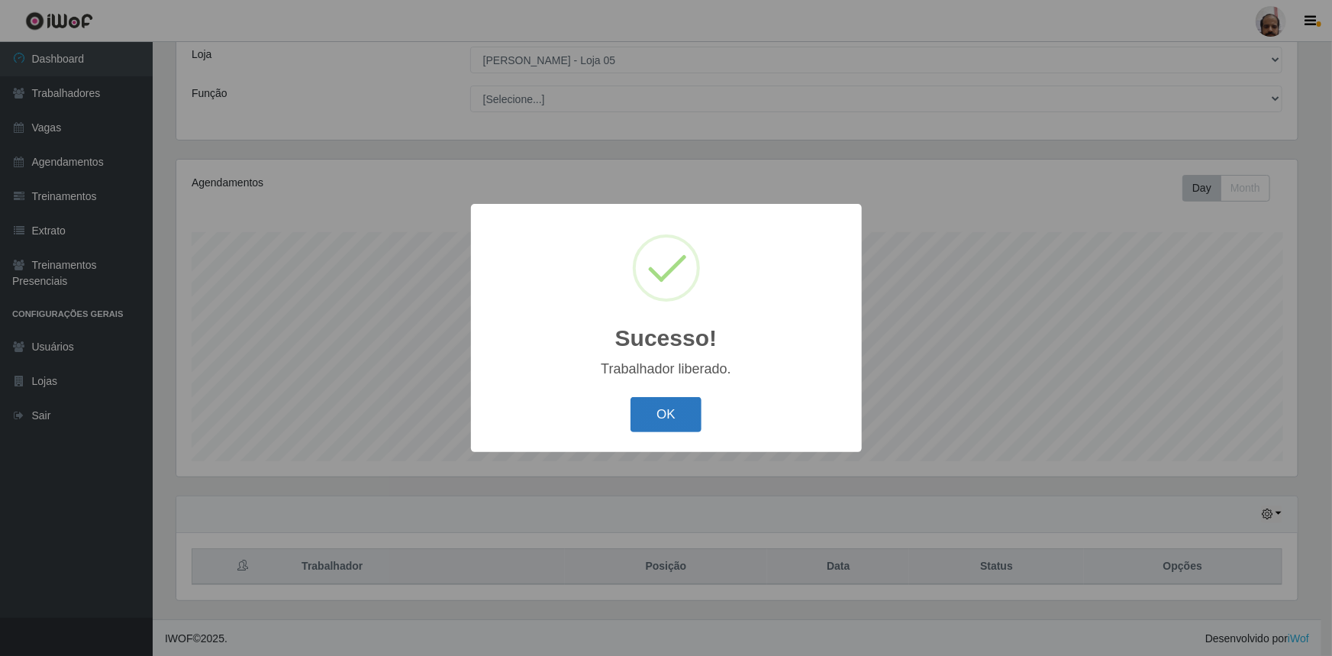
click at [654, 415] on button "OK" at bounding box center [666, 415] width 71 height 36
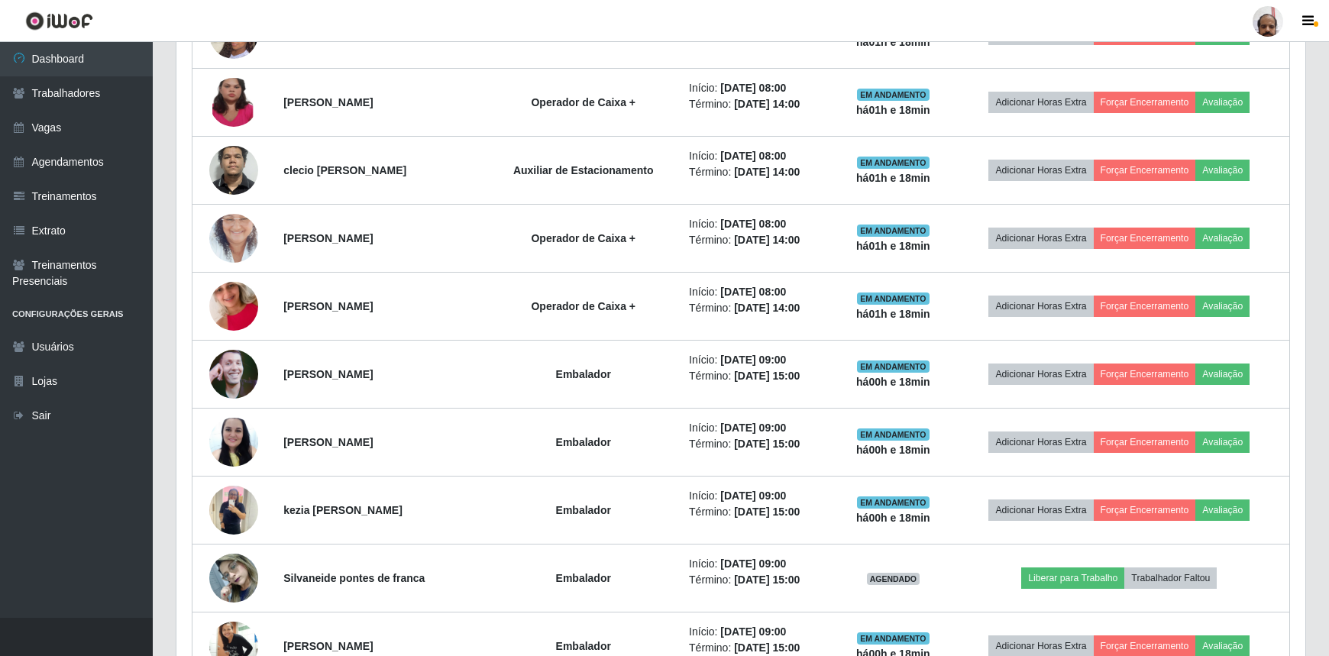
scroll to position [1681, 0]
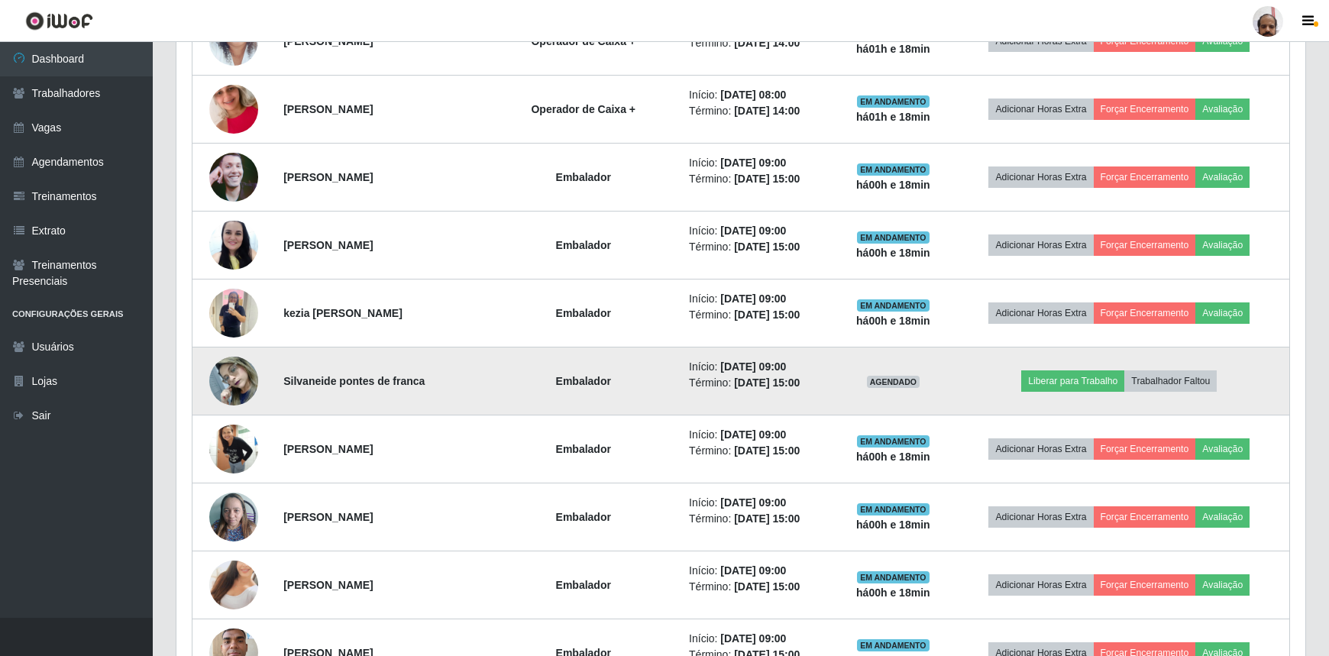
click at [227, 377] on img at bounding box center [233, 380] width 49 height 65
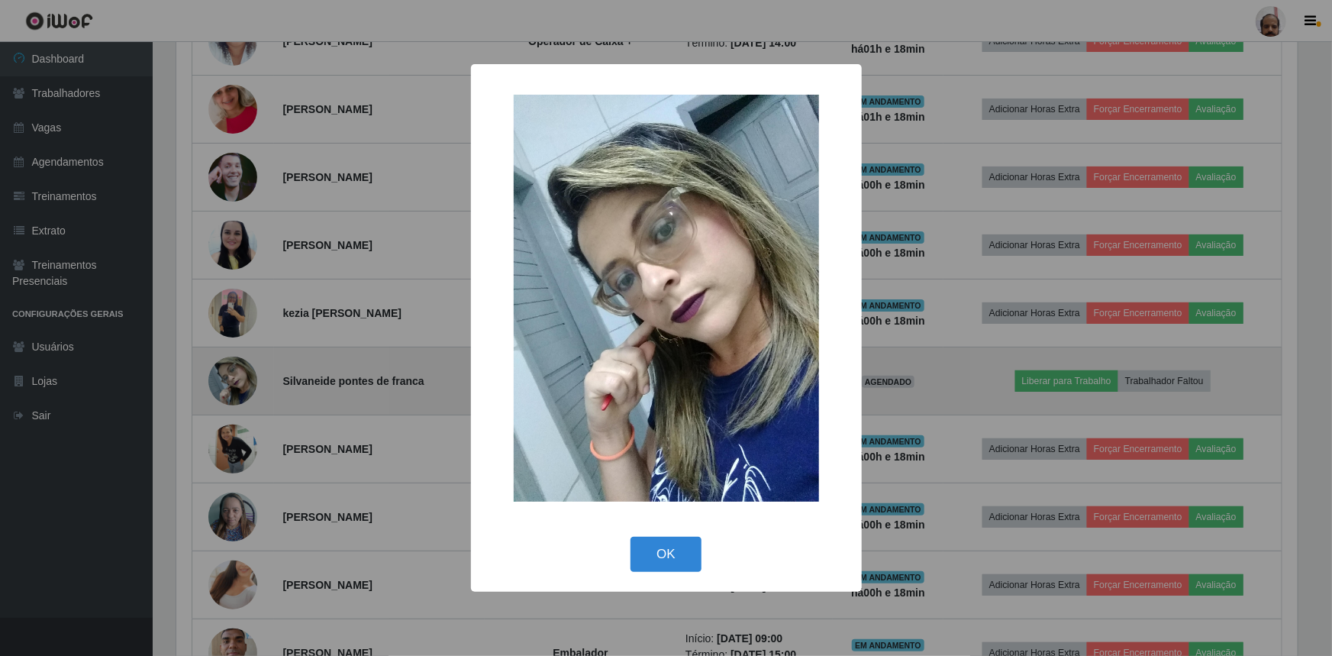
click at [227, 377] on div "× OK Cancel" at bounding box center [666, 328] width 1332 height 656
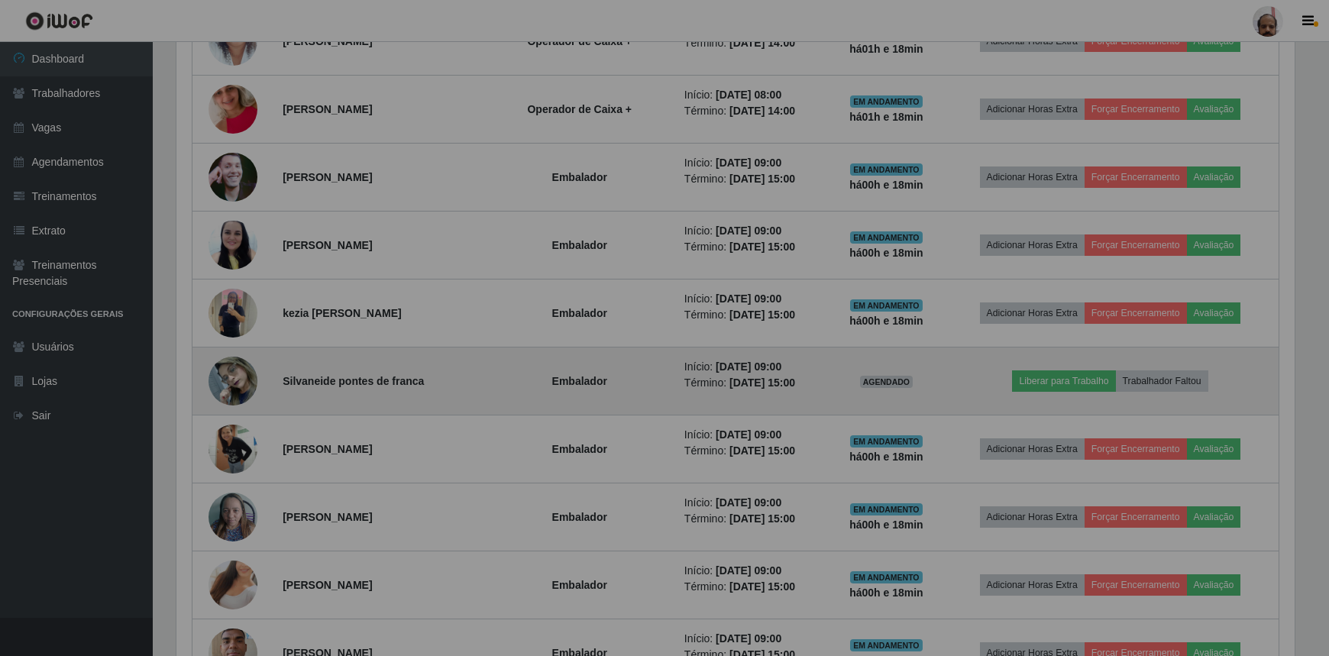
scroll to position [317, 1129]
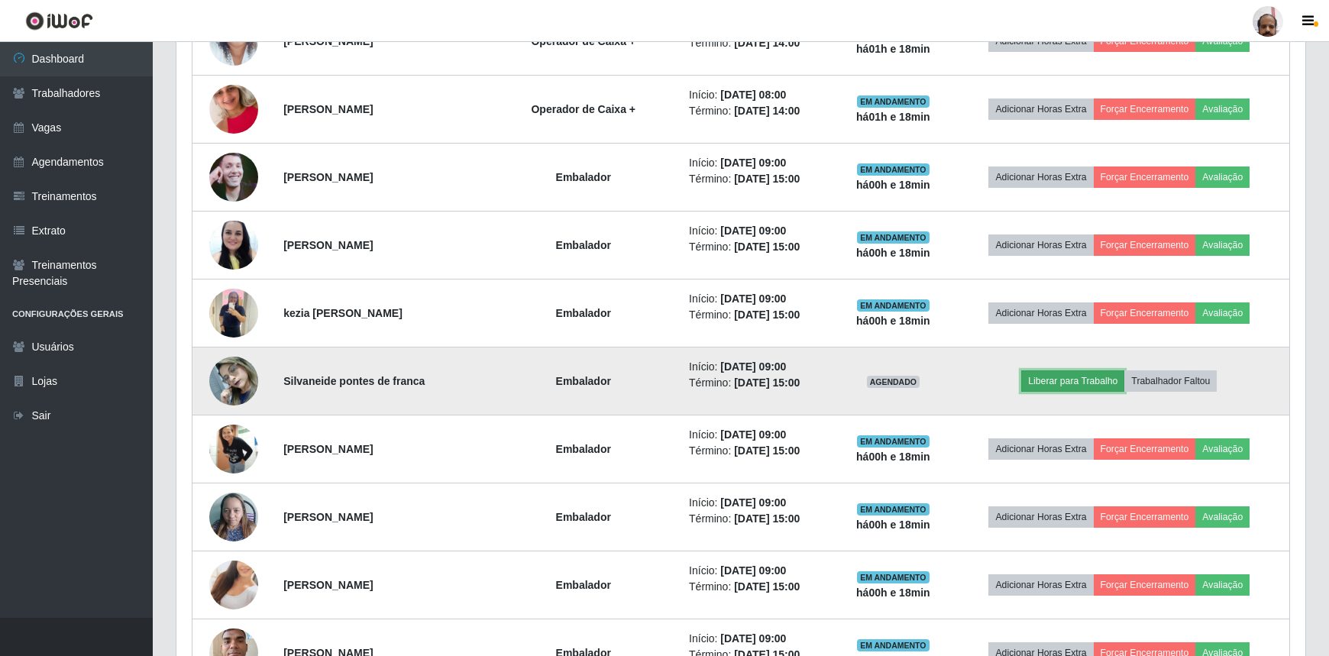
click at [1104, 376] on button "Liberar para Trabalho" at bounding box center [1072, 380] width 103 height 21
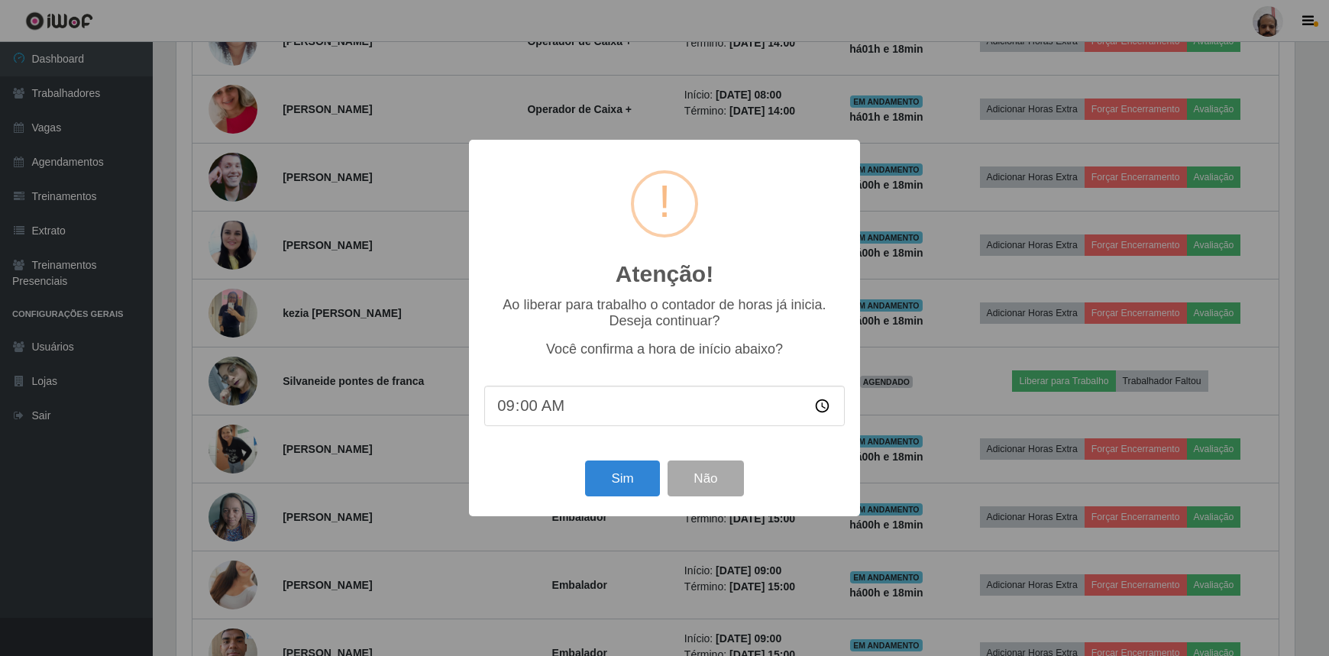
scroll to position [317, 1122]
click at [519, 412] on input "09:00" at bounding box center [666, 406] width 360 height 40
click at [529, 408] on input "09:00" at bounding box center [666, 406] width 360 height 40
type input "09:18"
click at [622, 482] on button "Sim" at bounding box center [624, 478] width 74 height 36
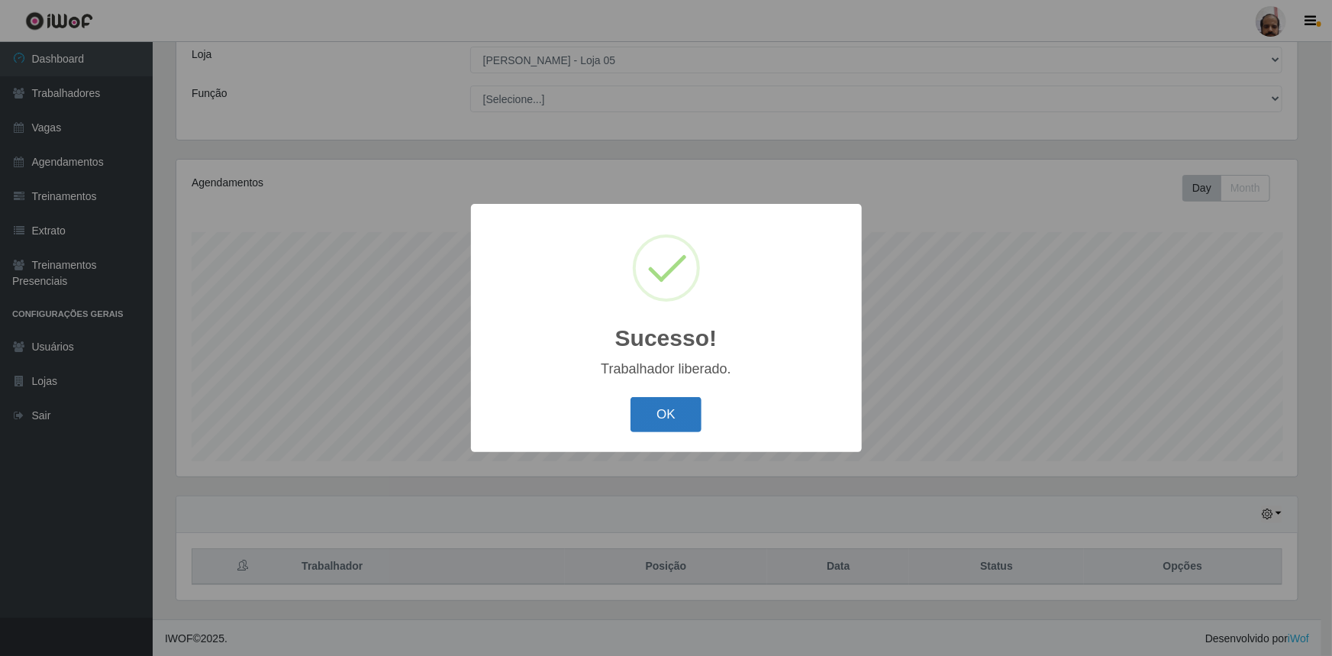
click at [639, 417] on button "OK" at bounding box center [666, 415] width 71 height 36
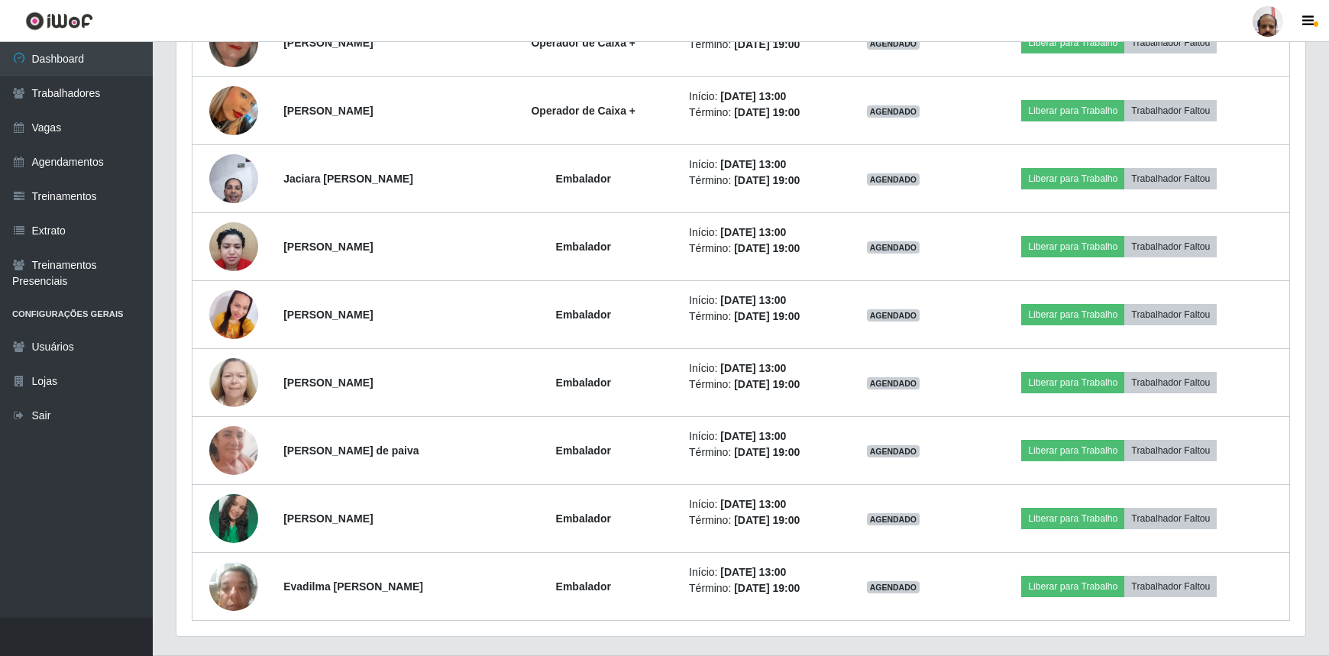
scroll to position [3749, 0]
